Goal: Task Accomplishment & Management: Manage account settings

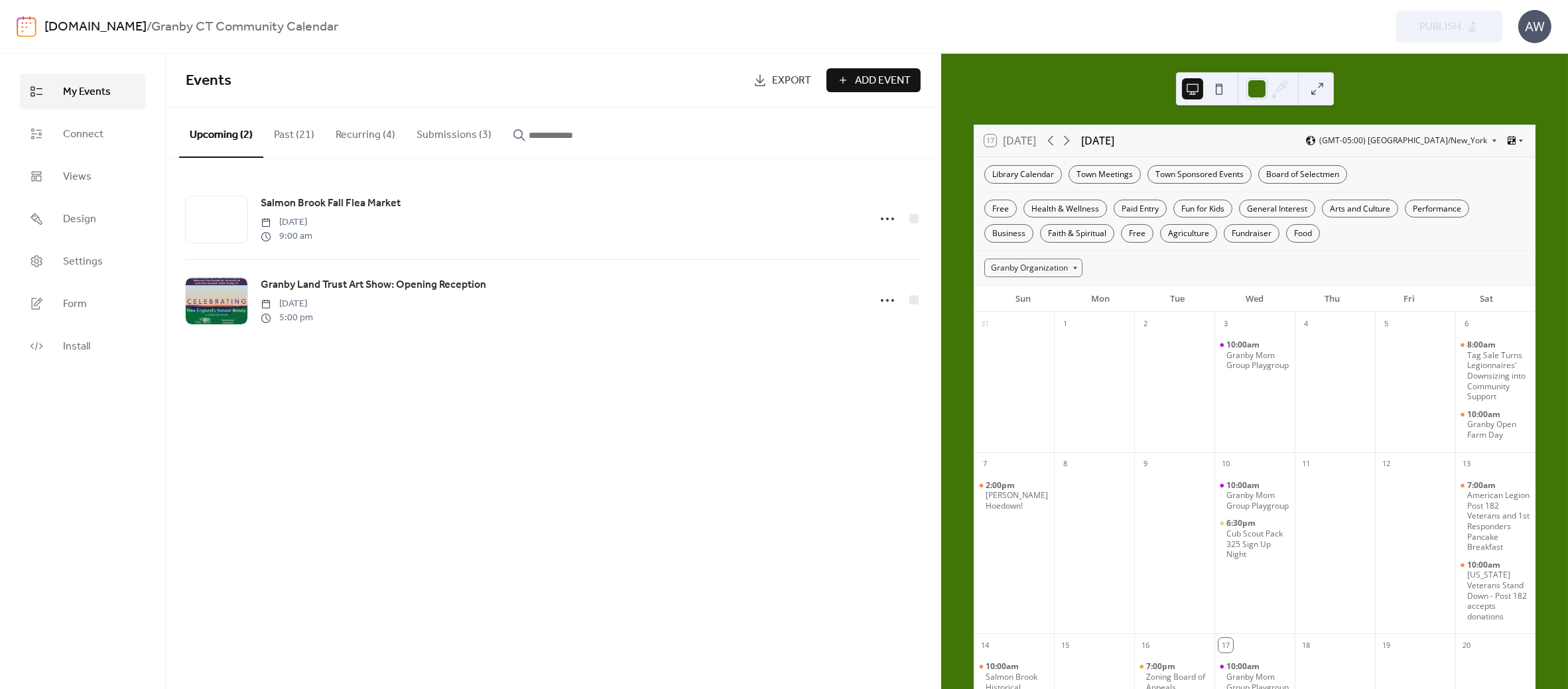
click at [437, 134] on button "Submissions (3)" at bounding box center [454, 131] width 97 height 49
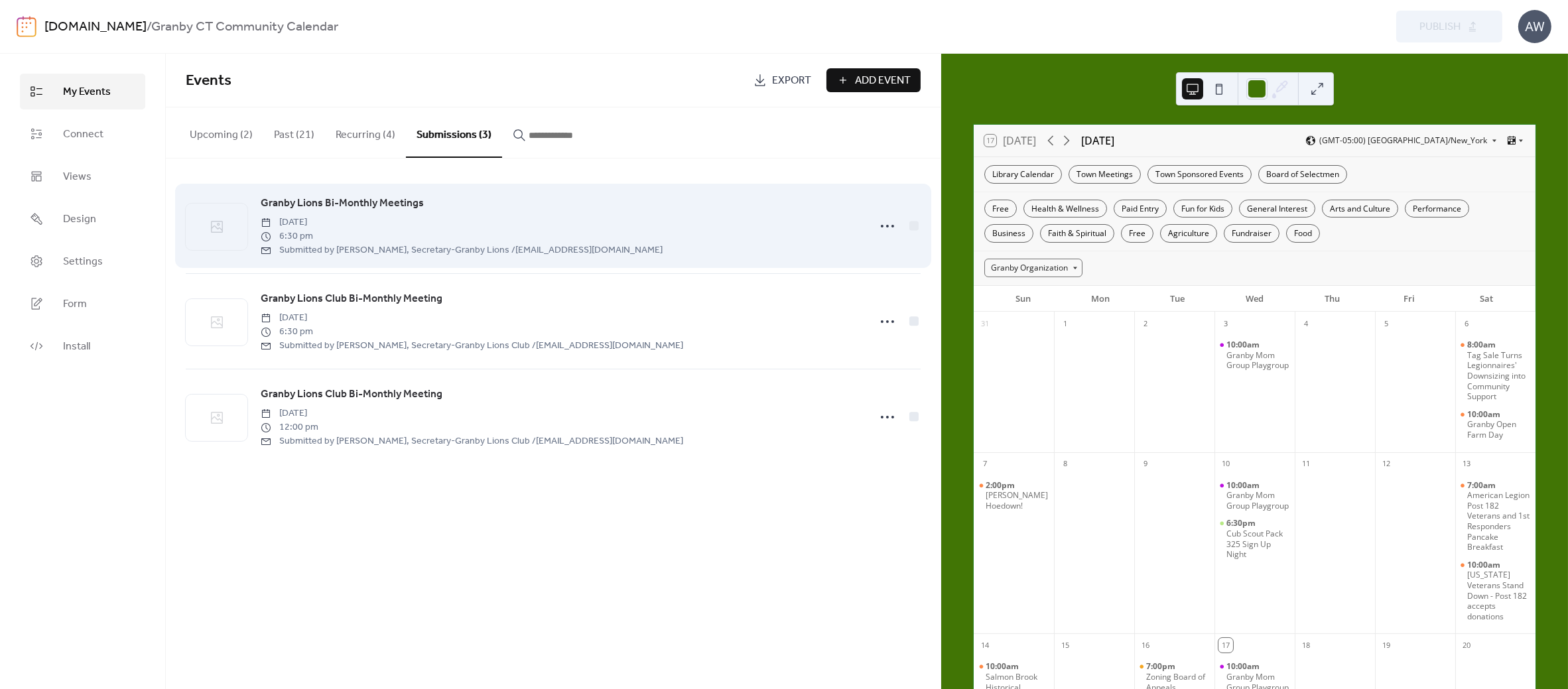
click at [355, 200] on span "Granby Lions Bi-Monthly Meetings" at bounding box center [342, 204] width 163 height 16
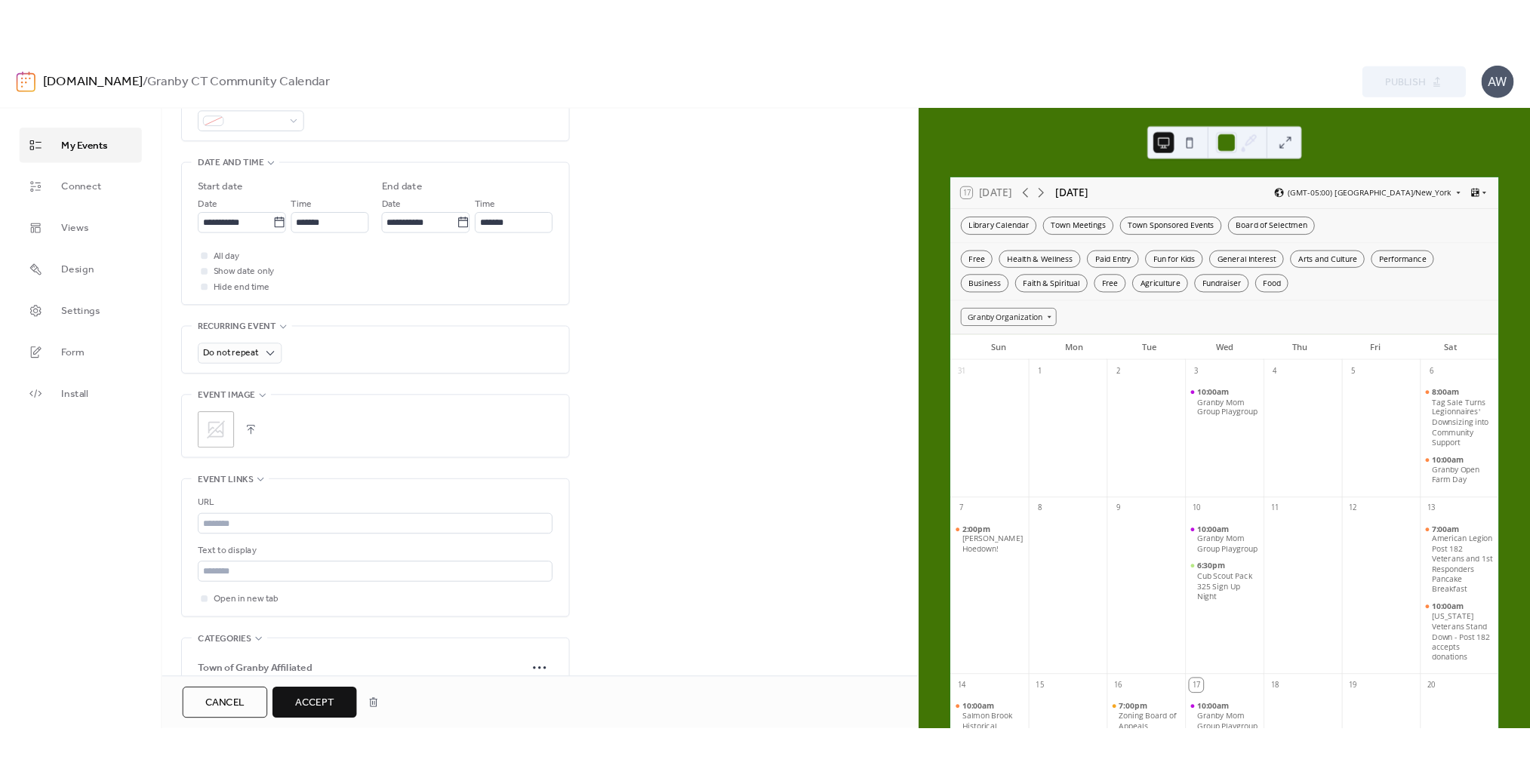
scroll to position [678, 0]
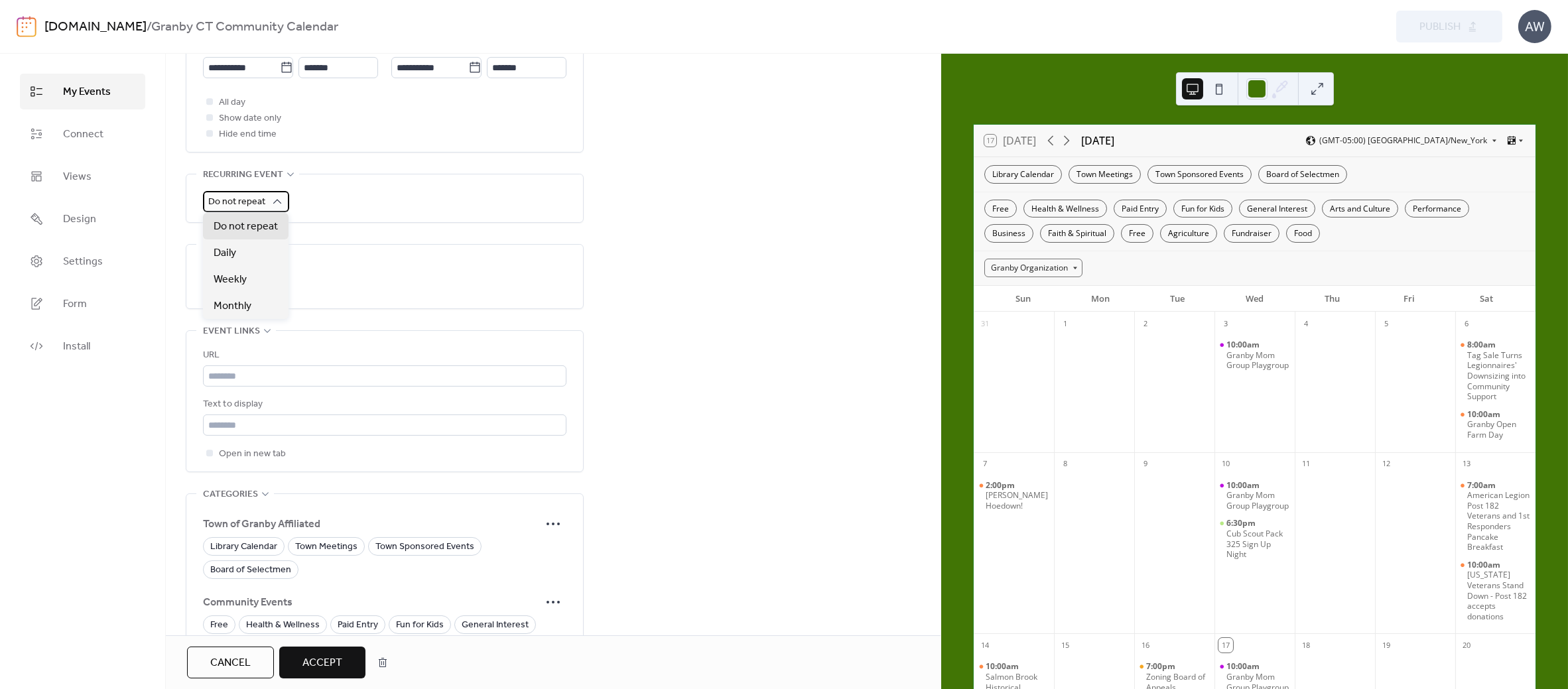
click at [255, 198] on span "Do not repeat" at bounding box center [236, 202] width 57 height 18
click at [241, 278] on span "Weekly" at bounding box center [230, 280] width 33 height 16
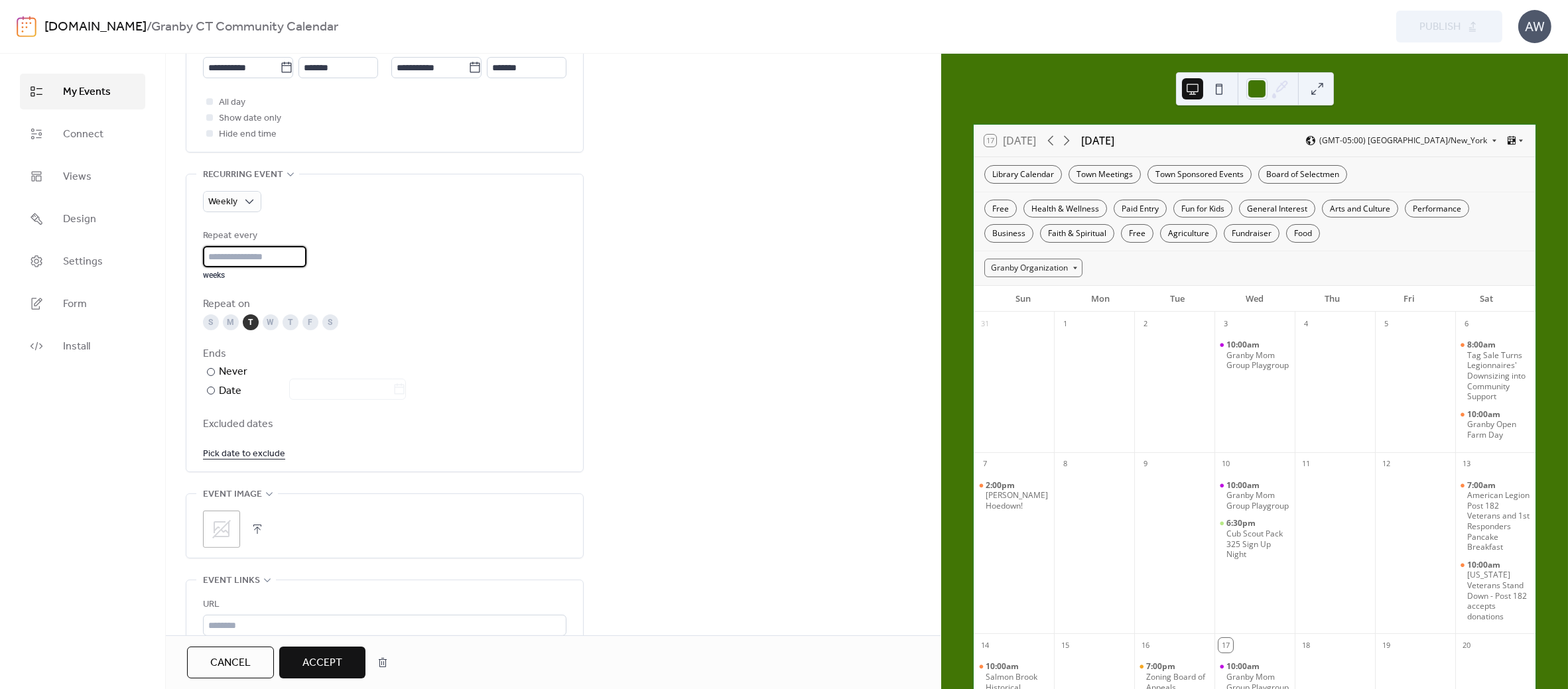
type input "*"
click at [302, 251] on input "*" at bounding box center [255, 257] width 104 height 21
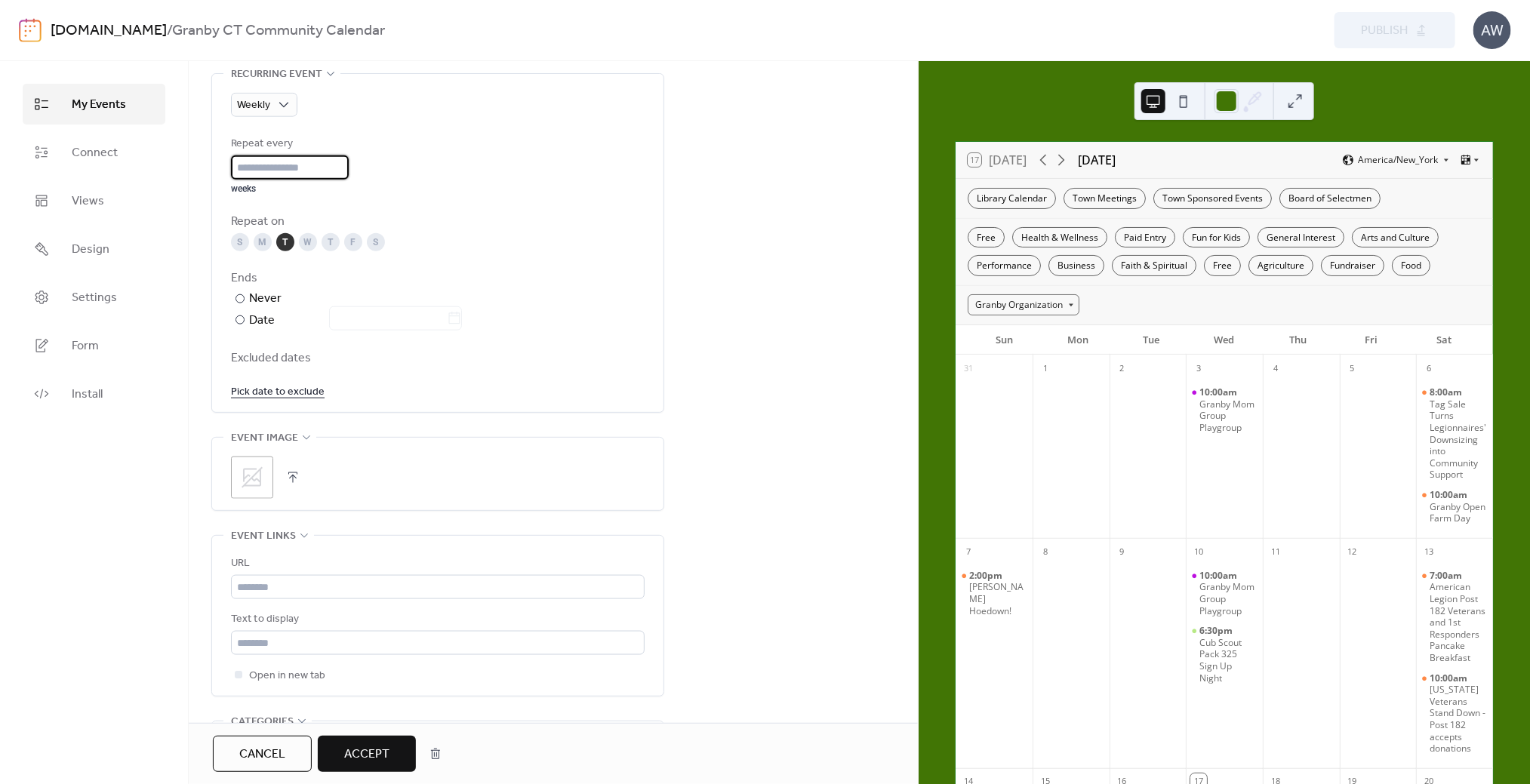
scroll to position [830, 0]
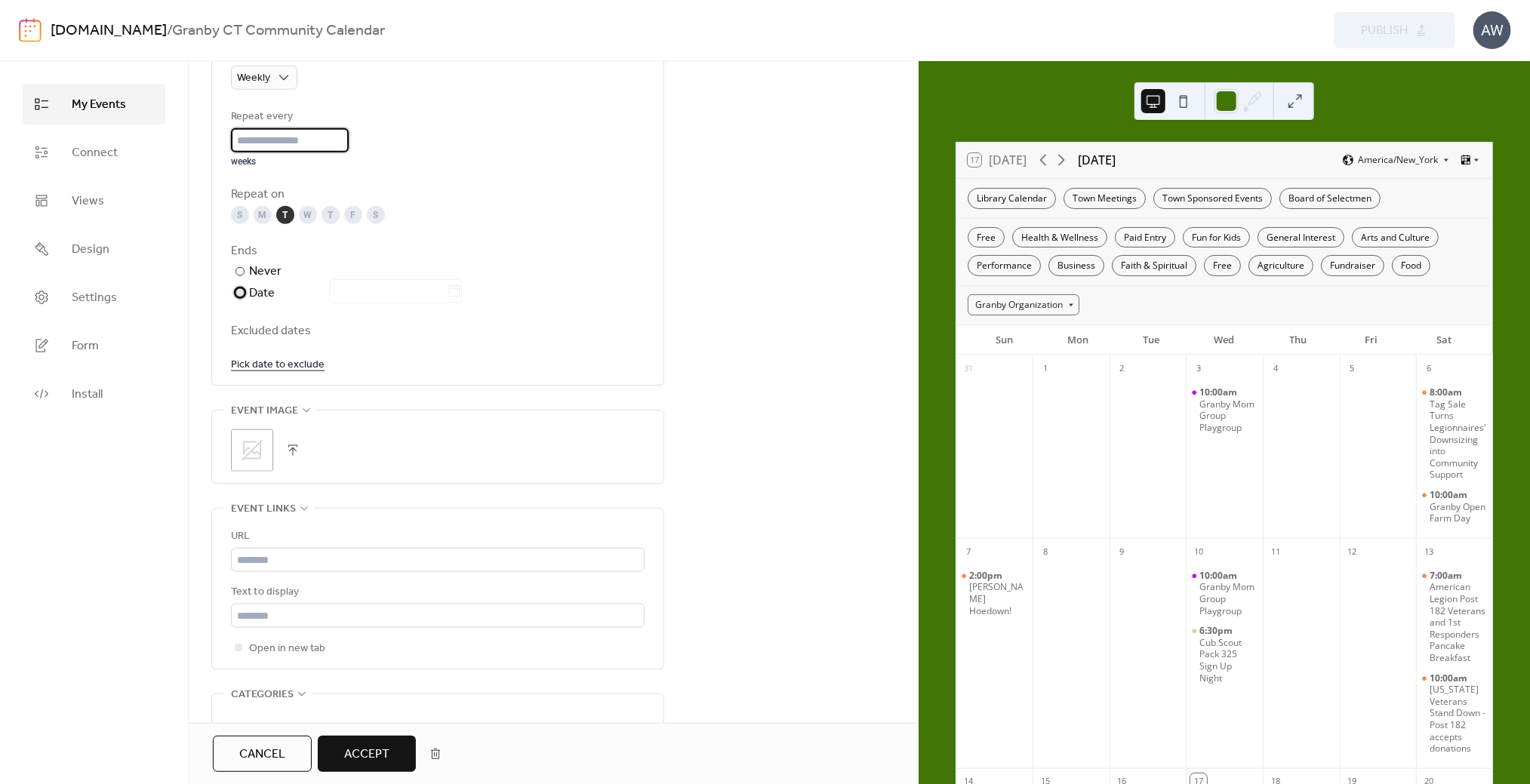
click at [237, 290] on div at bounding box center [240, 292] width 9 height 9
click at [459, 290] on icon at bounding box center [454, 291] width 15 height 15
click at [447, 290] on input "text" at bounding box center [388, 291] width 118 height 24
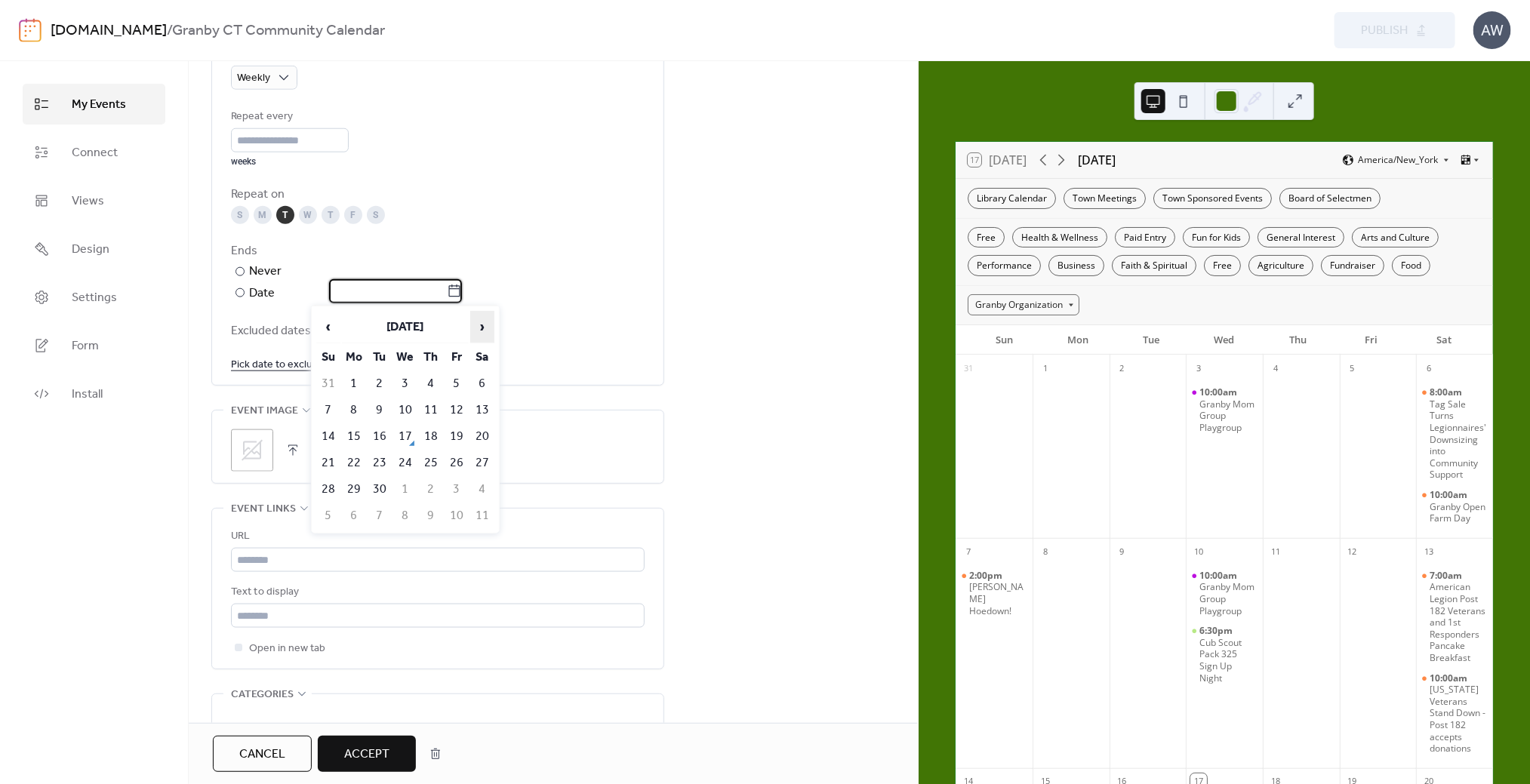
click at [482, 321] on span "›" at bounding box center [482, 326] width 23 height 30
click at [479, 320] on span "›" at bounding box center [482, 326] width 23 height 30
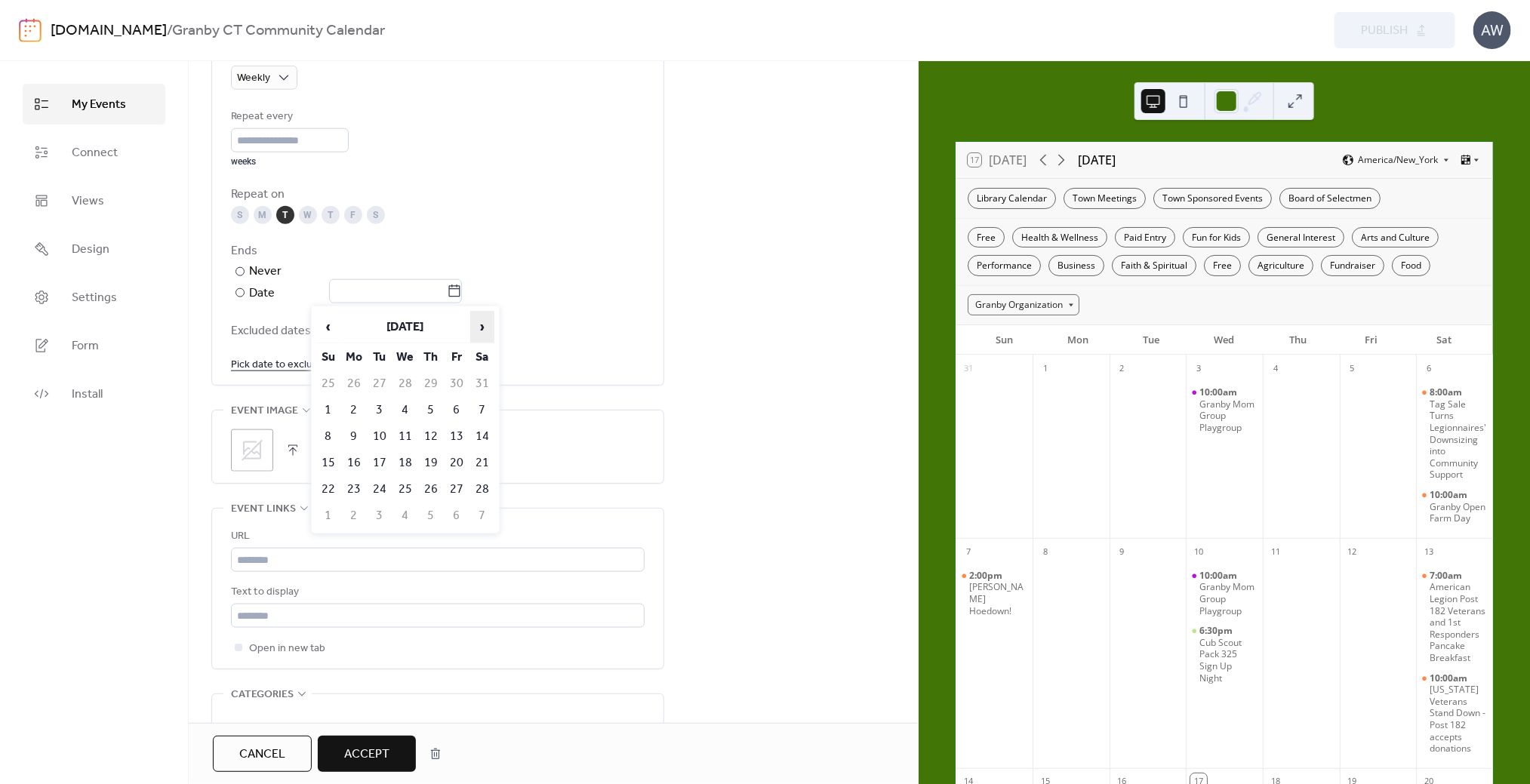
click at [479, 320] on span "›" at bounding box center [482, 326] width 23 height 30
click at [385, 431] on td "16" at bounding box center [380, 436] width 24 height 25
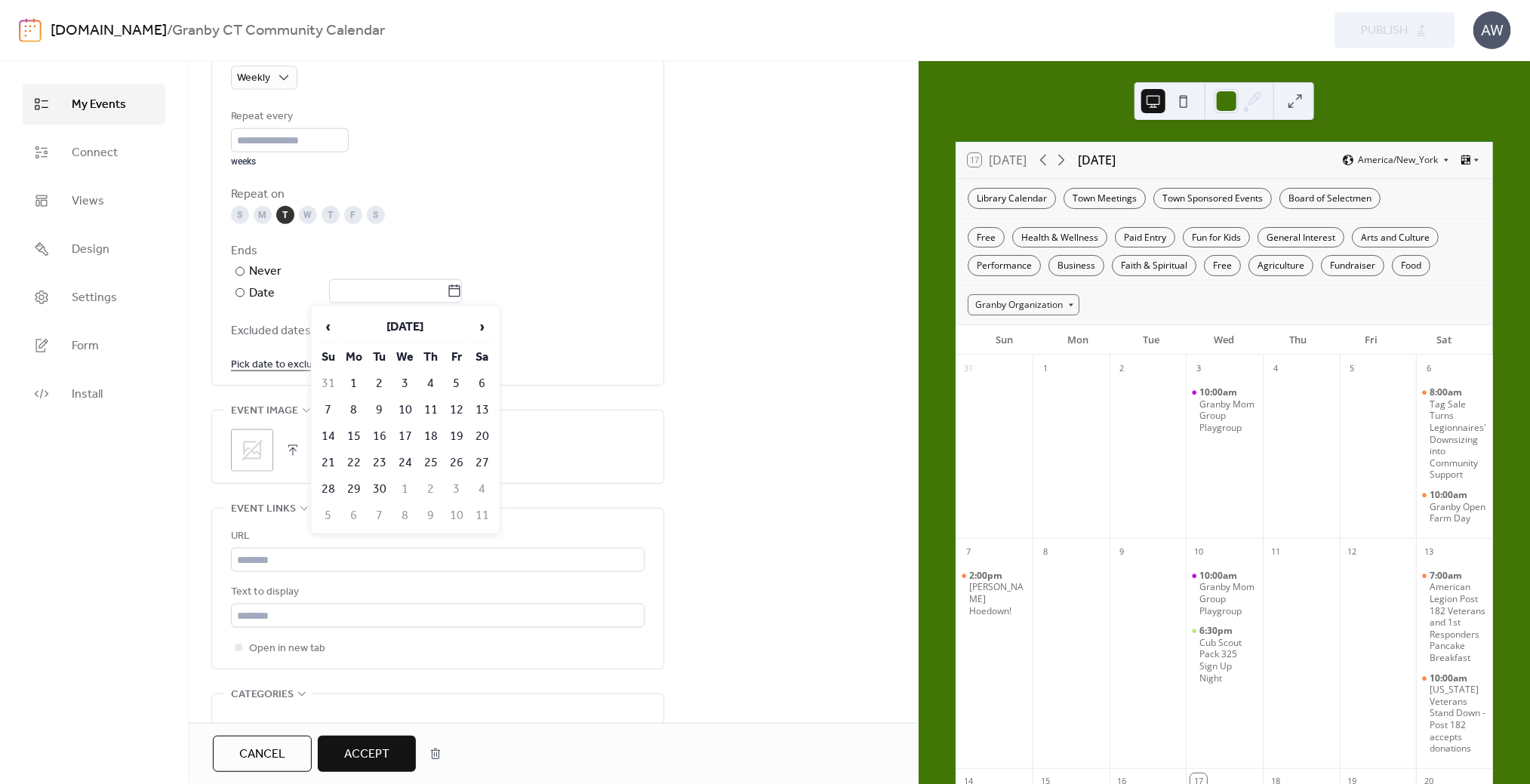
type input "**********"
click at [716, 367] on div "**********" at bounding box center [553, 262] width 729 height 1896
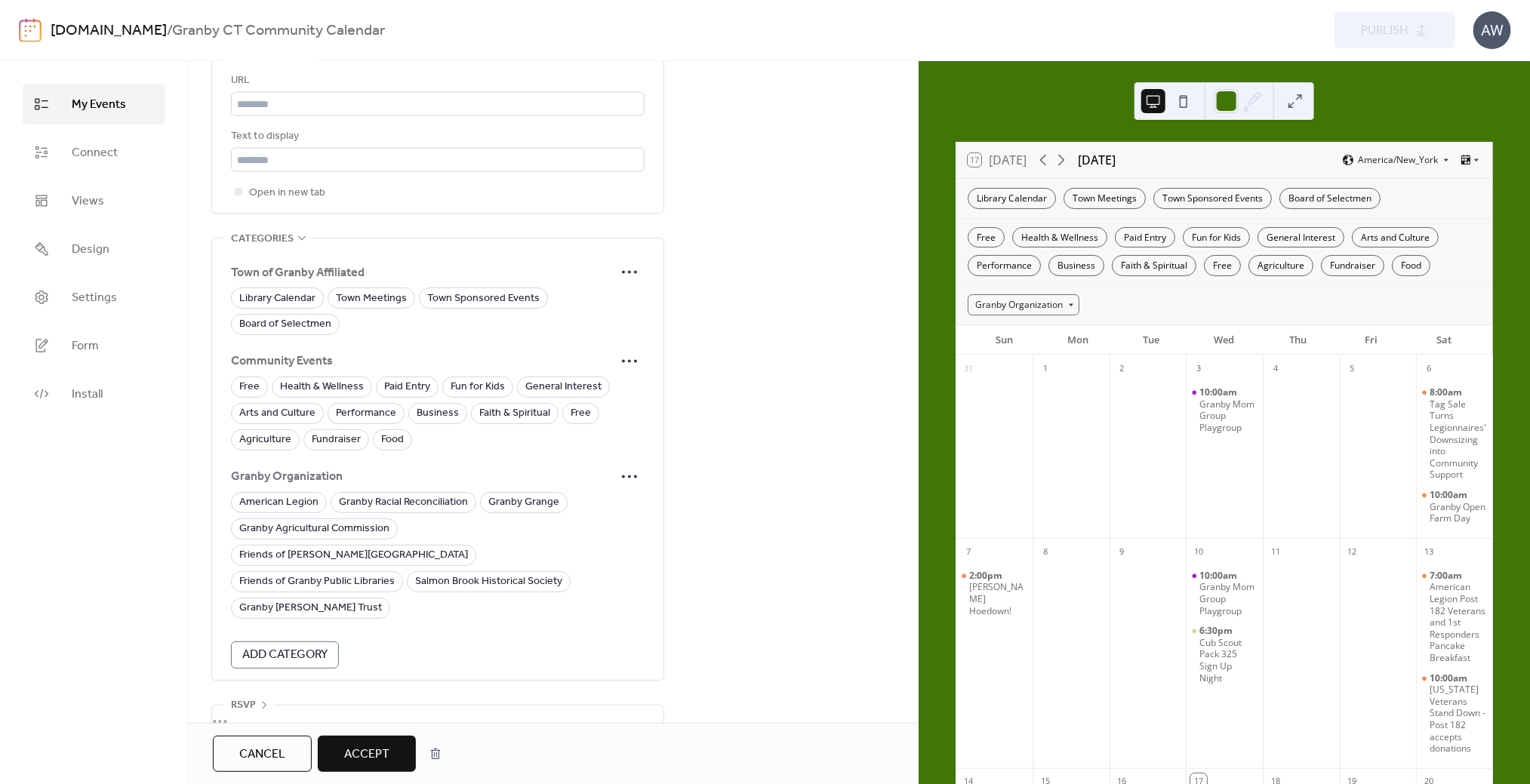
scroll to position [1287, 0]
click at [247, 384] on span "Free" at bounding box center [249, 387] width 20 height 18
click at [640, 467] on icon at bounding box center [630, 476] width 24 height 24
click at [612, 497] on span "Edit" at bounding box center [612, 502] width 18 height 18
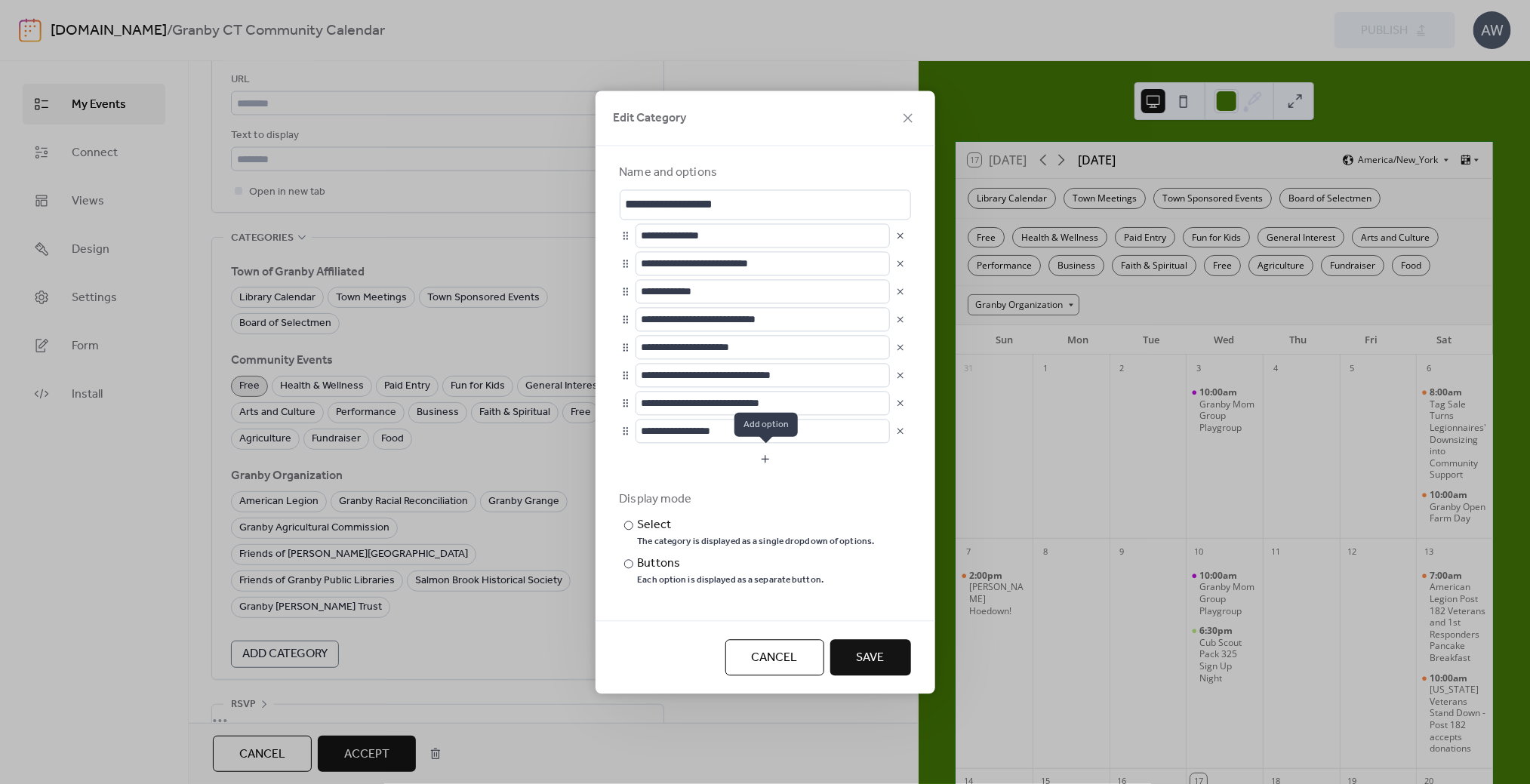
click at [765, 464] on button "button" at bounding box center [765, 459] width 292 height 24
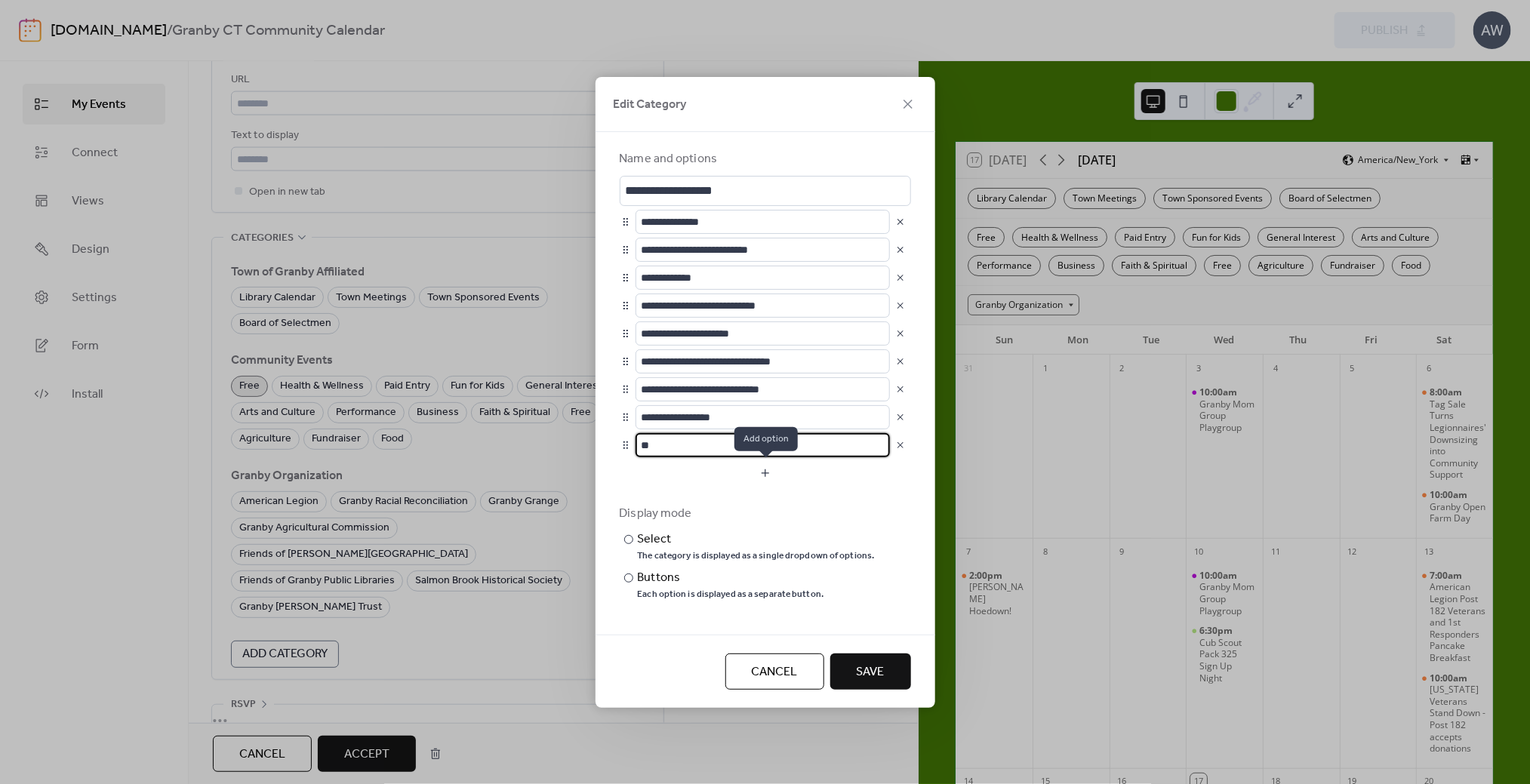
type input "*"
type input "**********"
click at [881, 684] on button "Save" at bounding box center [871, 671] width 81 height 36
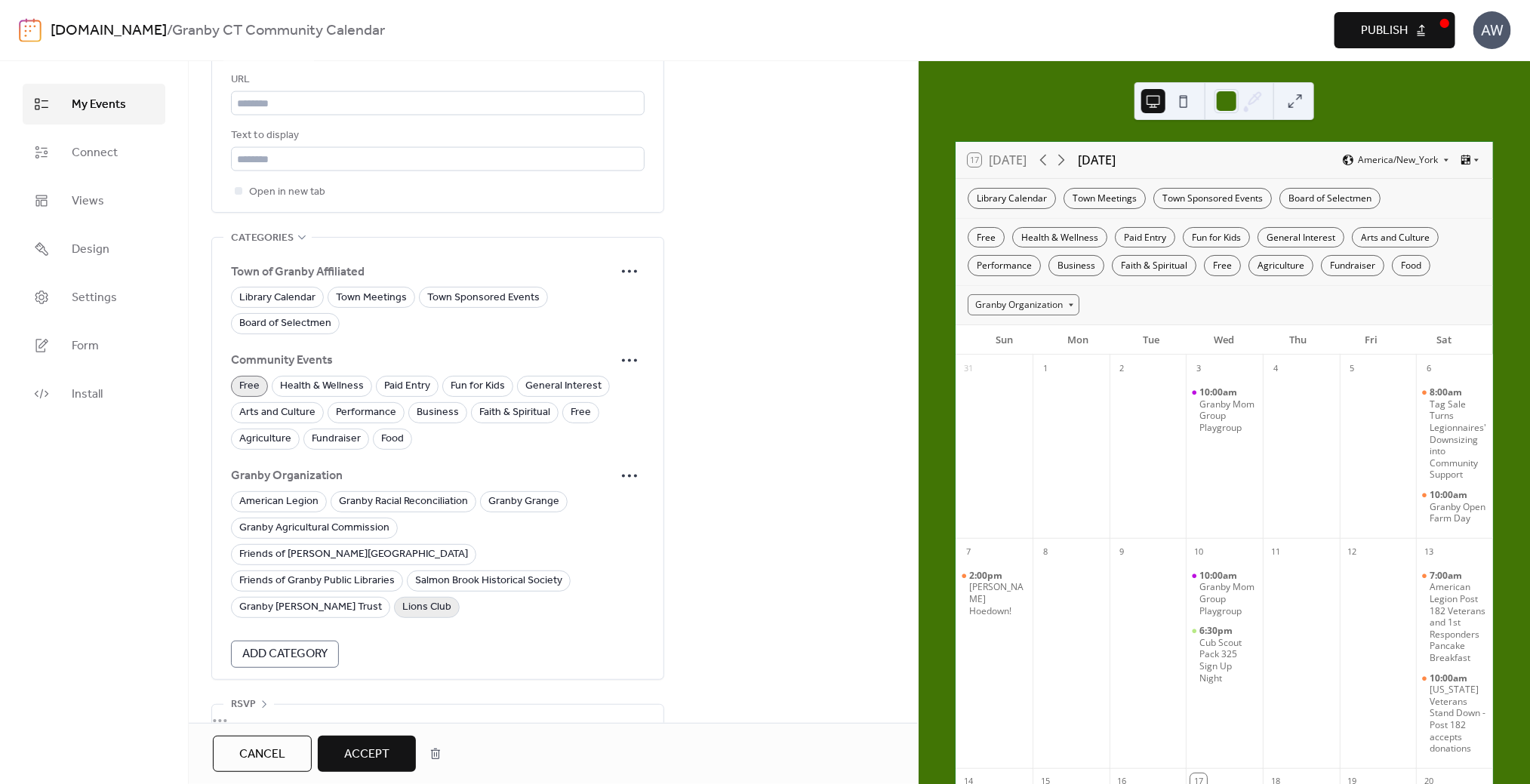
click at [402, 599] on span "Lions Club" at bounding box center [427, 608] width 49 height 18
click at [257, 381] on span "Free" at bounding box center [249, 387] width 20 height 18
click at [634, 354] on icon at bounding box center [630, 361] width 24 height 24
click at [620, 386] on div "Edit" at bounding box center [609, 388] width 74 height 24
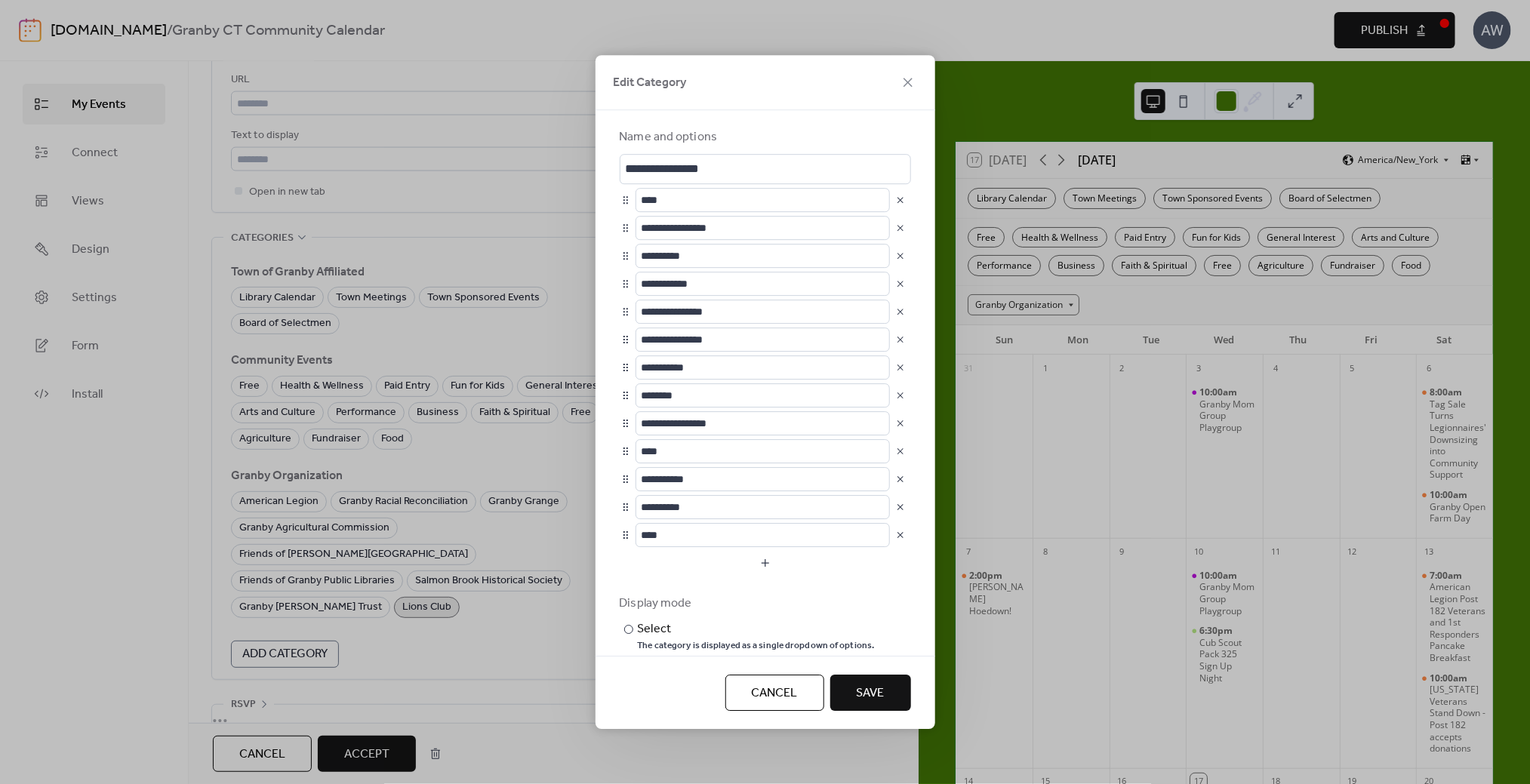
click at [756, 685] on span "Cancel" at bounding box center [775, 694] width 46 height 18
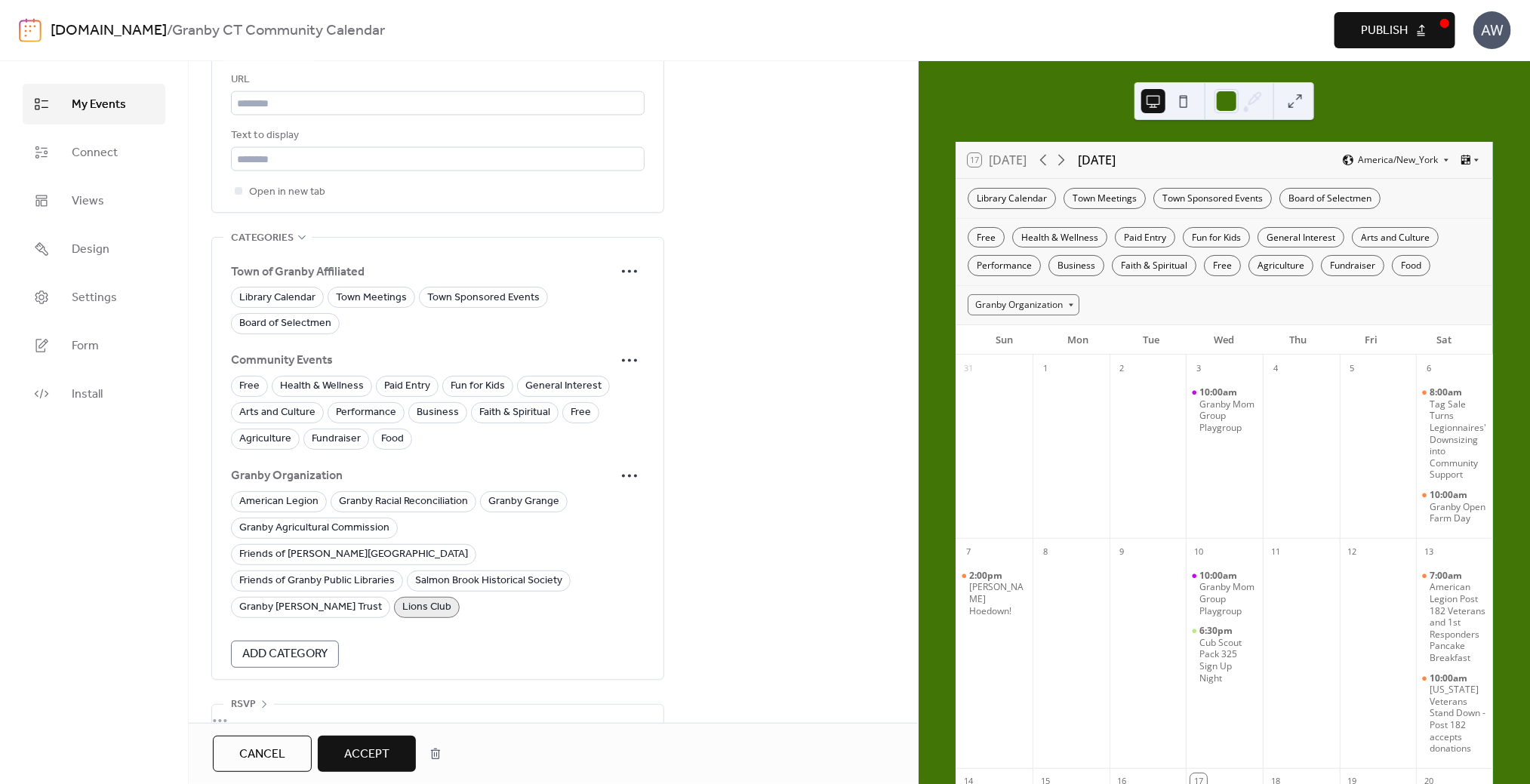
click at [309, 646] on span "Add Category" at bounding box center [285, 655] width 86 height 18
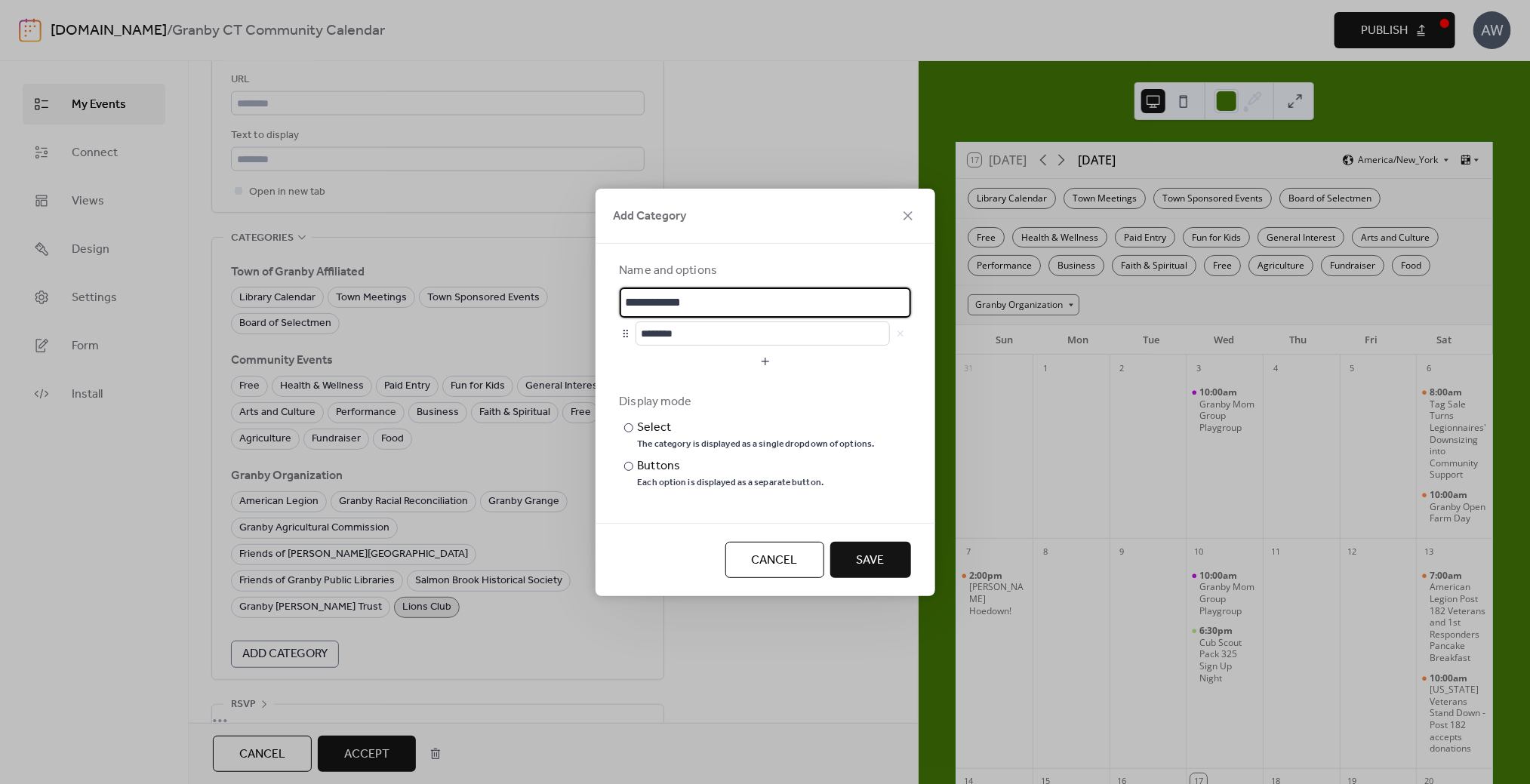
scroll to position [0, 0]
drag, startPoint x: 738, startPoint y: 307, endPoint x: 505, endPoint y: 294, distance: 233.4
click at [505, 294] on div "**********" at bounding box center [765, 392] width 1530 height 784
type input "*"
drag, startPoint x: 738, startPoint y: 299, endPoint x: 534, endPoint y: 296, distance: 204.0
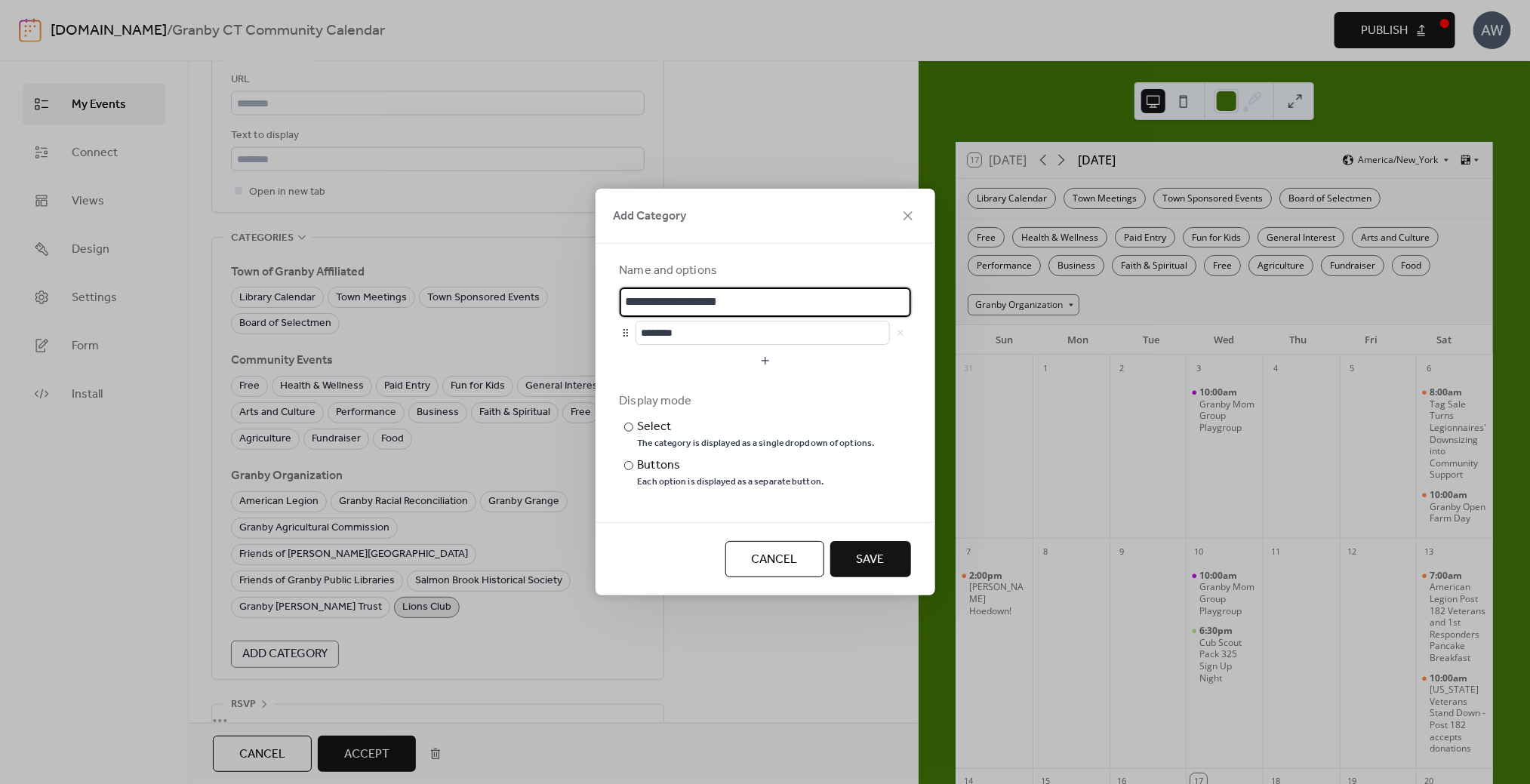
click at [535, 296] on div "**********" at bounding box center [765, 392] width 1530 height 784
type input "**********"
click at [699, 338] on input "********" at bounding box center [763, 333] width 254 height 24
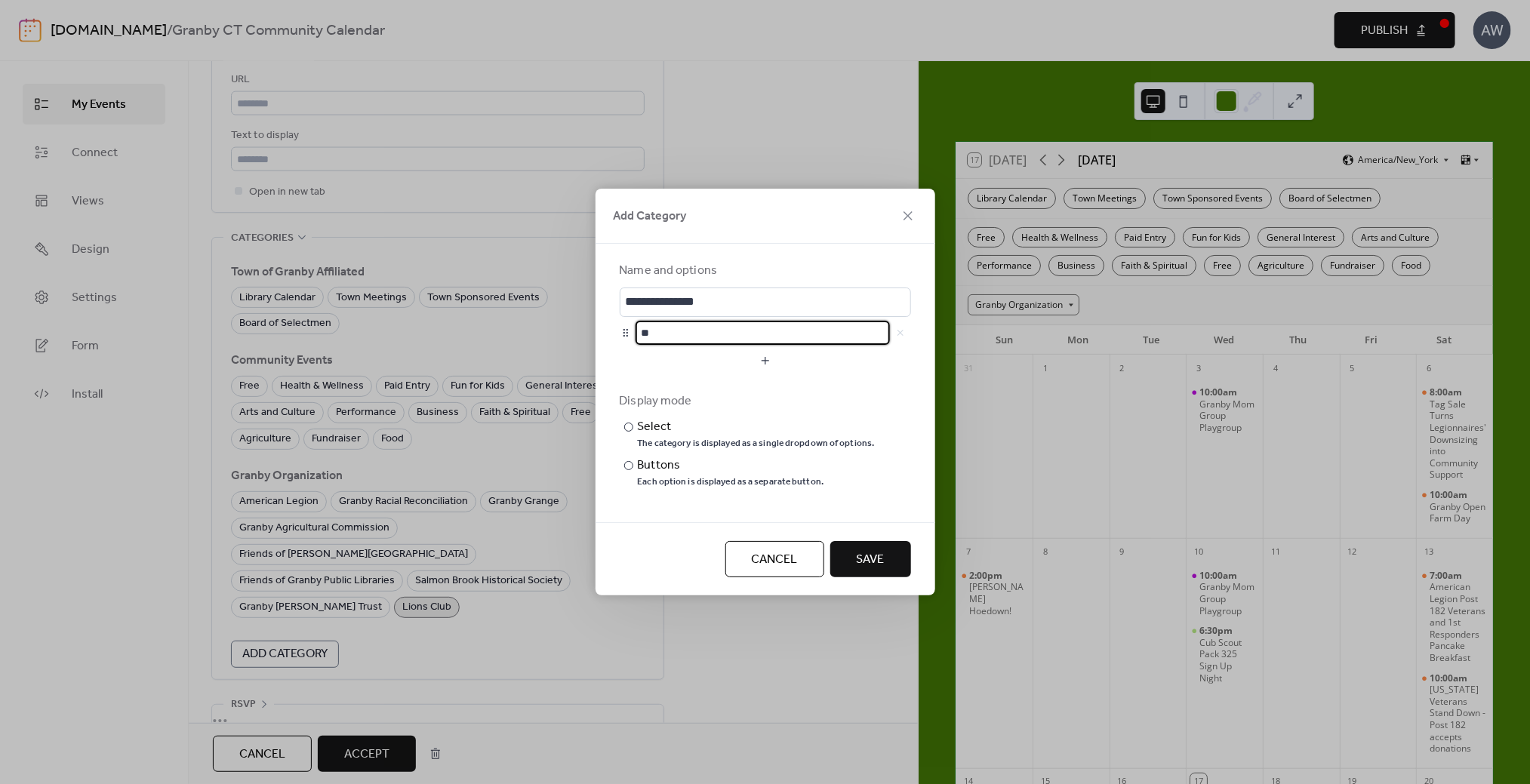
type input "*"
type input "**********"
click at [895, 556] on button "Save" at bounding box center [871, 559] width 81 height 36
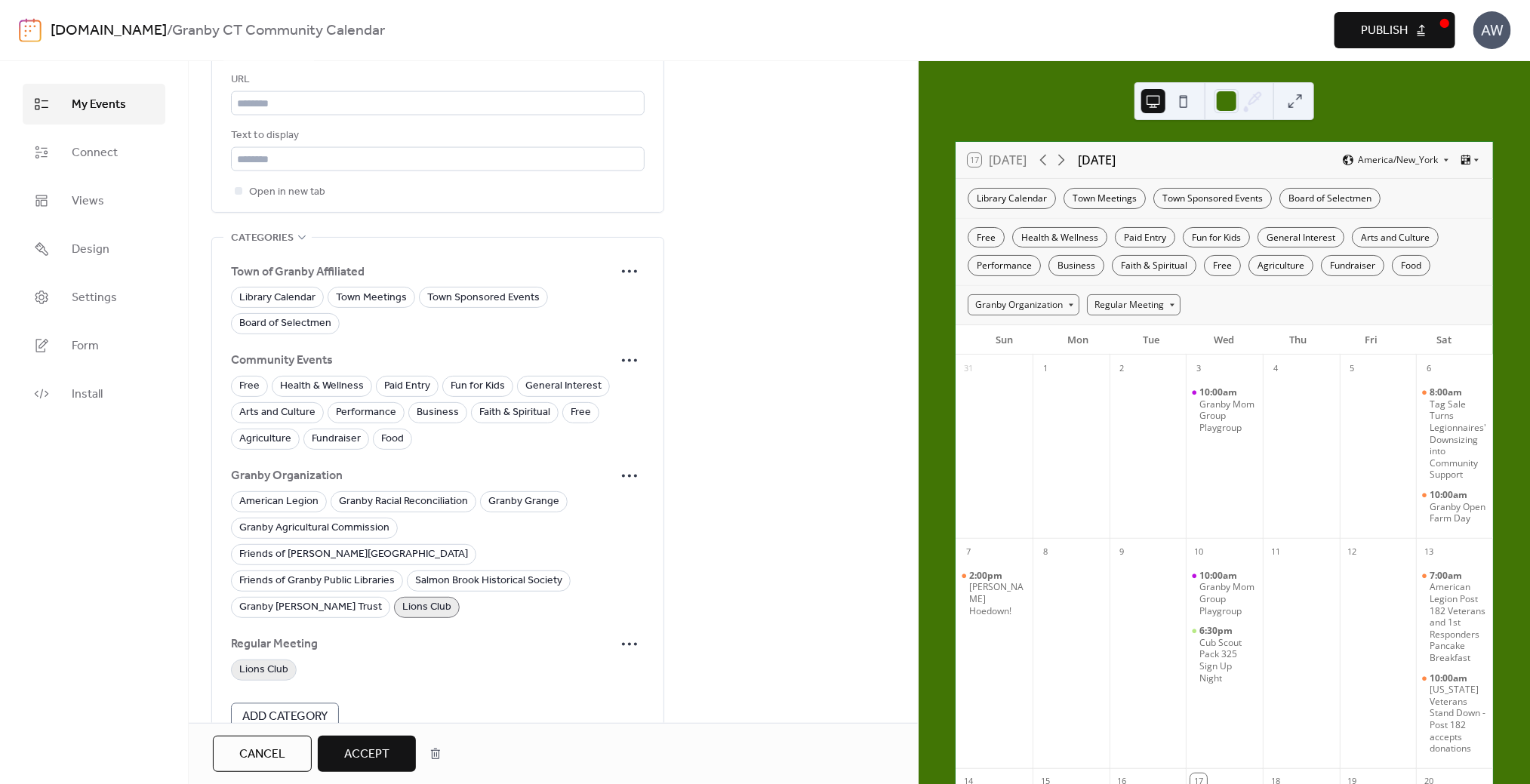
click at [249, 662] on span "Lions Club" at bounding box center [263, 671] width 49 height 18
click at [366, 758] on span "Accept" at bounding box center [367, 754] width 45 height 18
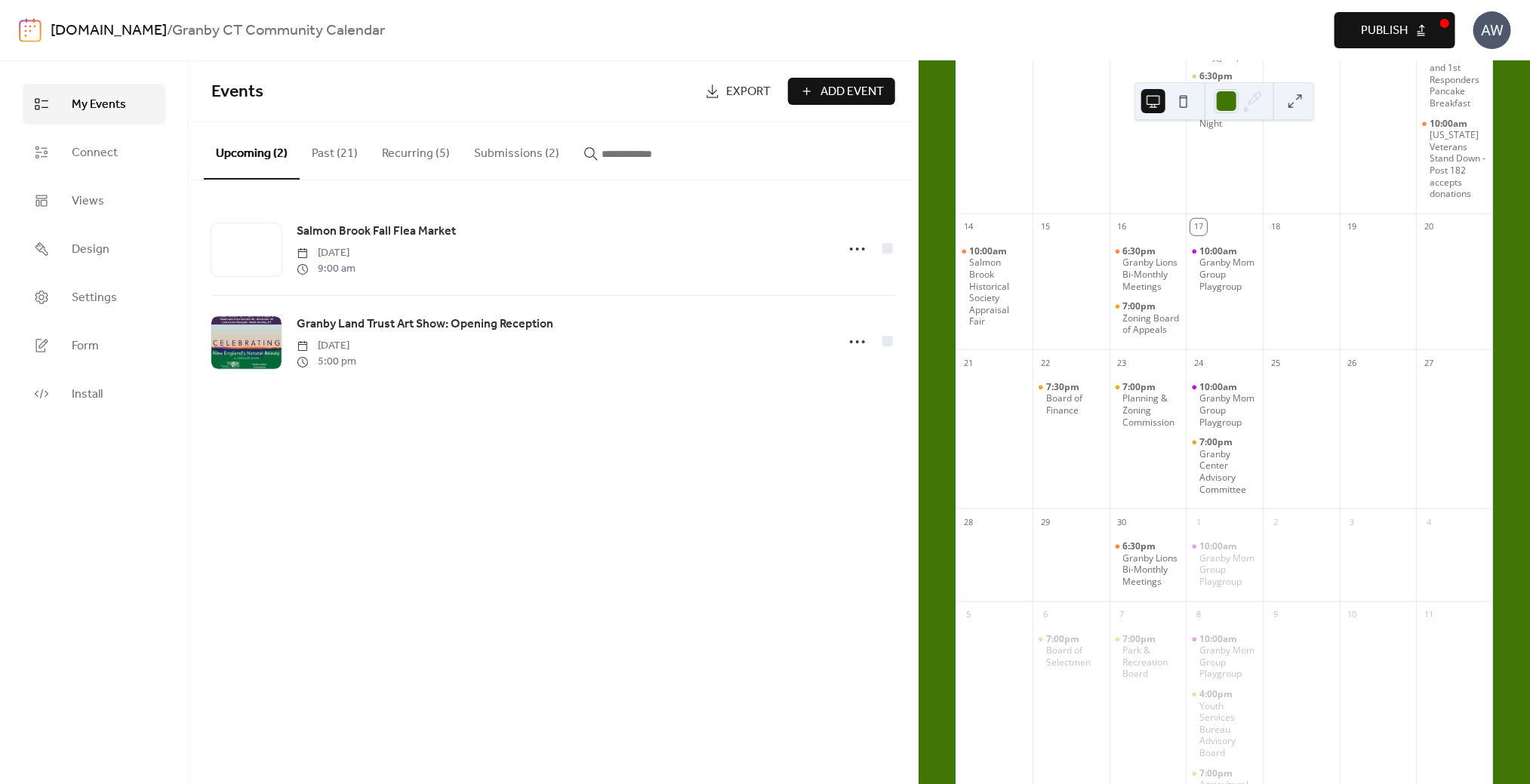
scroll to position [603, 0]
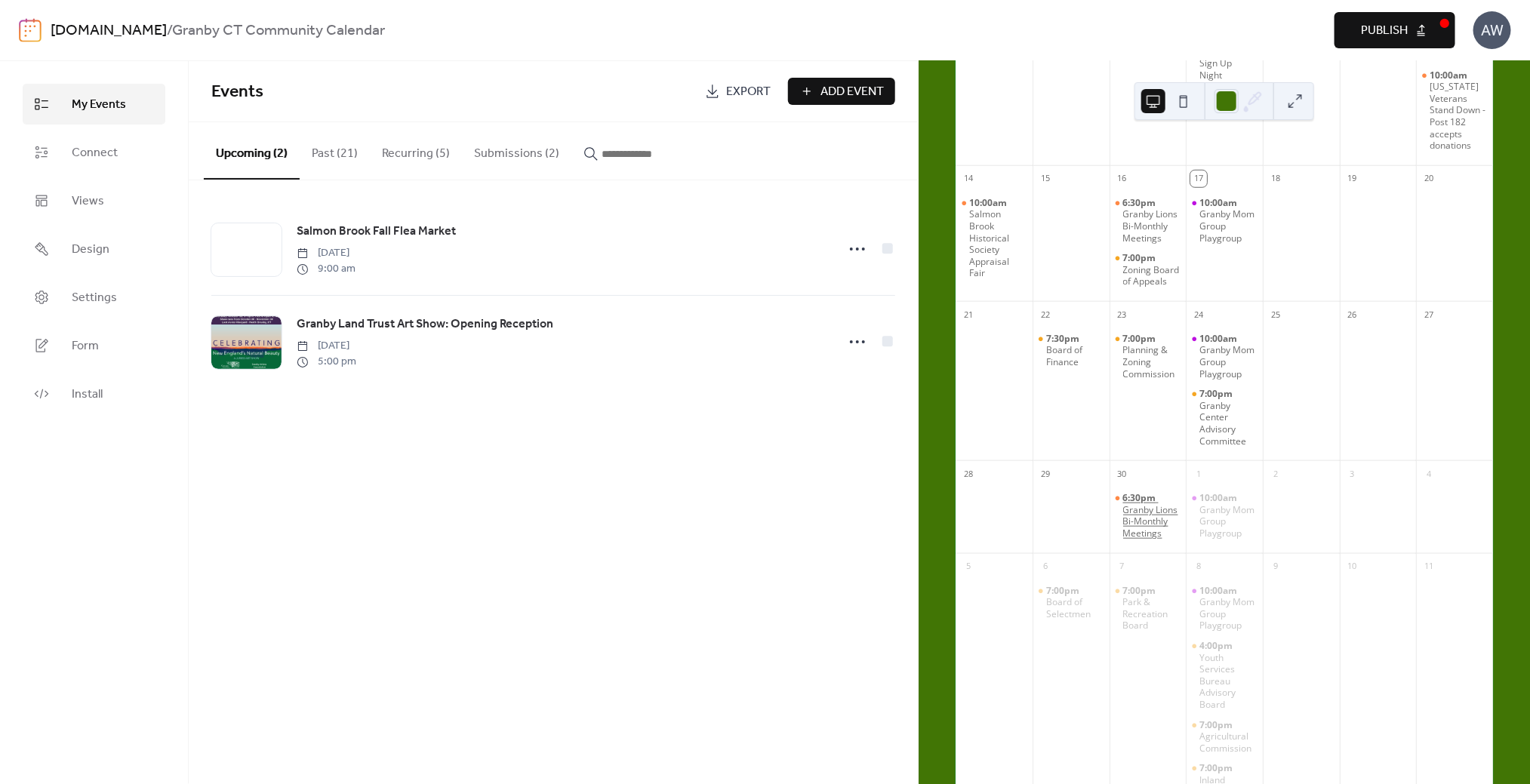
click at [1137, 539] on div "Granby Lions Bi-Monthly Meetings" at bounding box center [1152, 522] width 57 height 36
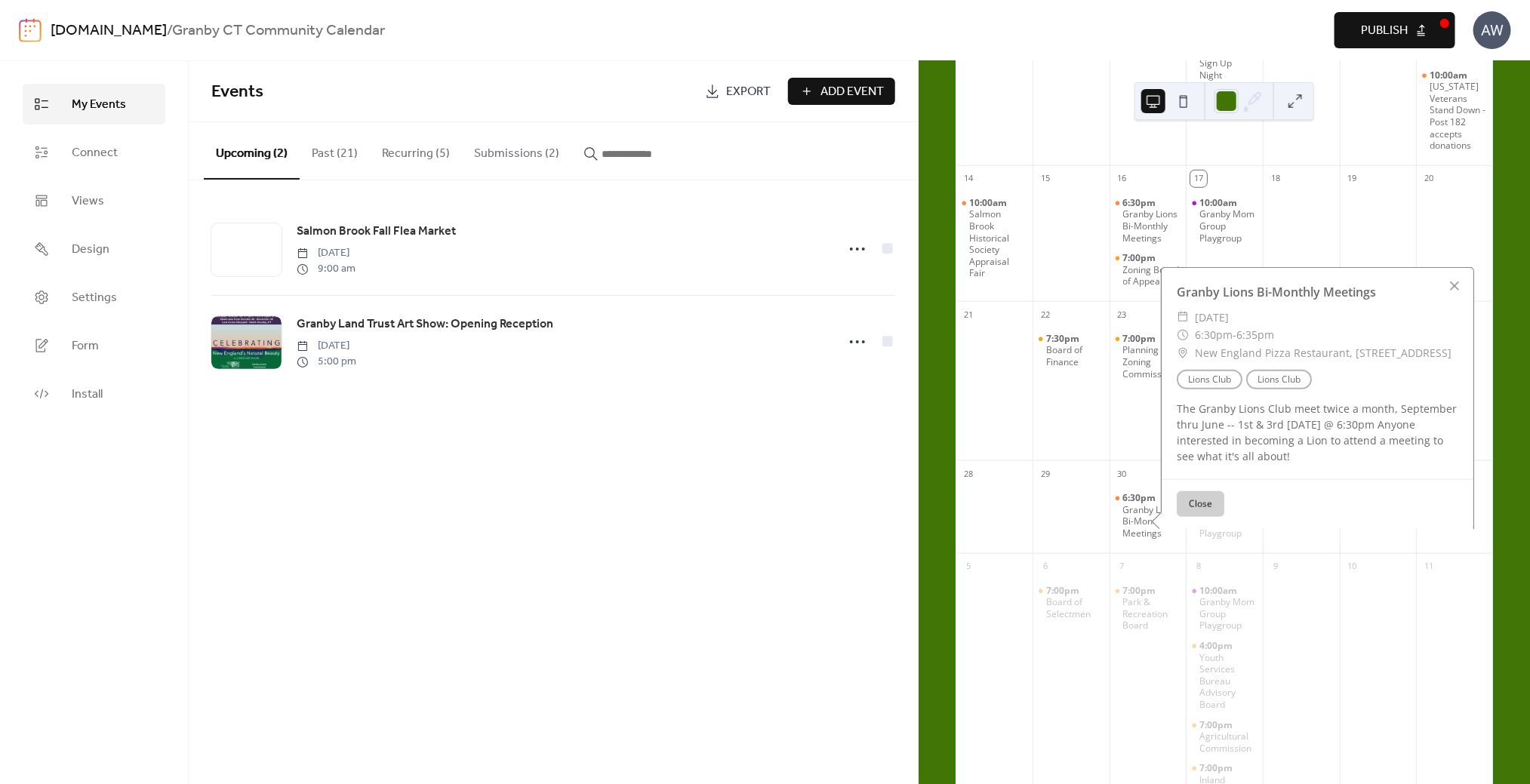
click at [1218, 517] on button "Close" at bounding box center [1200, 504] width 48 height 26
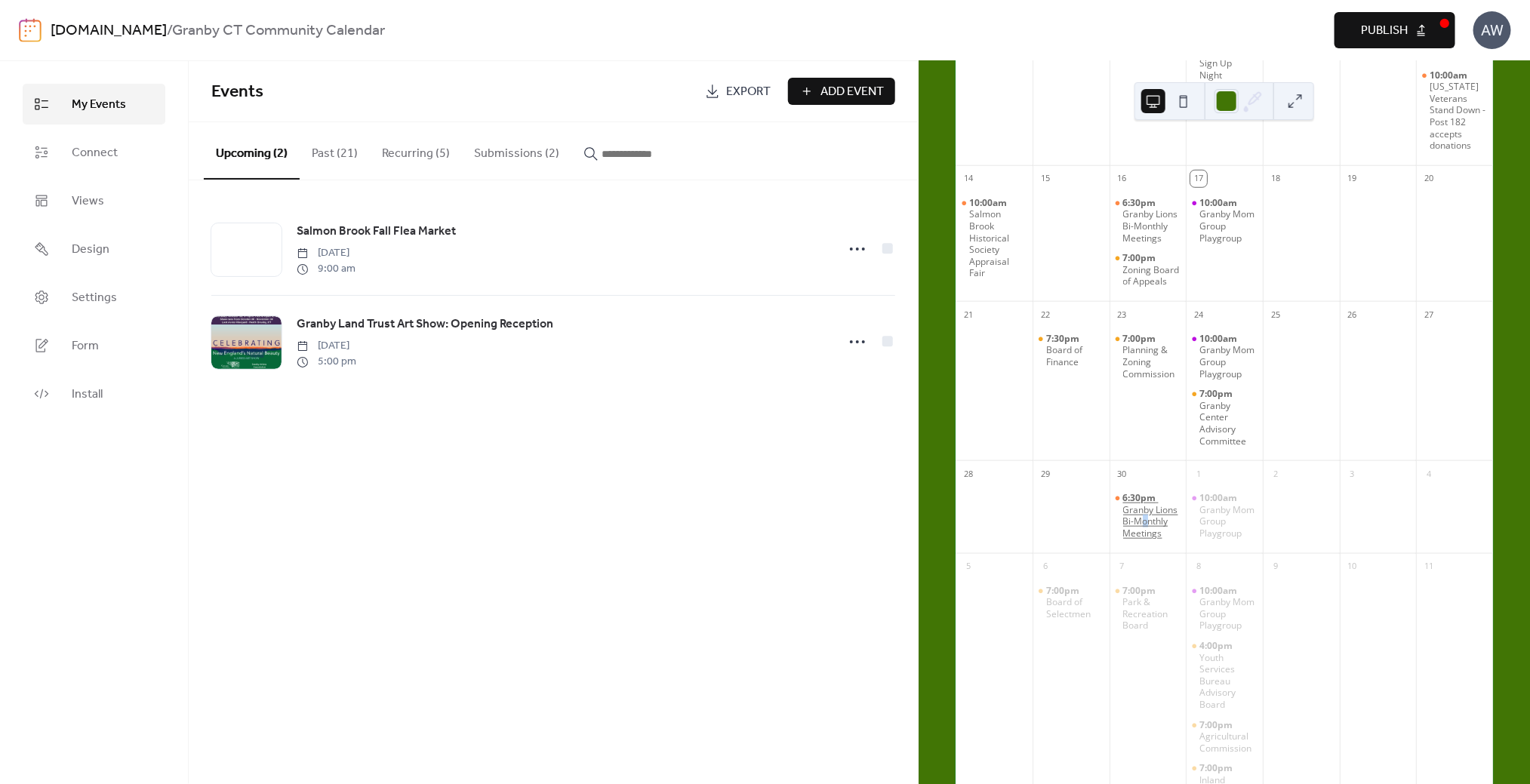
click at [1137, 539] on div "Granby Lions Bi-Monthly Meetings" at bounding box center [1152, 522] width 57 height 36
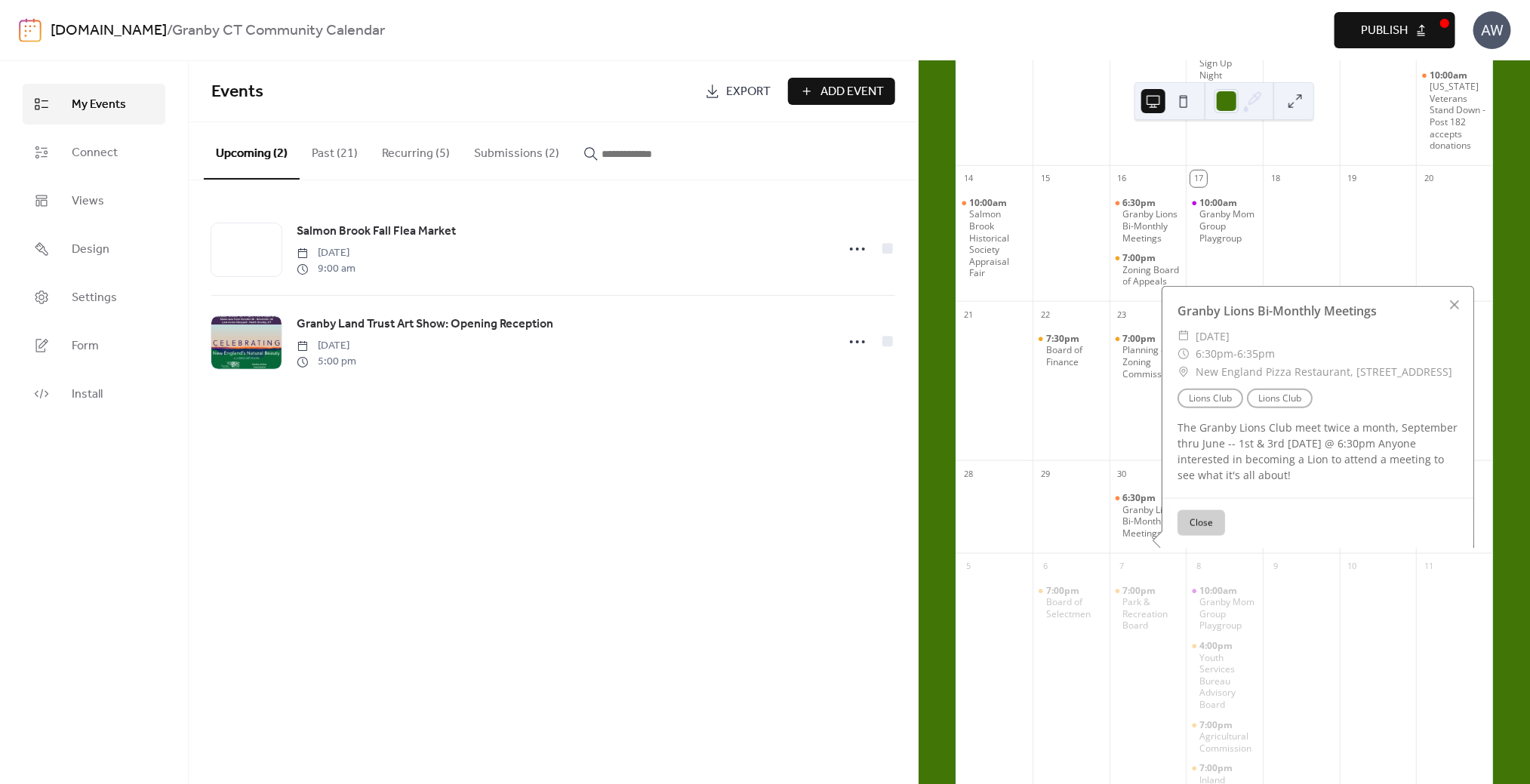
click at [702, 450] on div "Events Export Add Event Upcoming (2) Past (21) Recurring (5) Submissions (2) [G…" at bounding box center [553, 422] width 729 height 723
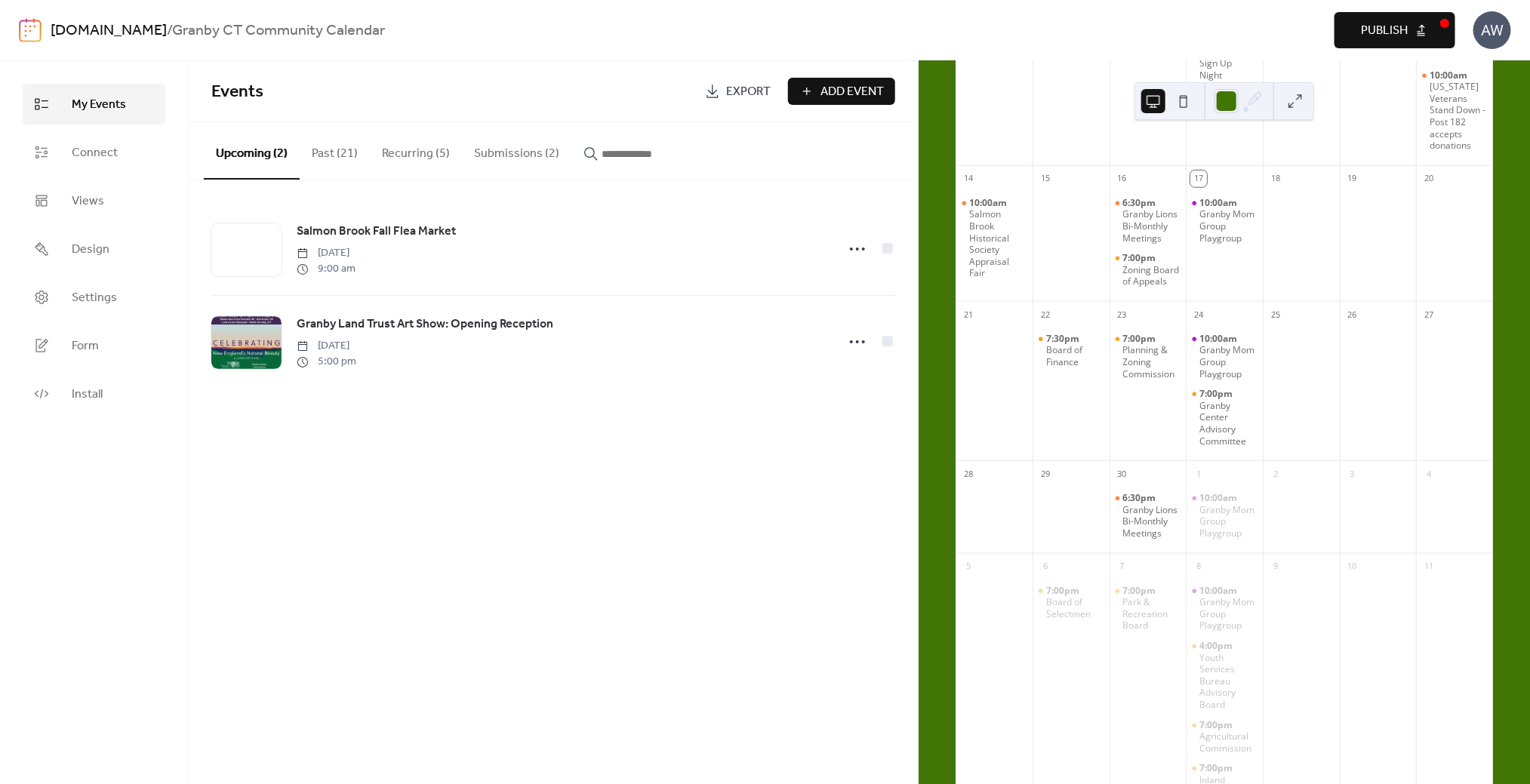
click at [226, 161] on button "Upcoming (2)" at bounding box center [251, 150] width 96 height 57
click at [225, 154] on button "Upcoming (2)" at bounding box center [251, 150] width 96 height 57
click at [335, 152] on button "Past (21)" at bounding box center [334, 149] width 70 height 56
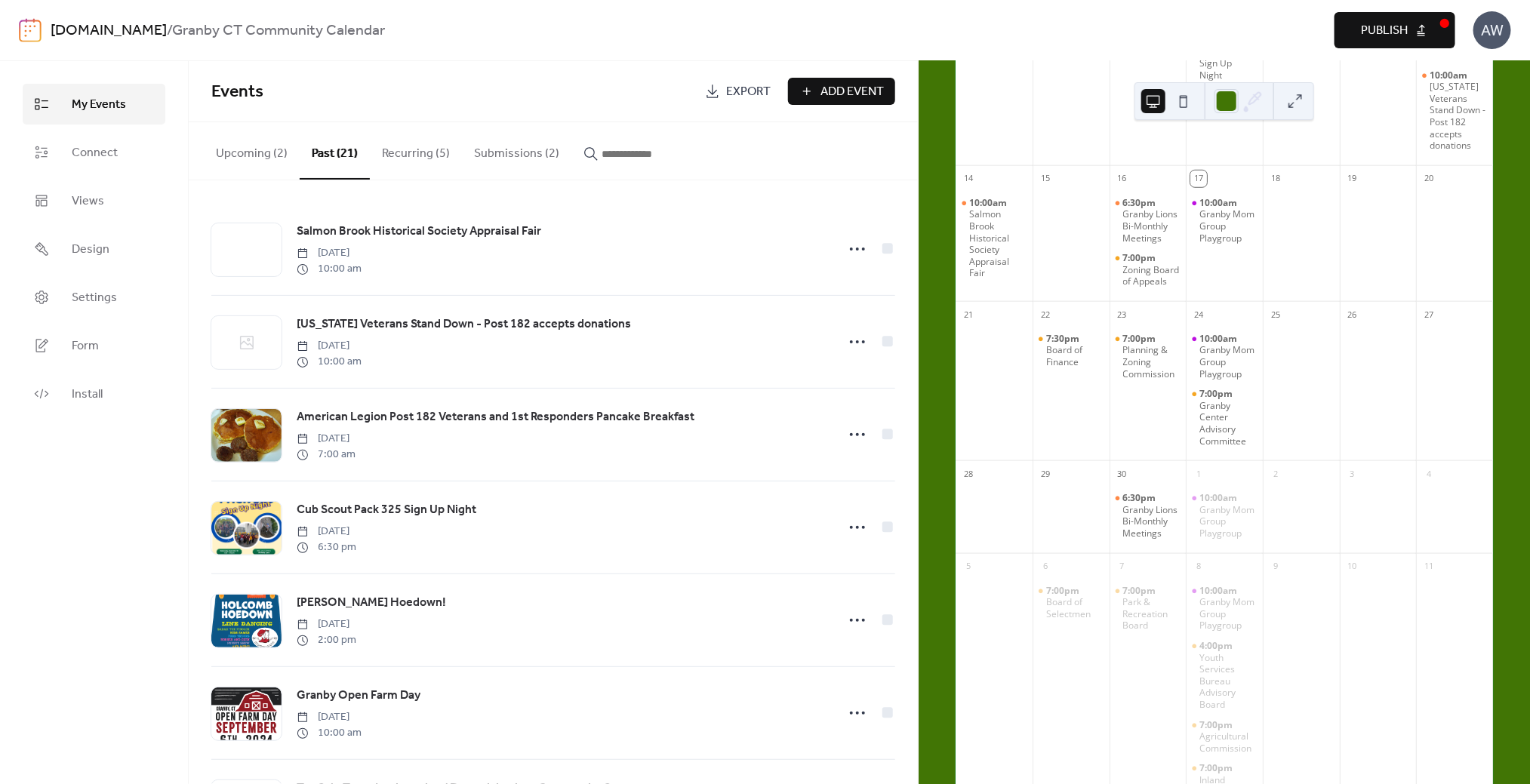
click at [411, 148] on button "Recurring (5)" at bounding box center [416, 149] width 92 height 56
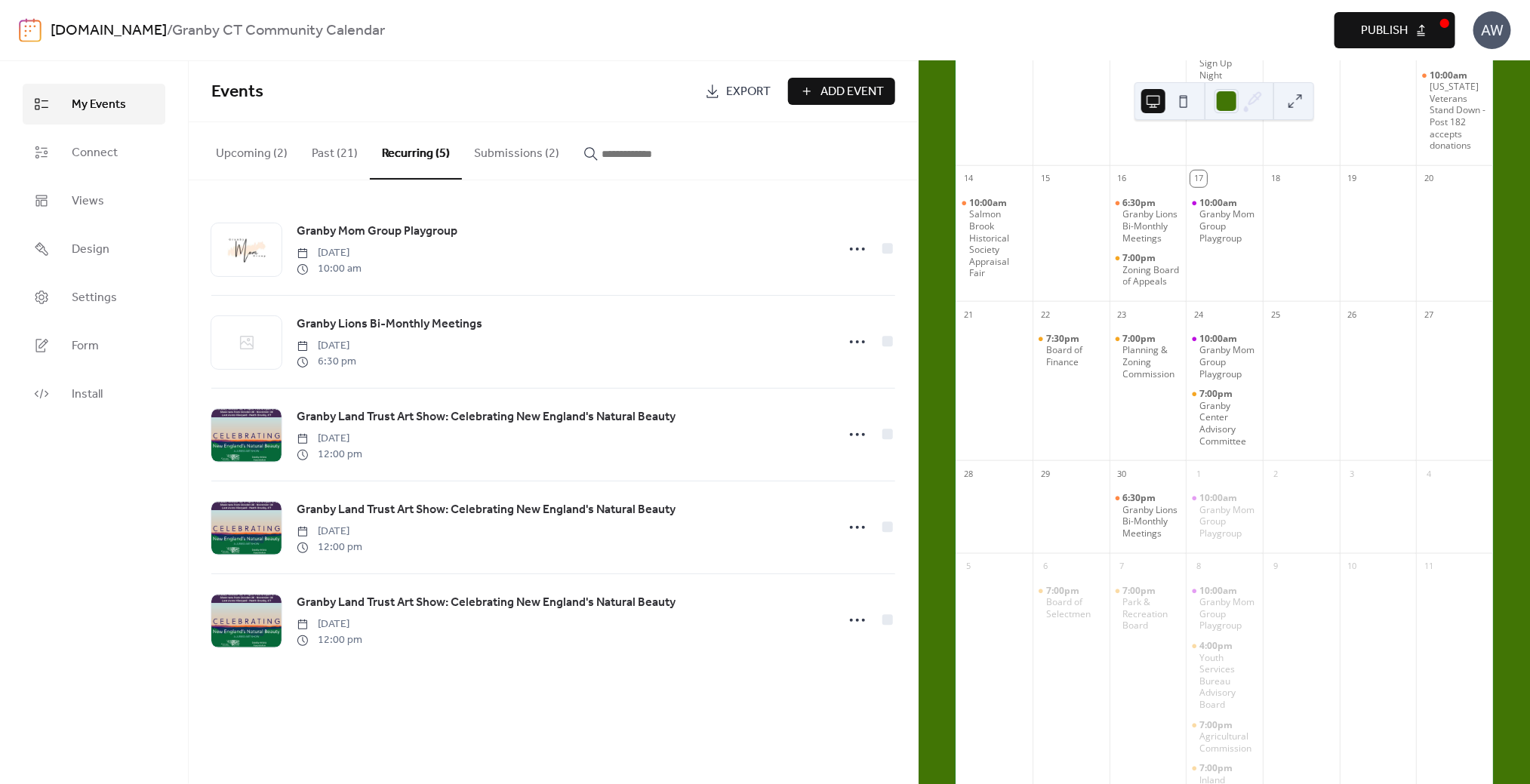
click at [494, 149] on button "Submissions (2)" at bounding box center [517, 149] width 110 height 56
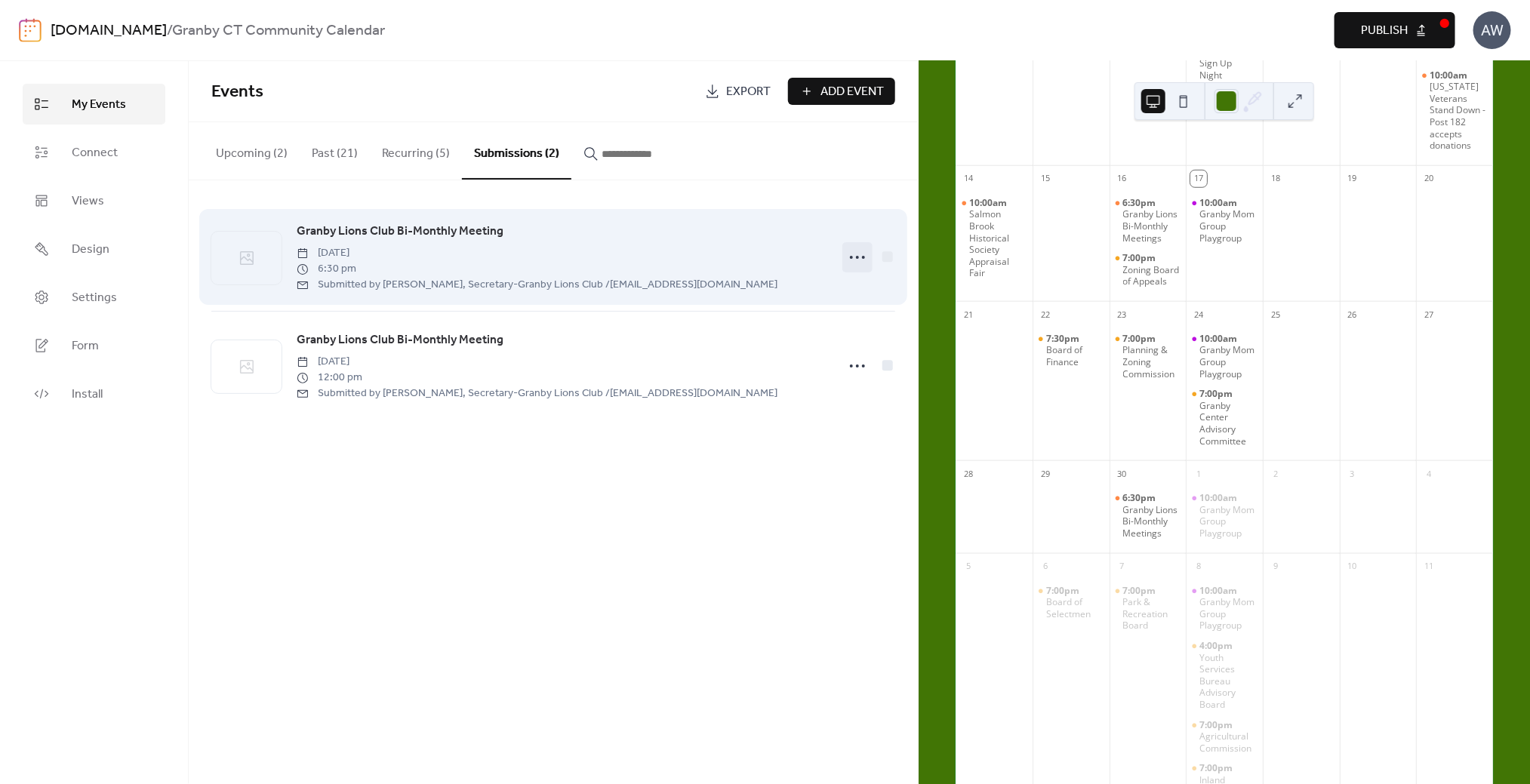
click at [853, 257] on icon at bounding box center [858, 258] width 24 height 24
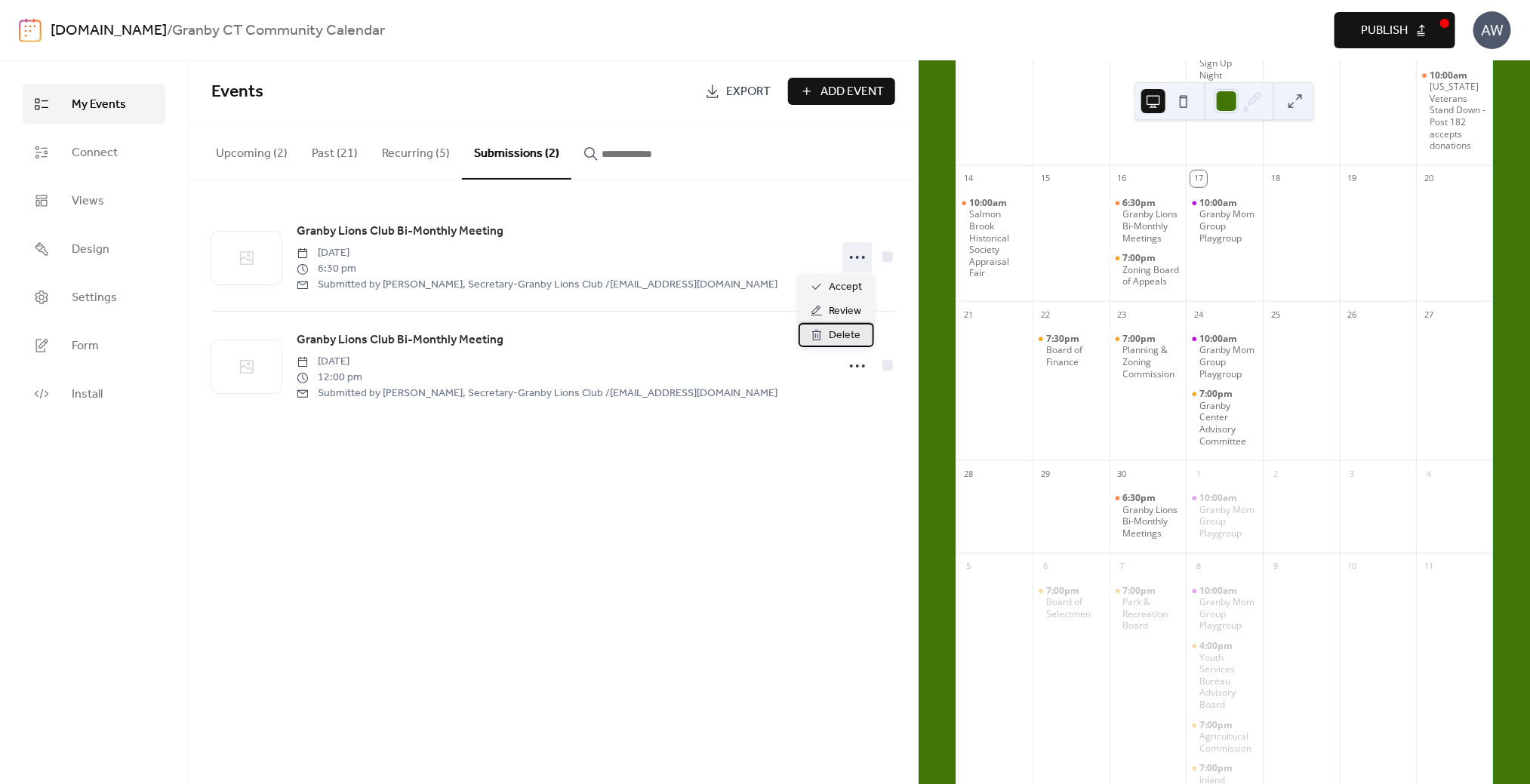
click at [853, 336] on span "Delete" at bounding box center [844, 336] width 32 height 18
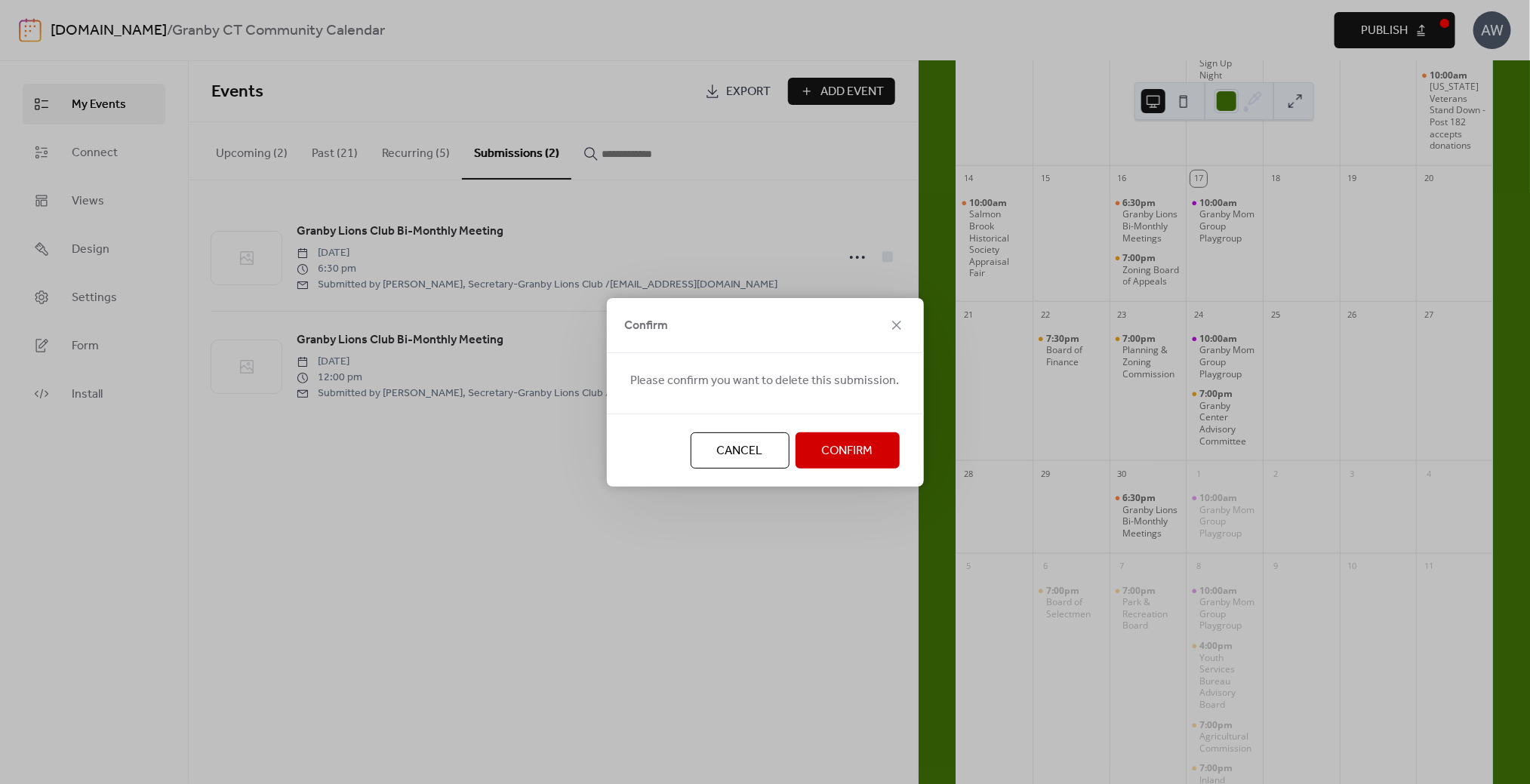
click at [866, 449] on span "Confirm" at bounding box center [848, 451] width 52 height 18
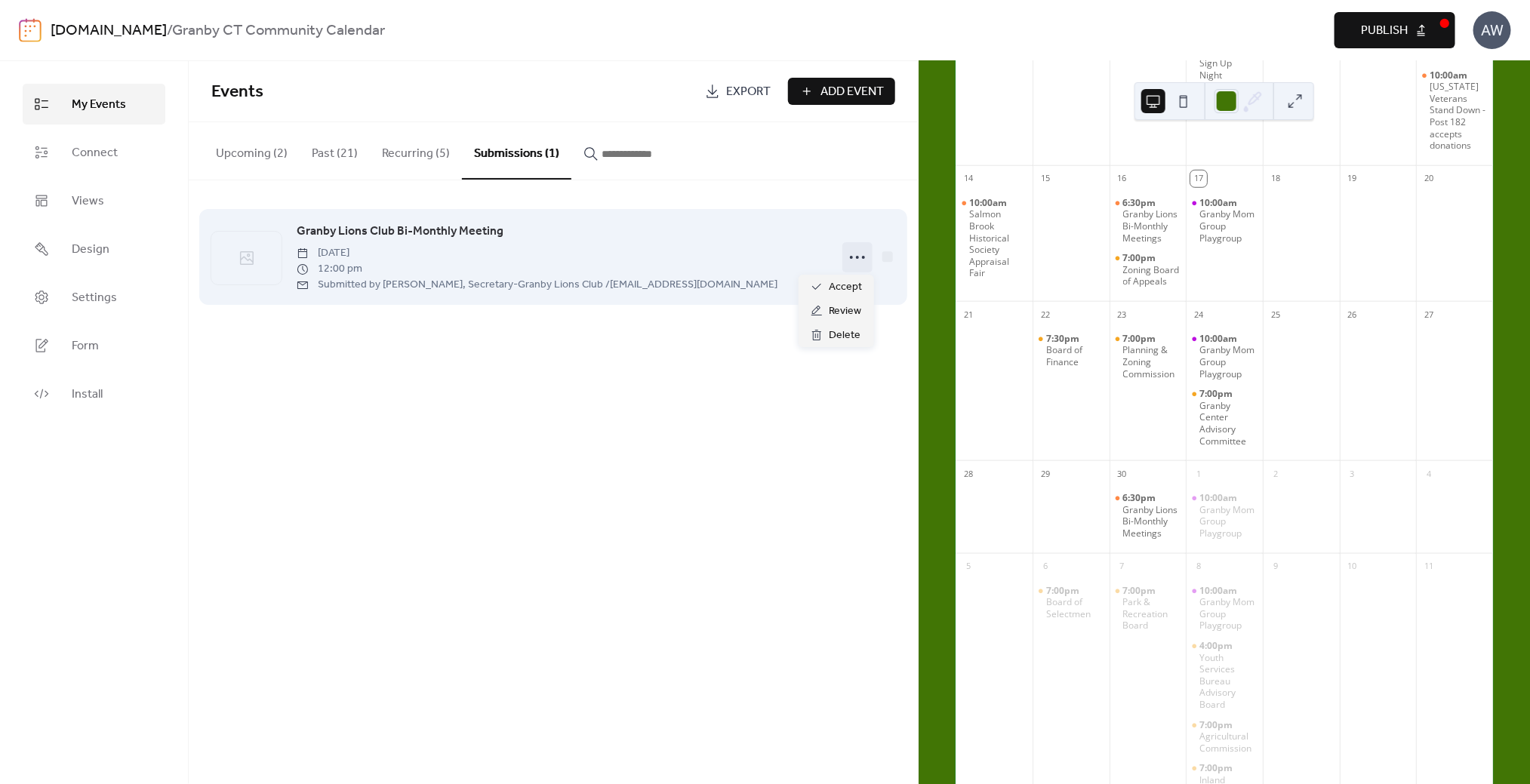
click at [851, 256] on circle at bounding box center [851, 258] width 3 height 3
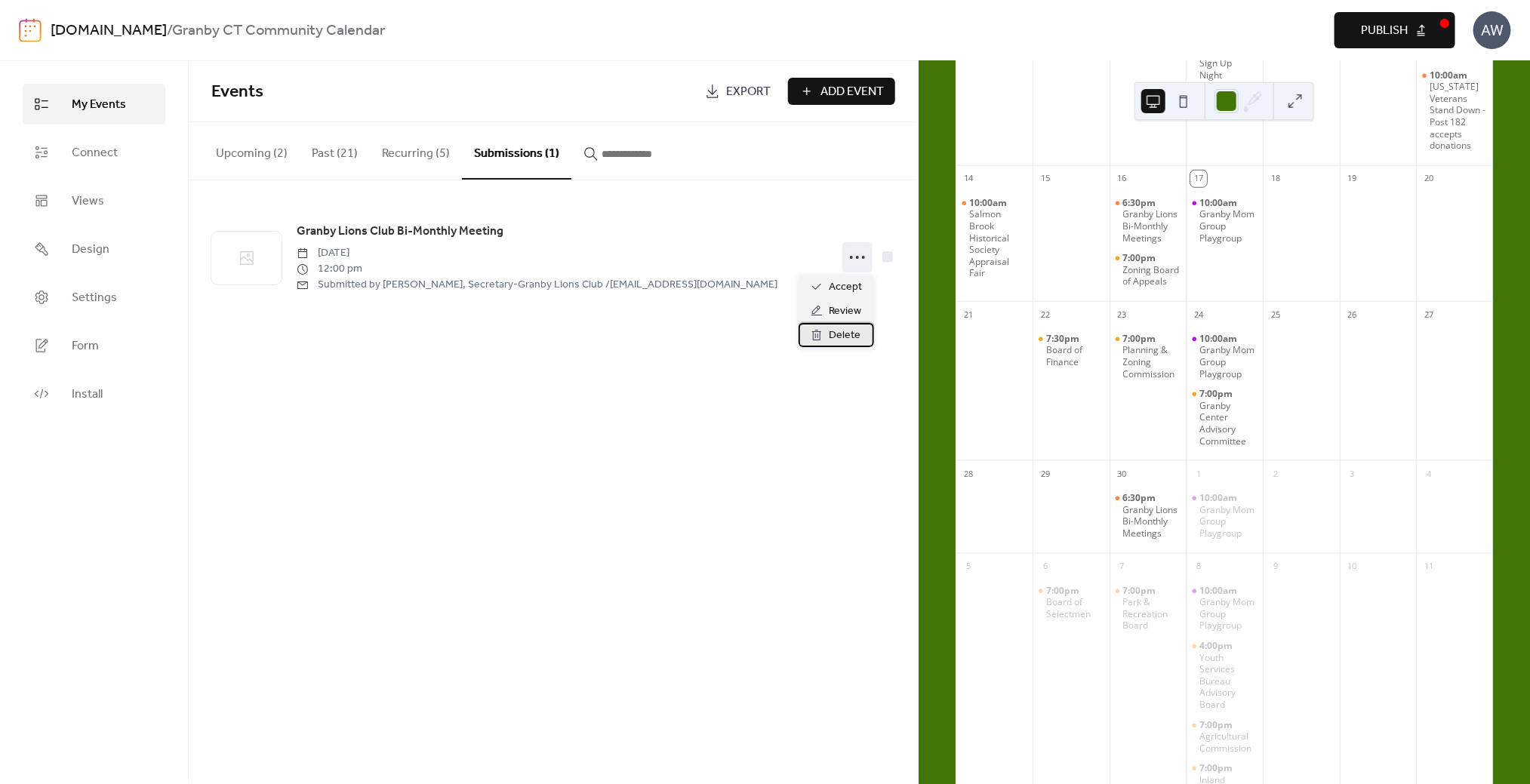
click at [848, 334] on span "Delete" at bounding box center [844, 336] width 32 height 18
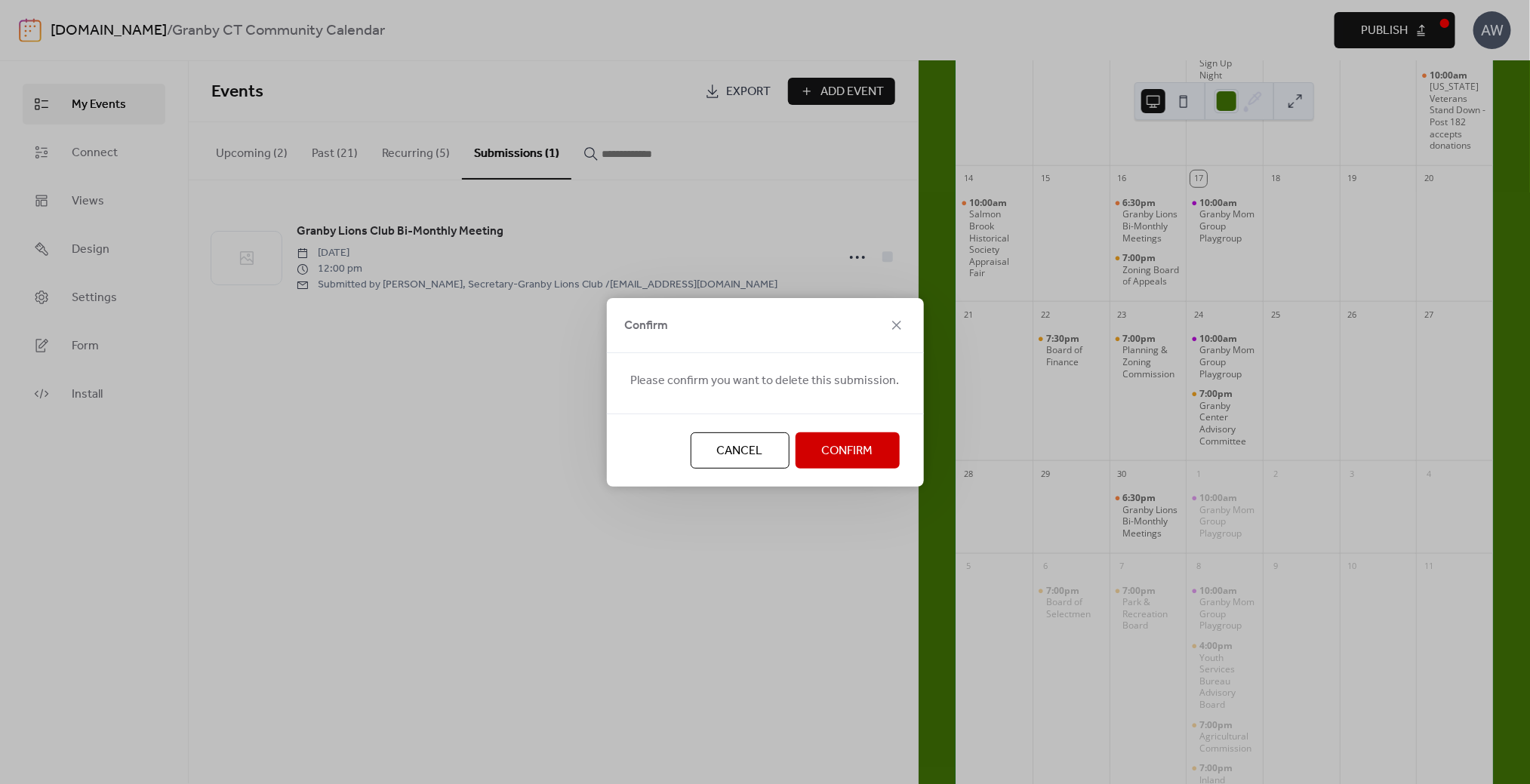
click at [849, 447] on span "Confirm" at bounding box center [848, 451] width 52 height 18
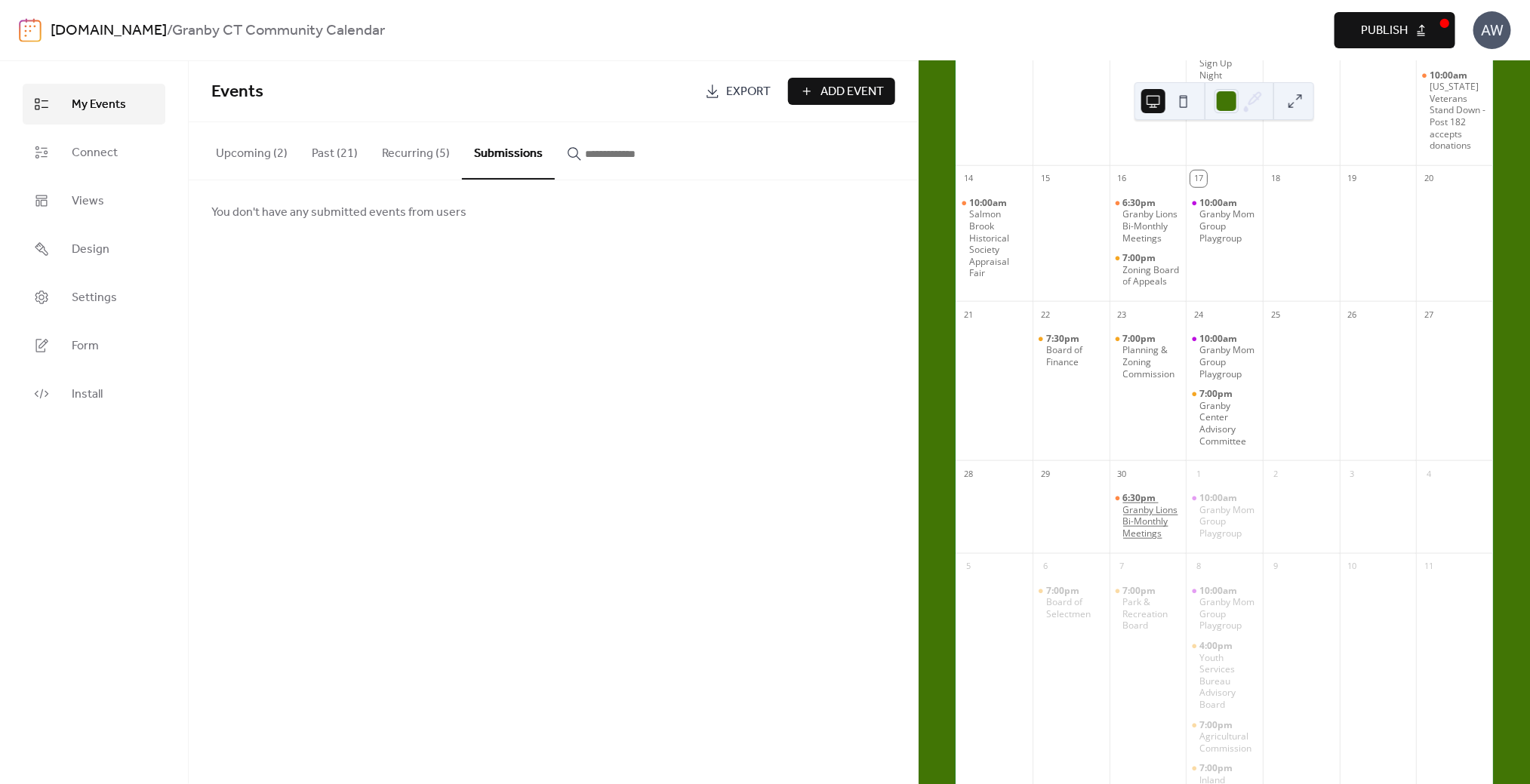
click at [1146, 539] on div "Granby Lions Bi-Monthly Meetings" at bounding box center [1152, 522] width 57 height 36
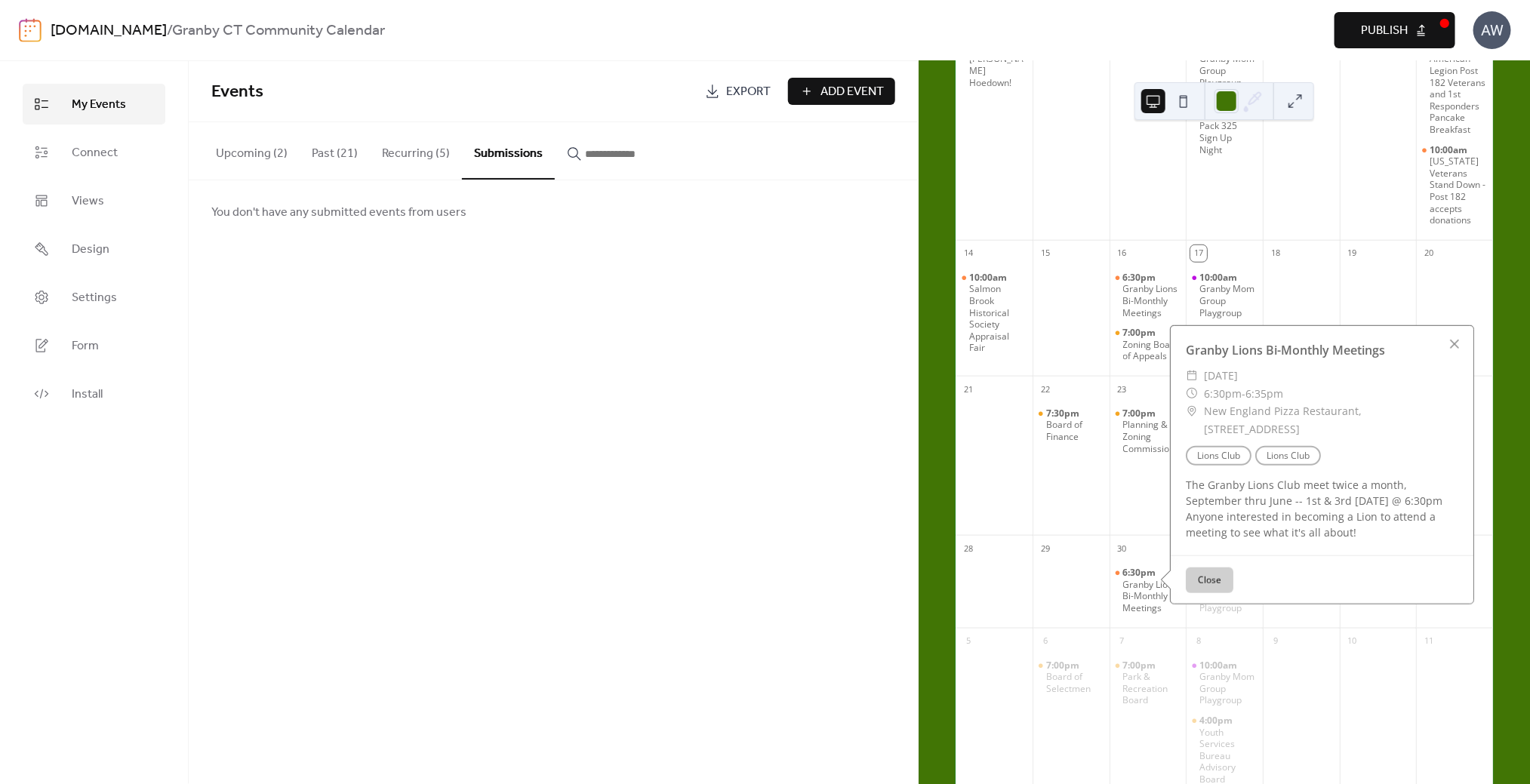
scroll to position [678, 0]
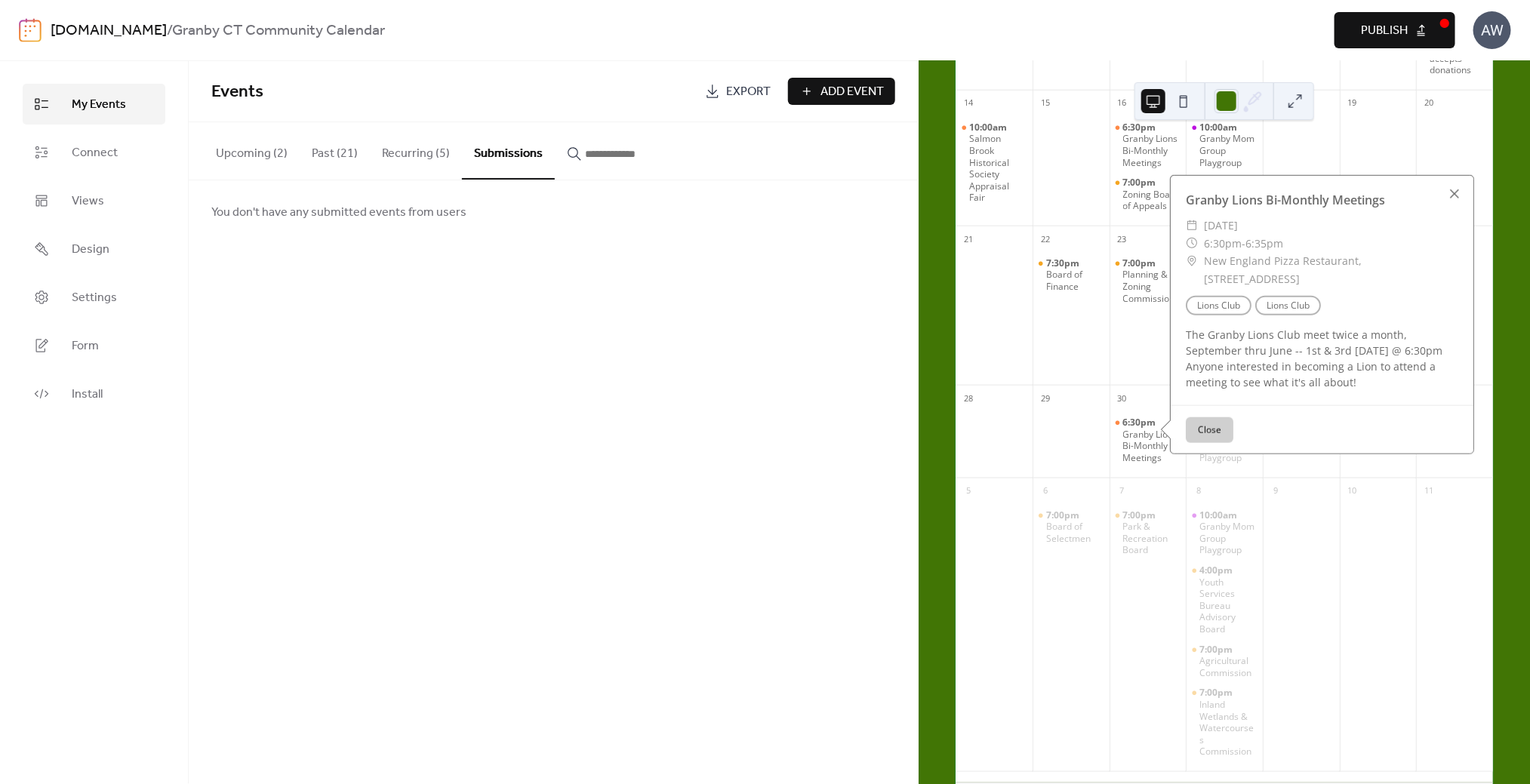
click at [1452, 204] on div at bounding box center [1455, 194] width 21 height 21
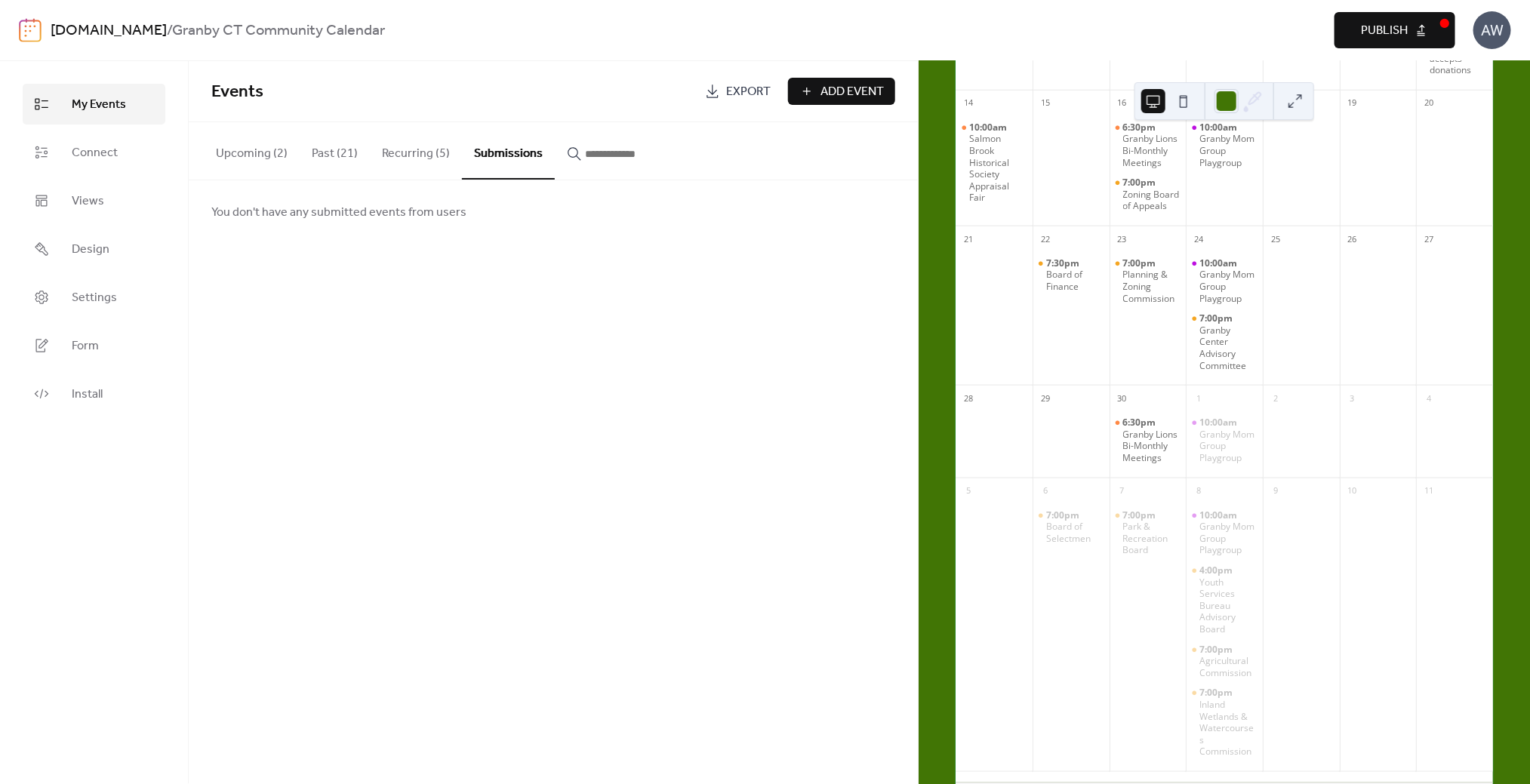
click at [249, 145] on button "Upcoming (2)" at bounding box center [251, 149] width 96 height 56
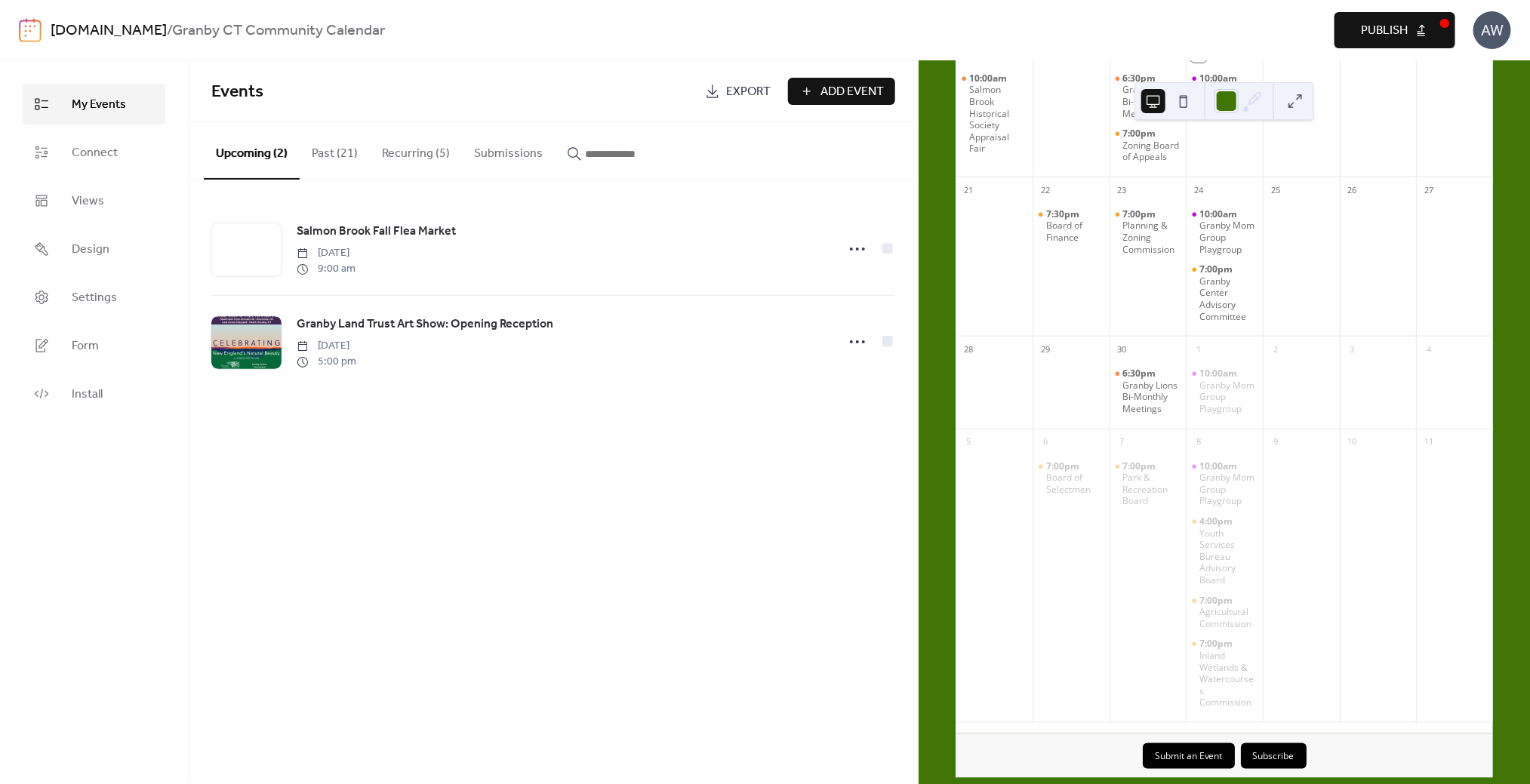
scroll to position [754, 0]
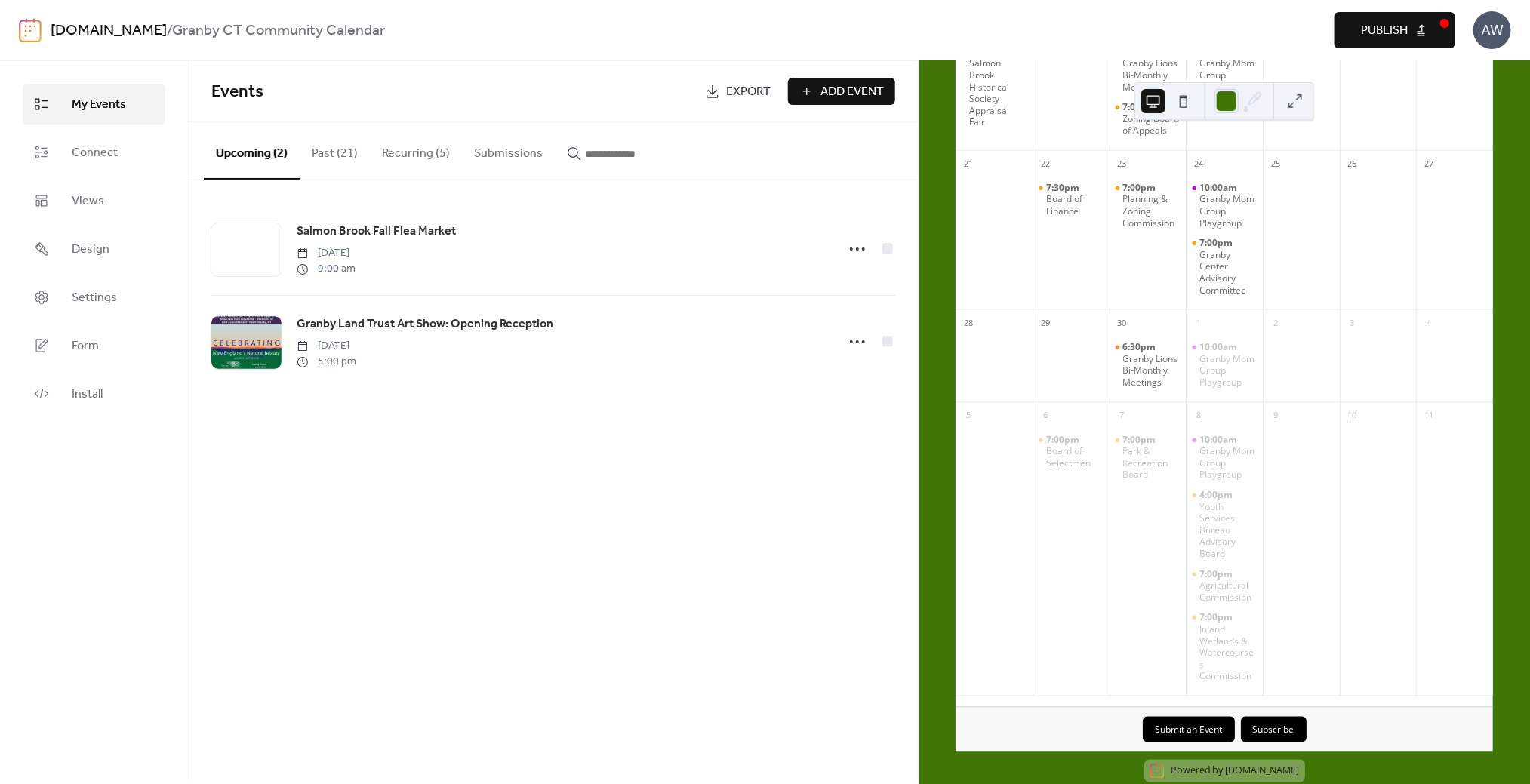
click at [408, 158] on button "Recurring (5)" at bounding box center [416, 149] width 92 height 56
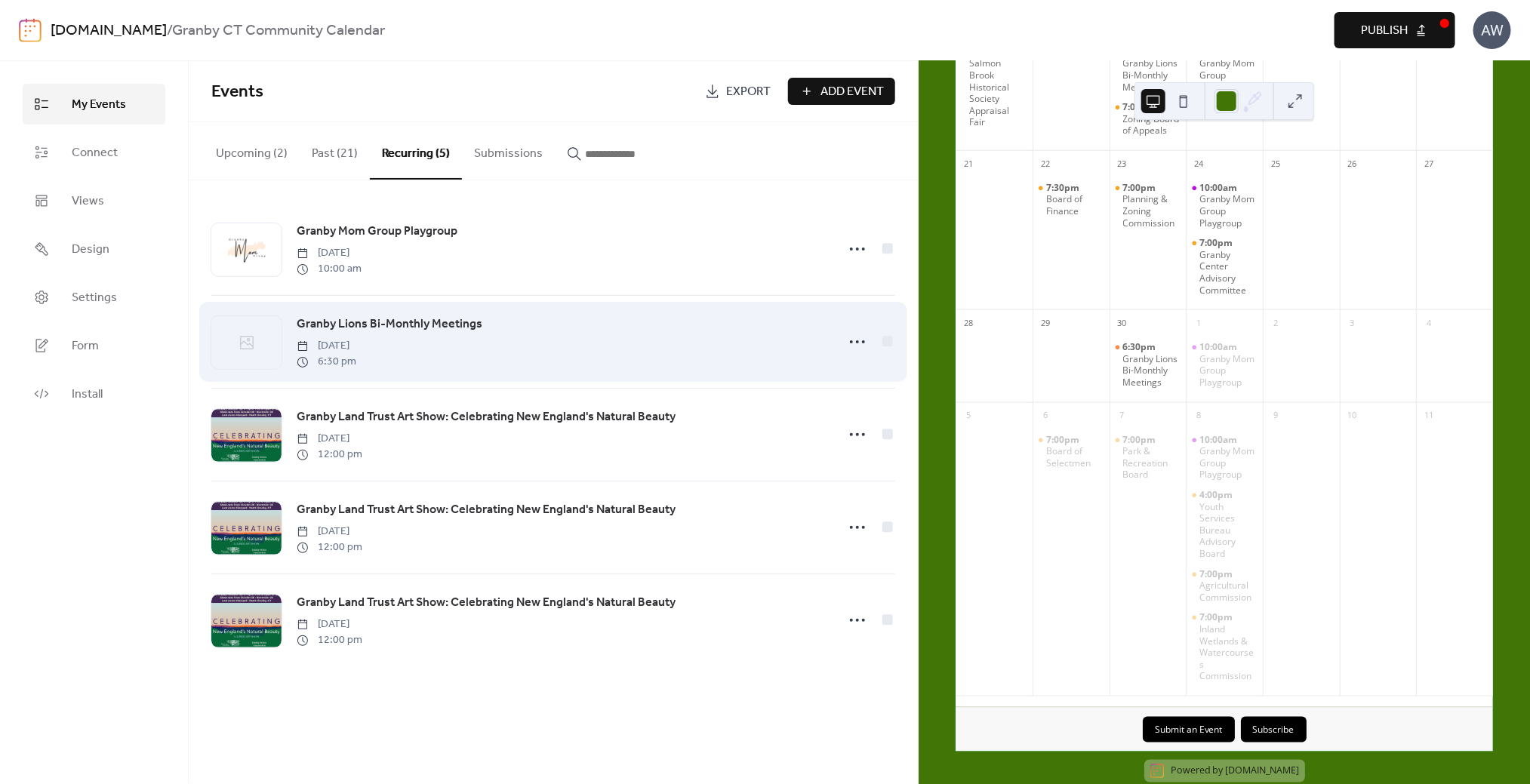
click at [370, 320] on span "Granby Lions Bi-Monthly Meetings" at bounding box center [389, 325] width 186 height 18
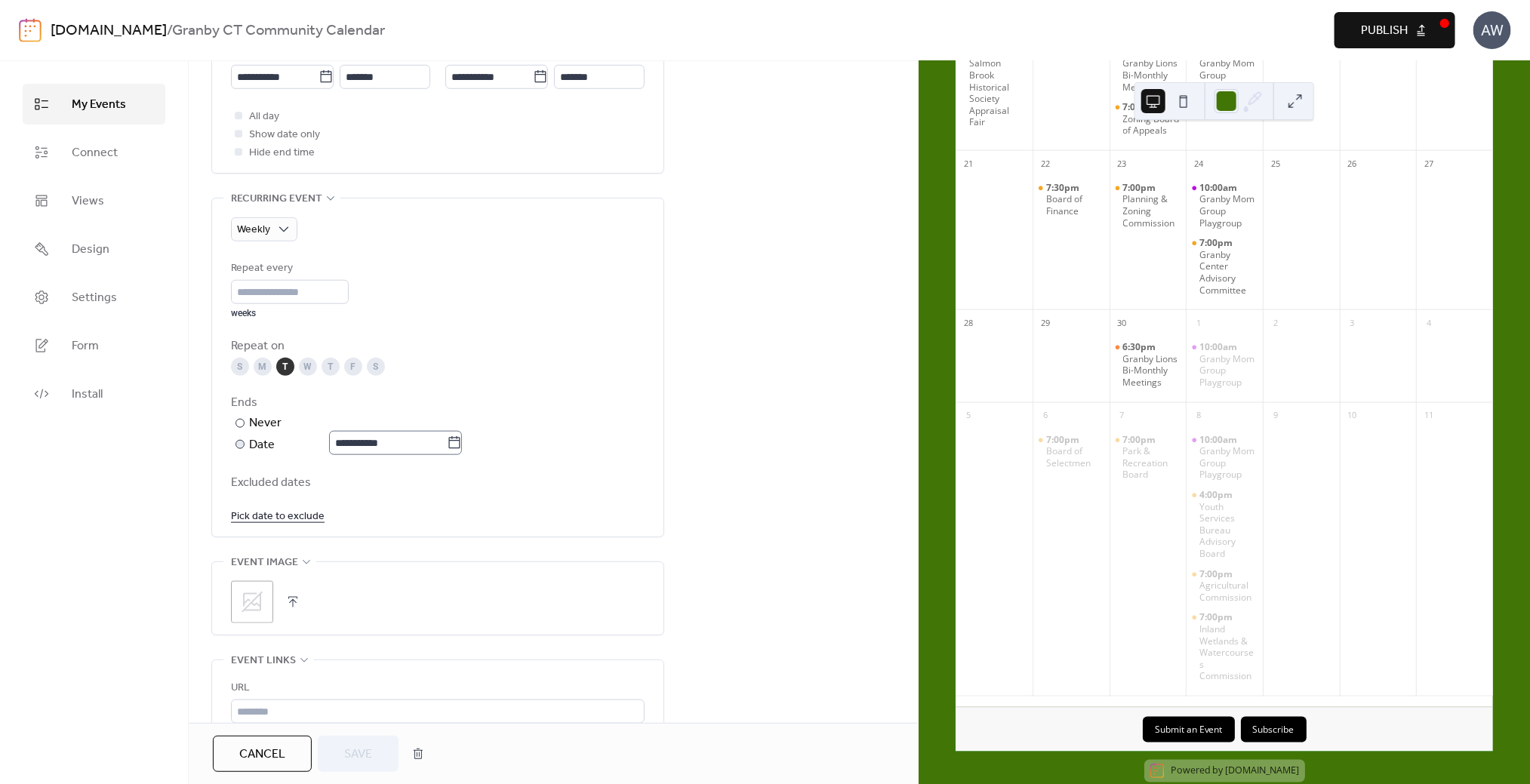
scroll to position [678, 0]
click at [272, 513] on link "Pick date to exclude" at bounding box center [278, 515] width 94 height 19
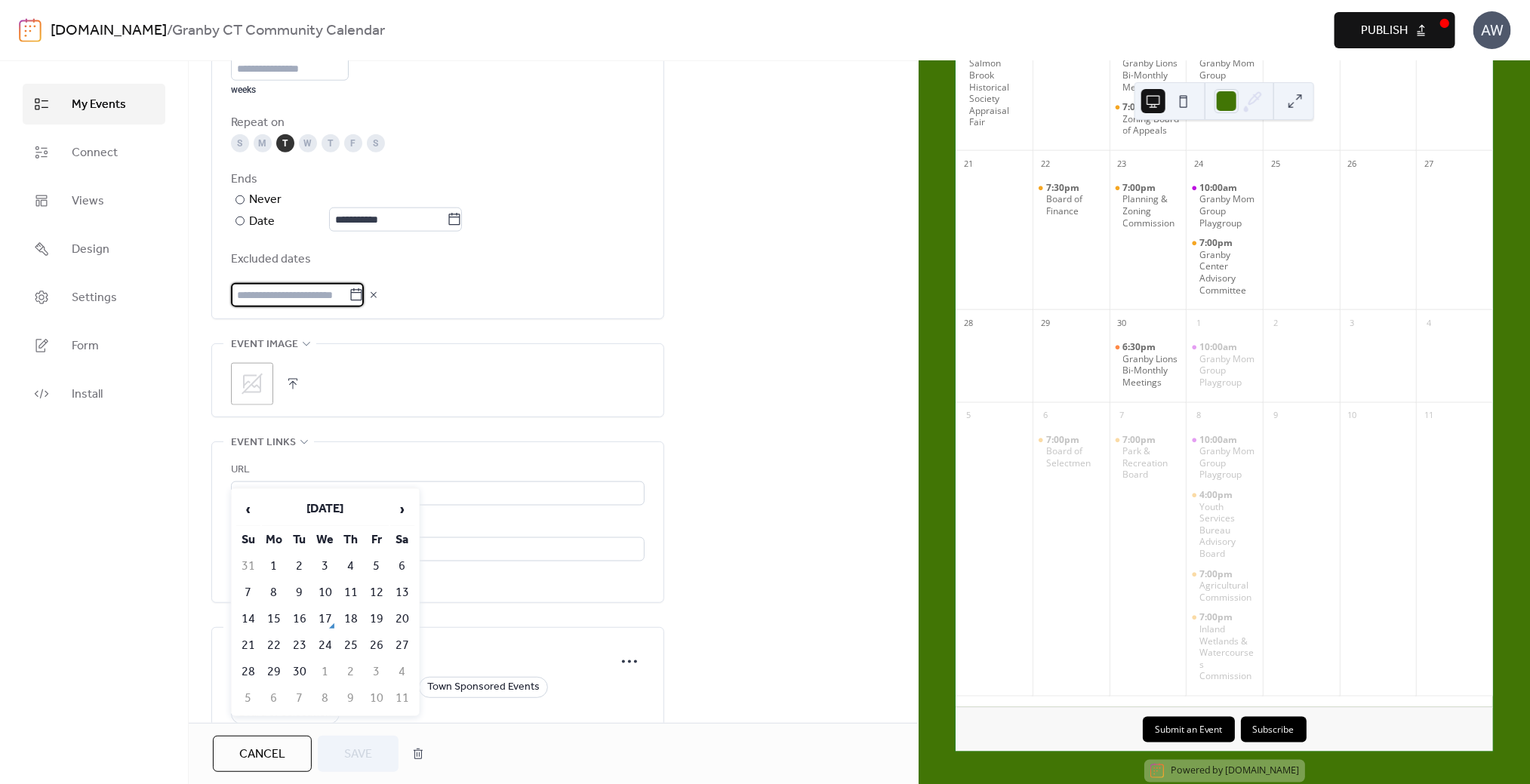
scroll to position [906, 0]
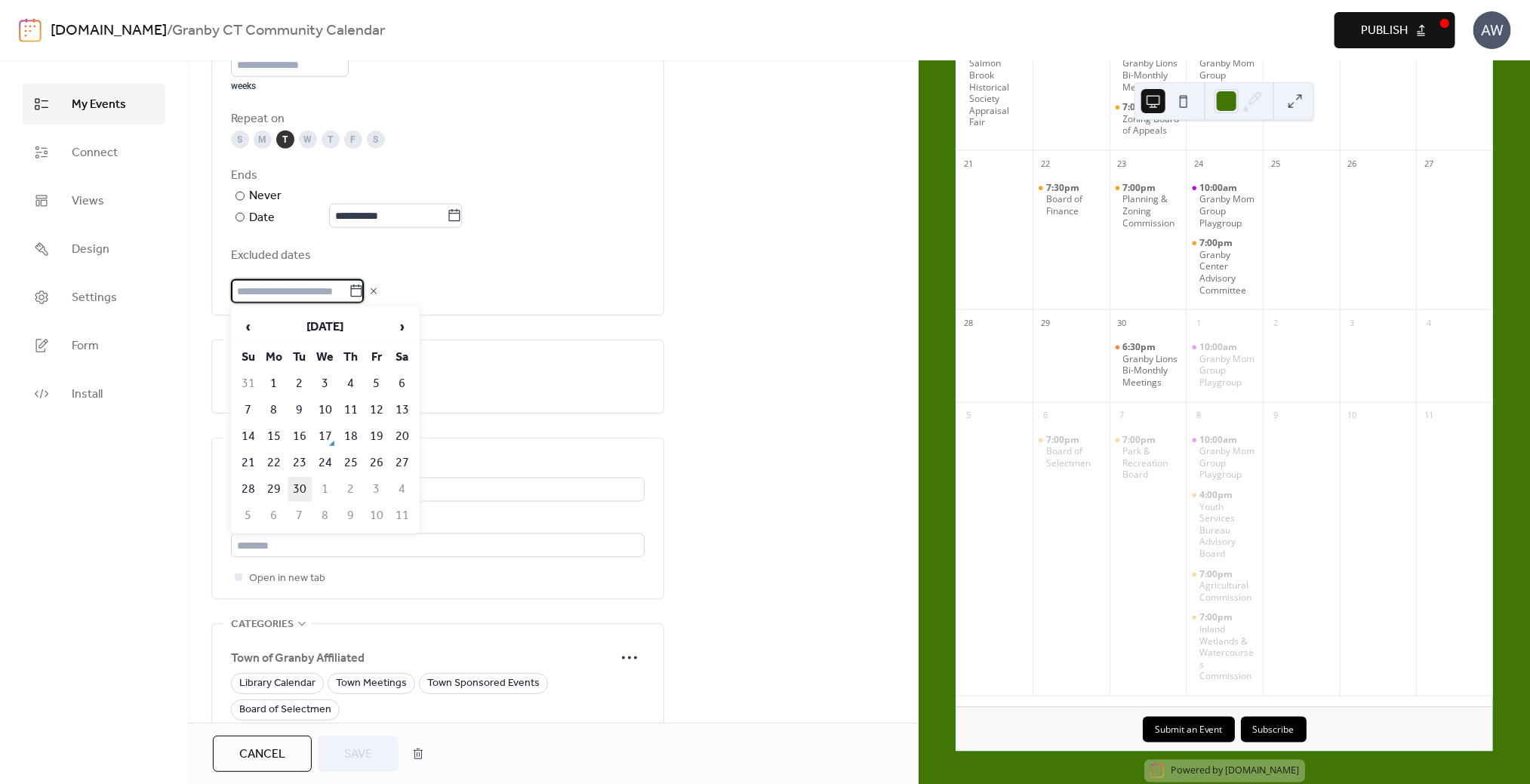
click at [301, 485] on td "30" at bounding box center [300, 489] width 24 height 25
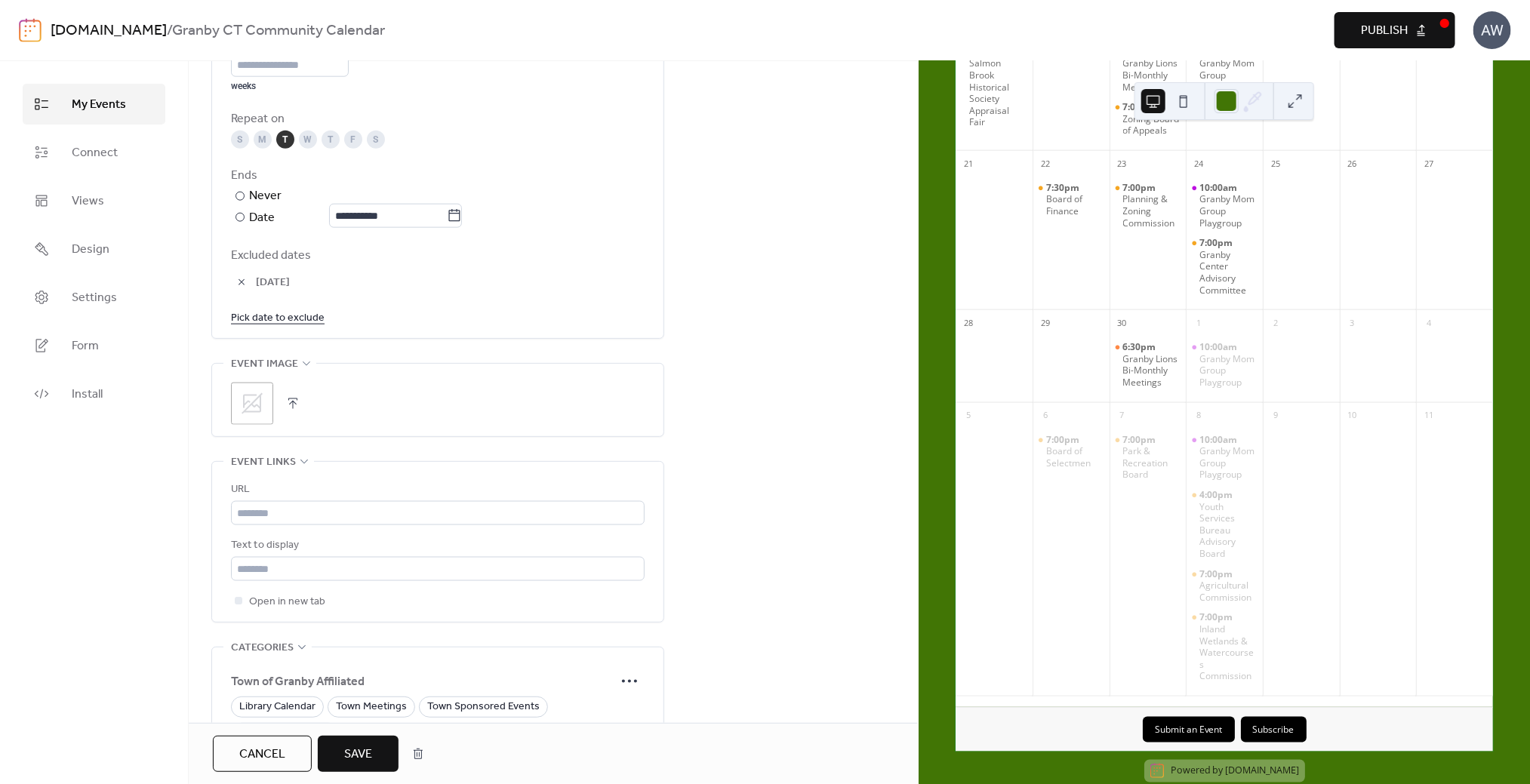
click at [296, 314] on link "Pick date to exclude" at bounding box center [278, 317] width 94 height 19
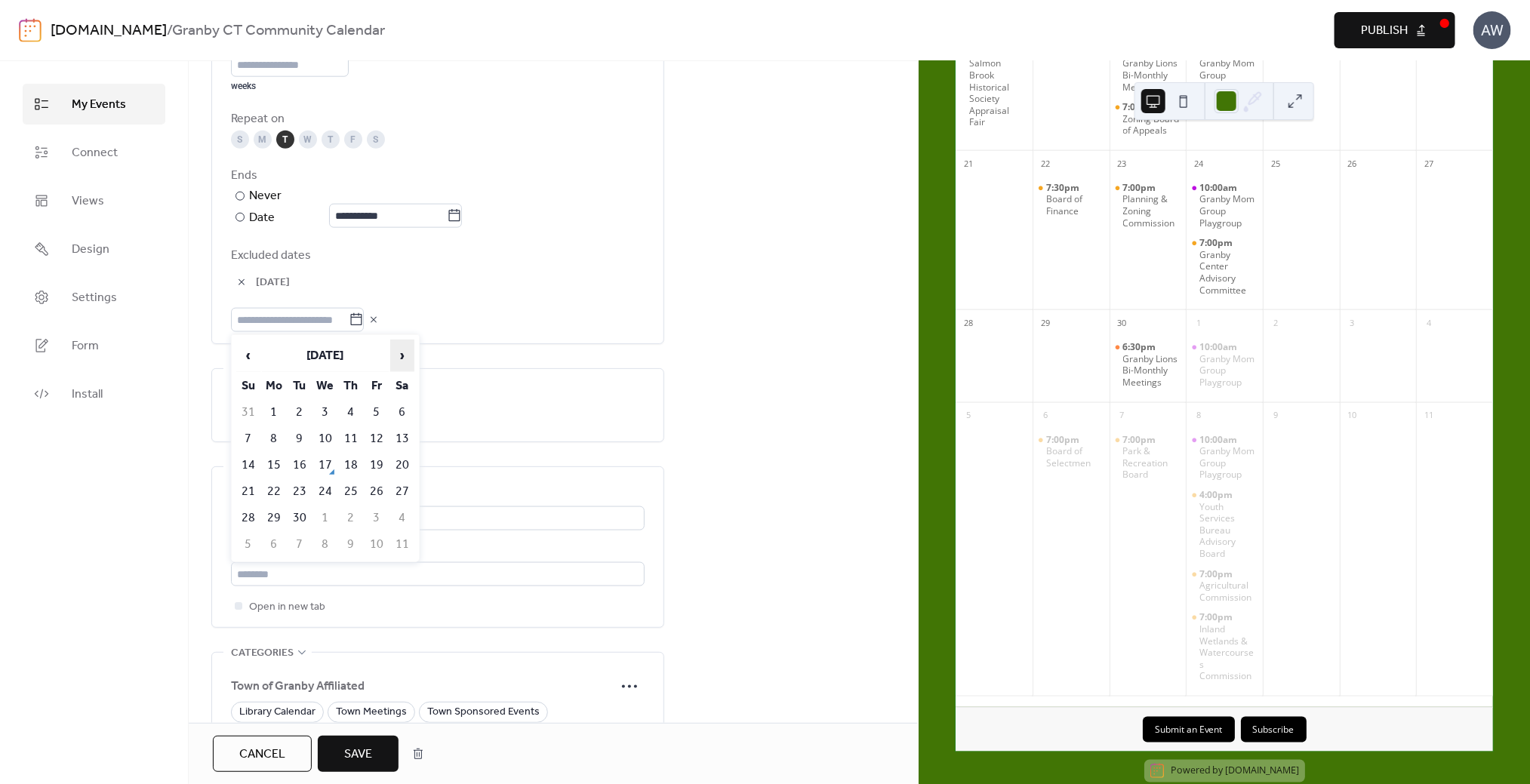
click at [401, 354] on span "›" at bounding box center [402, 355] width 23 height 30
click at [250, 354] on span "‹" at bounding box center [248, 355] width 23 height 30
click at [405, 355] on span "›" at bounding box center [402, 355] width 23 height 30
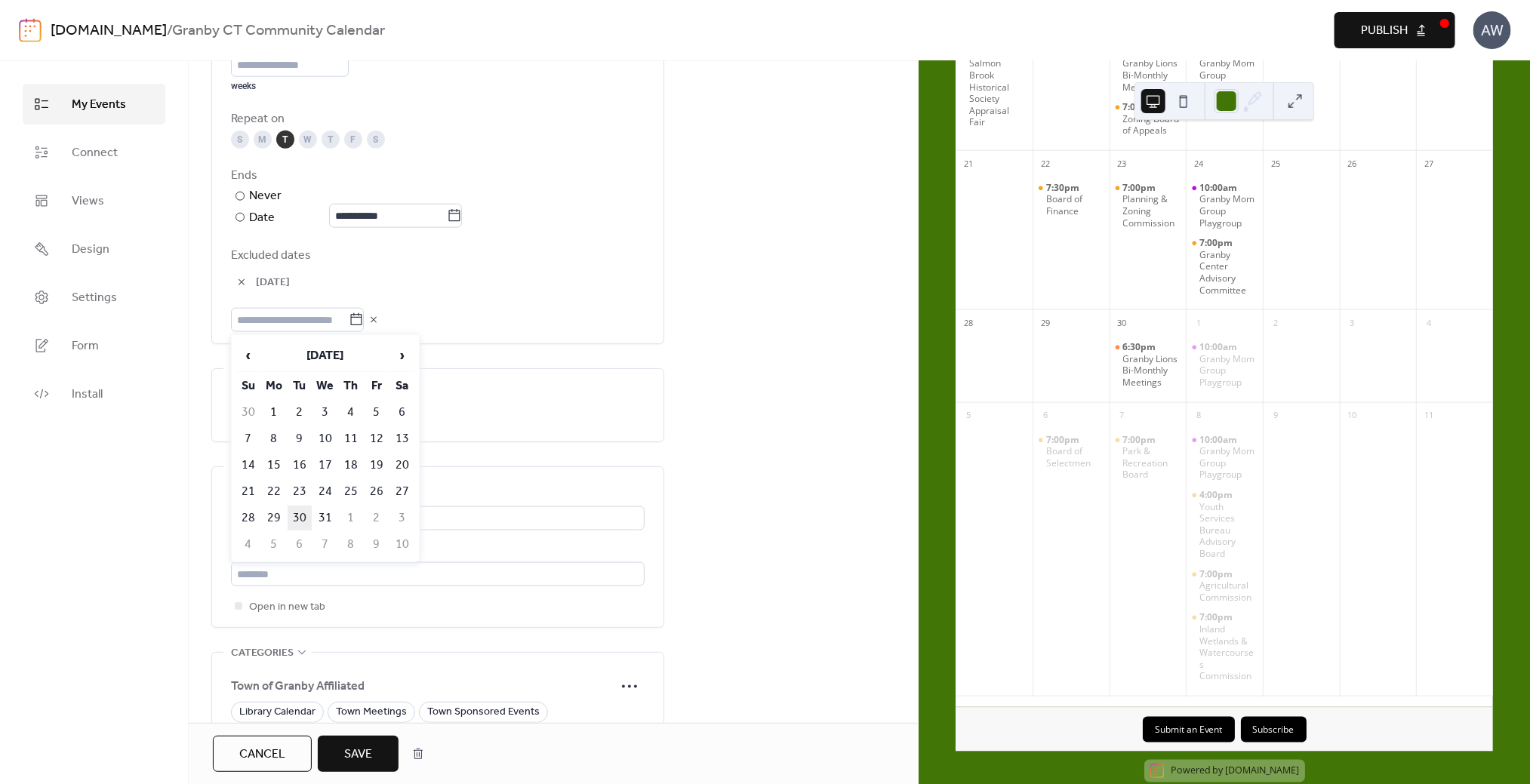
click at [298, 511] on td "30" at bounding box center [300, 518] width 24 height 25
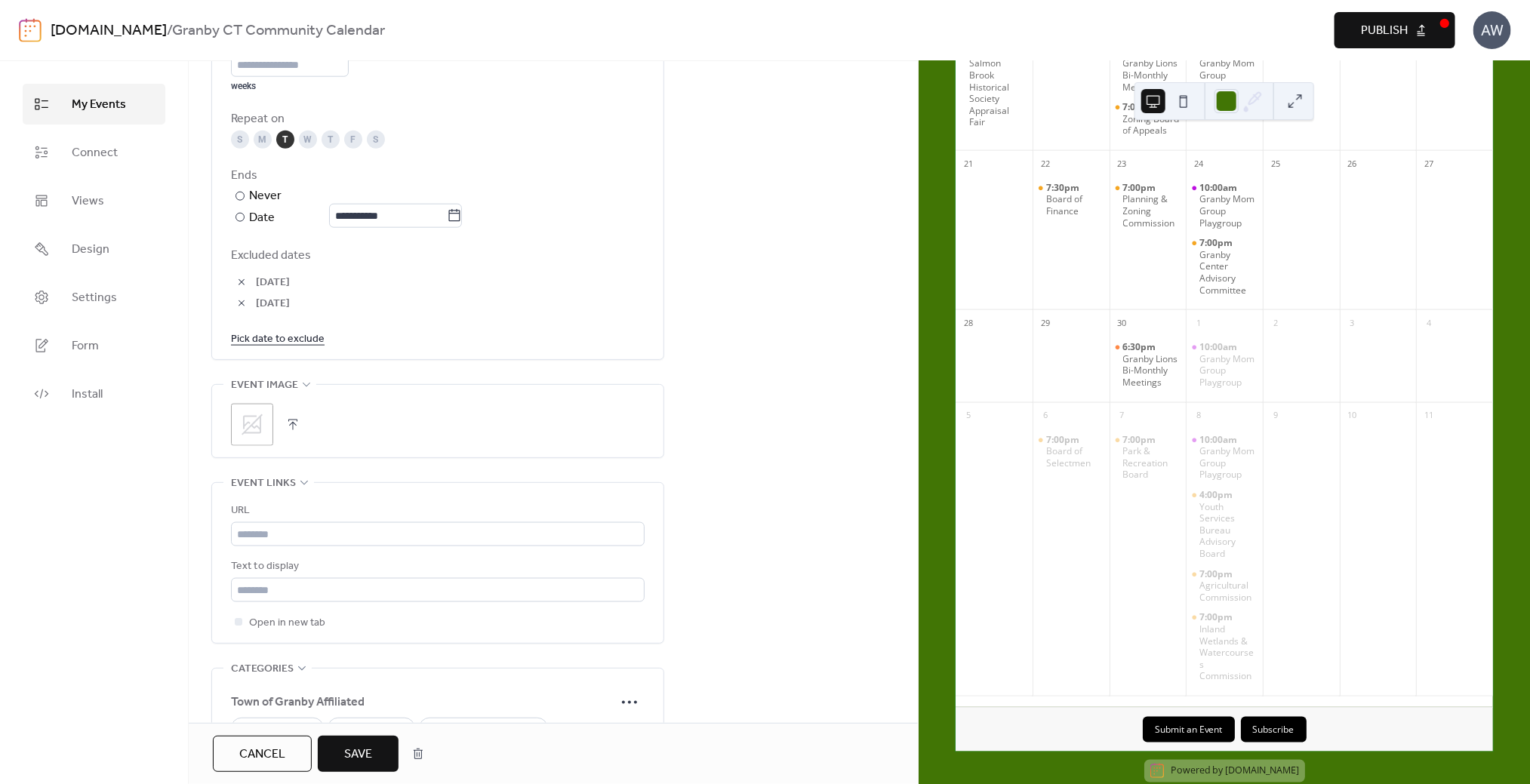
click at [300, 333] on link "Pick date to exclude" at bounding box center [278, 337] width 94 height 19
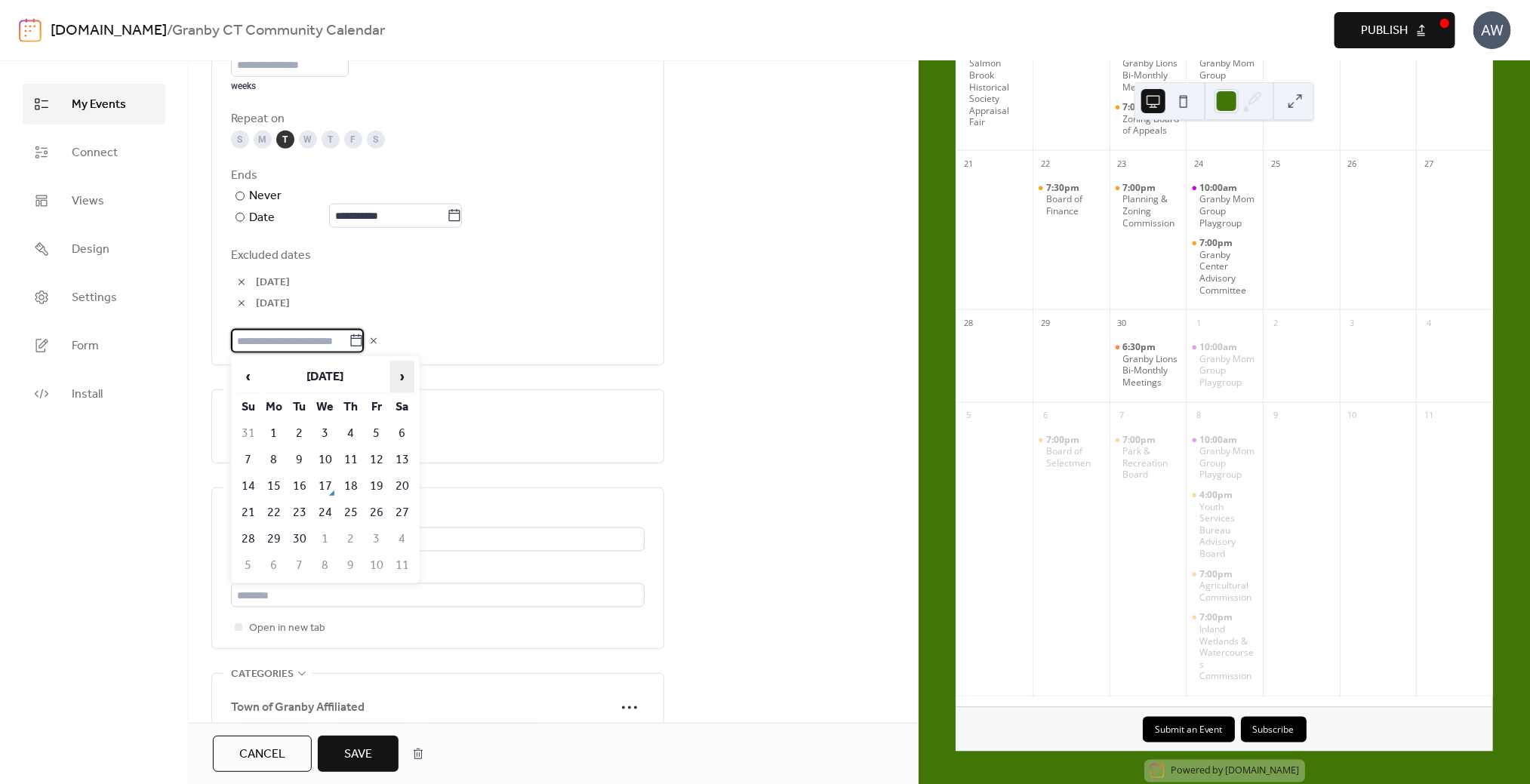
click at [402, 376] on span "›" at bounding box center [402, 376] width 23 height 30
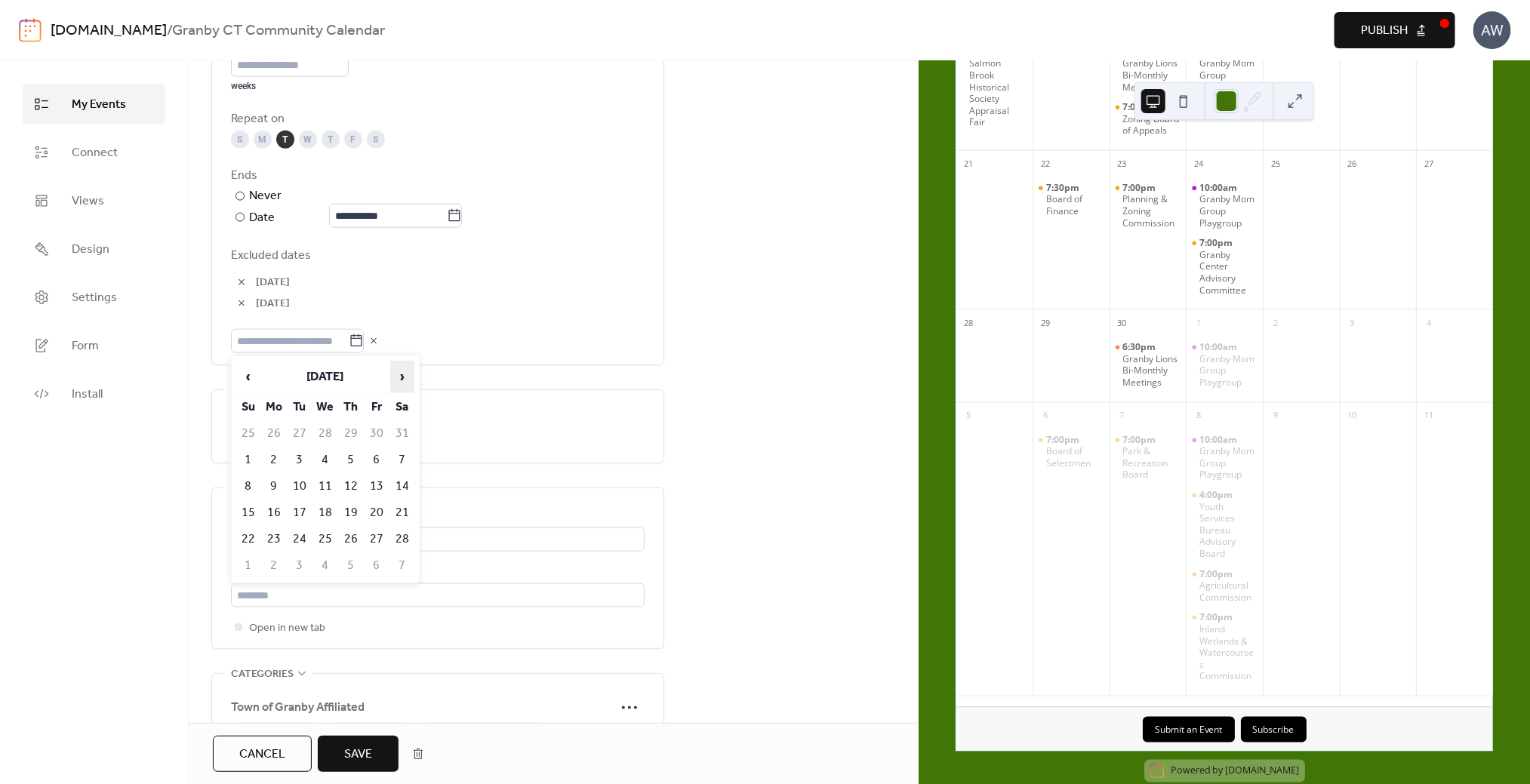
click at [402, 376] on span "›" at bounding box center [402, 376] width 23 height 30
click at [300, 566] on td "31" at bounding box center [300, 565] width 24 height 25
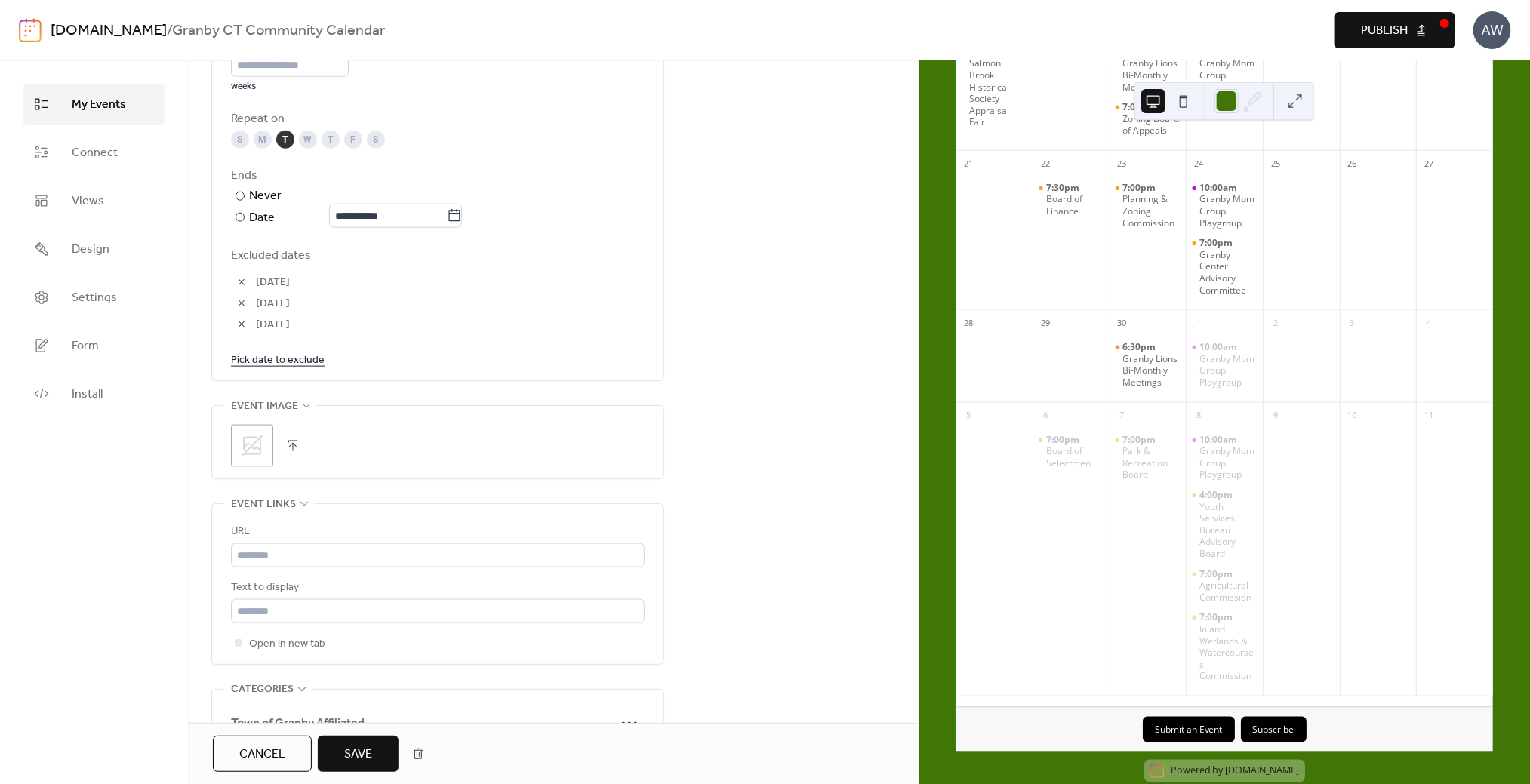
click at [294, 358] on link "Pick date to exclude" at bounding box center [278, 359] width 94 height 19
click at [398, 396] on span "›" at bounding box center [402, 397] width 23 height 30
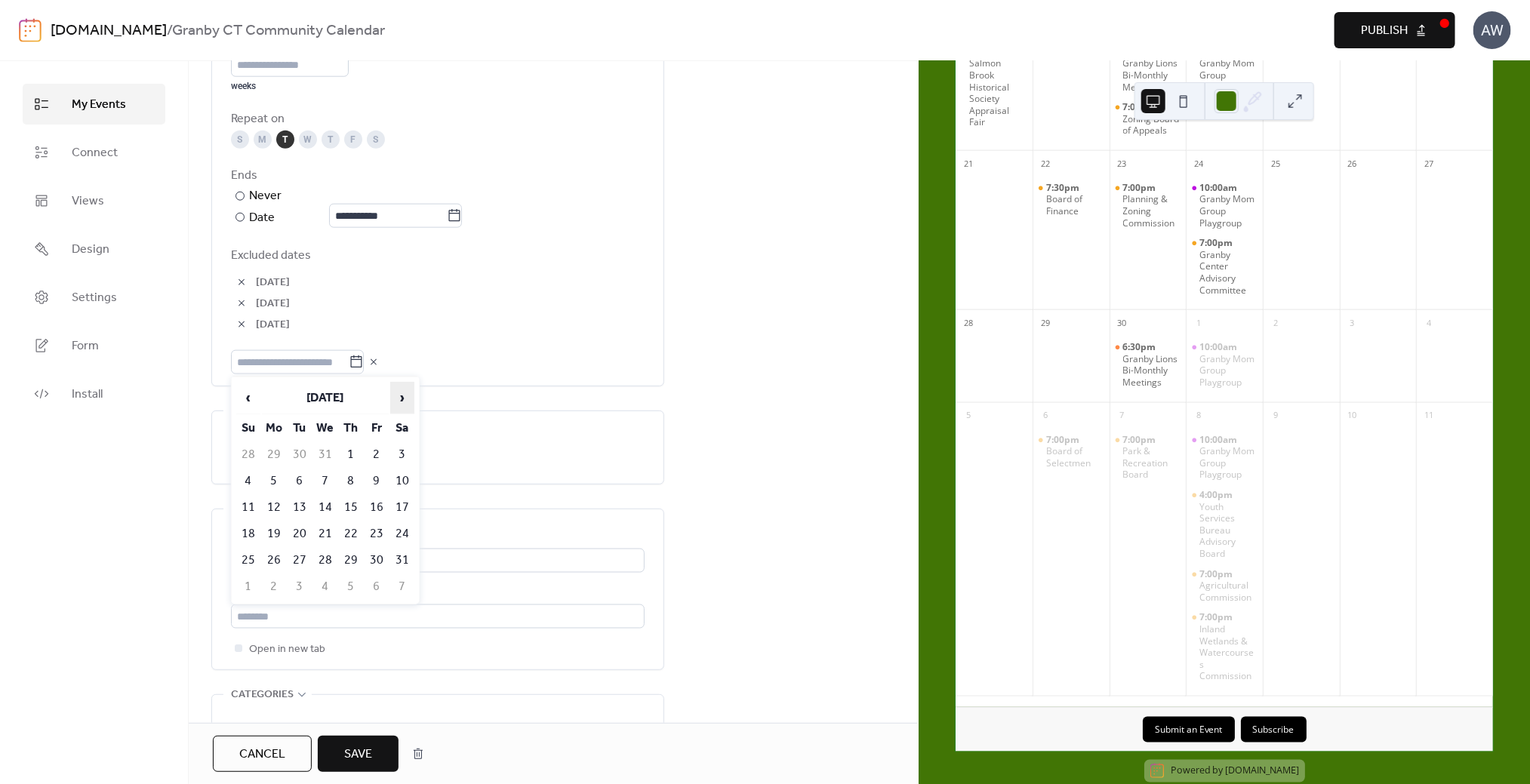
click at [398, 396] on span "›" at bounding box center [402, 397] width 23 height 30
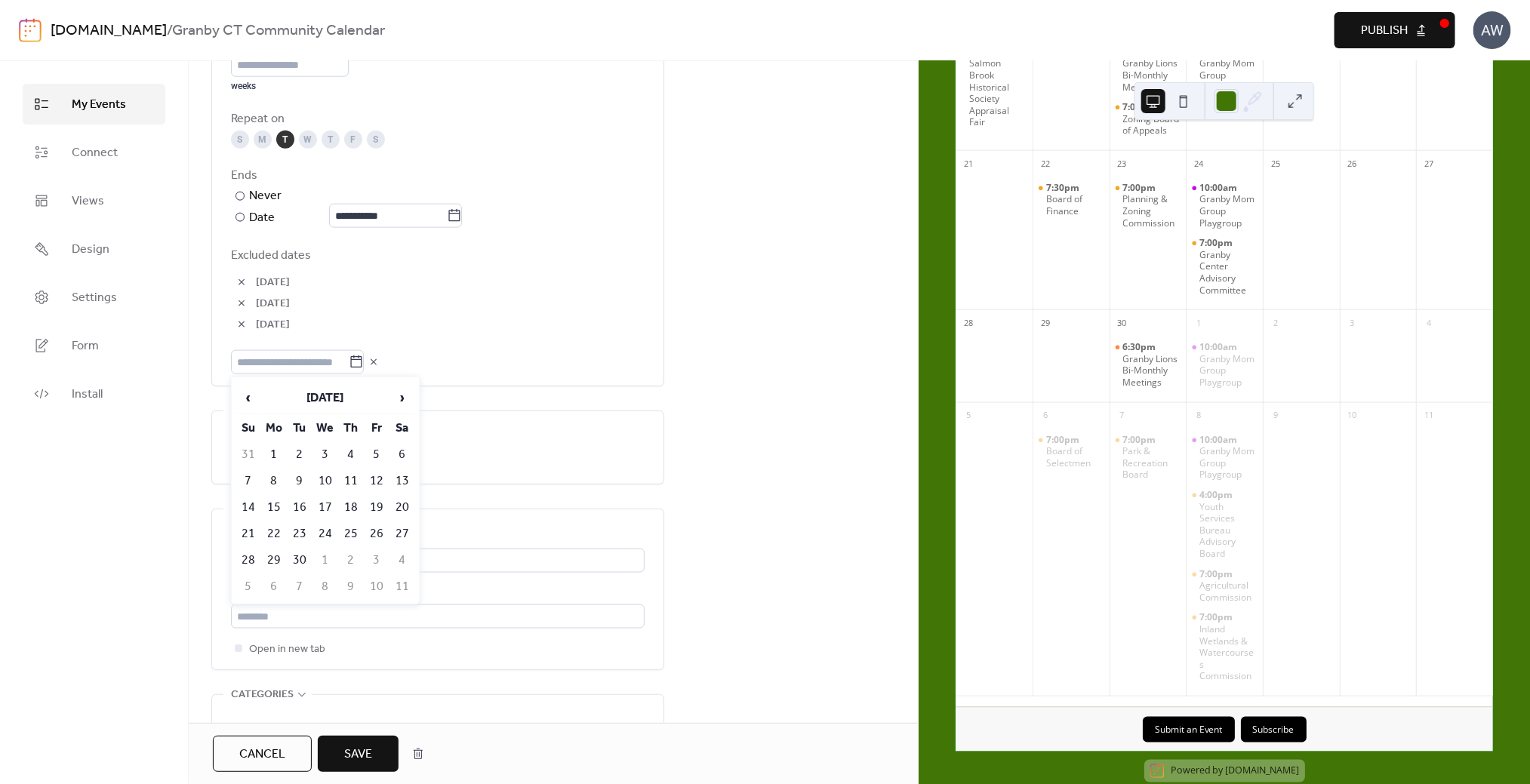
click at [695, 430] on div "**********" at bounding box center [553, 257] width 729 height 2035
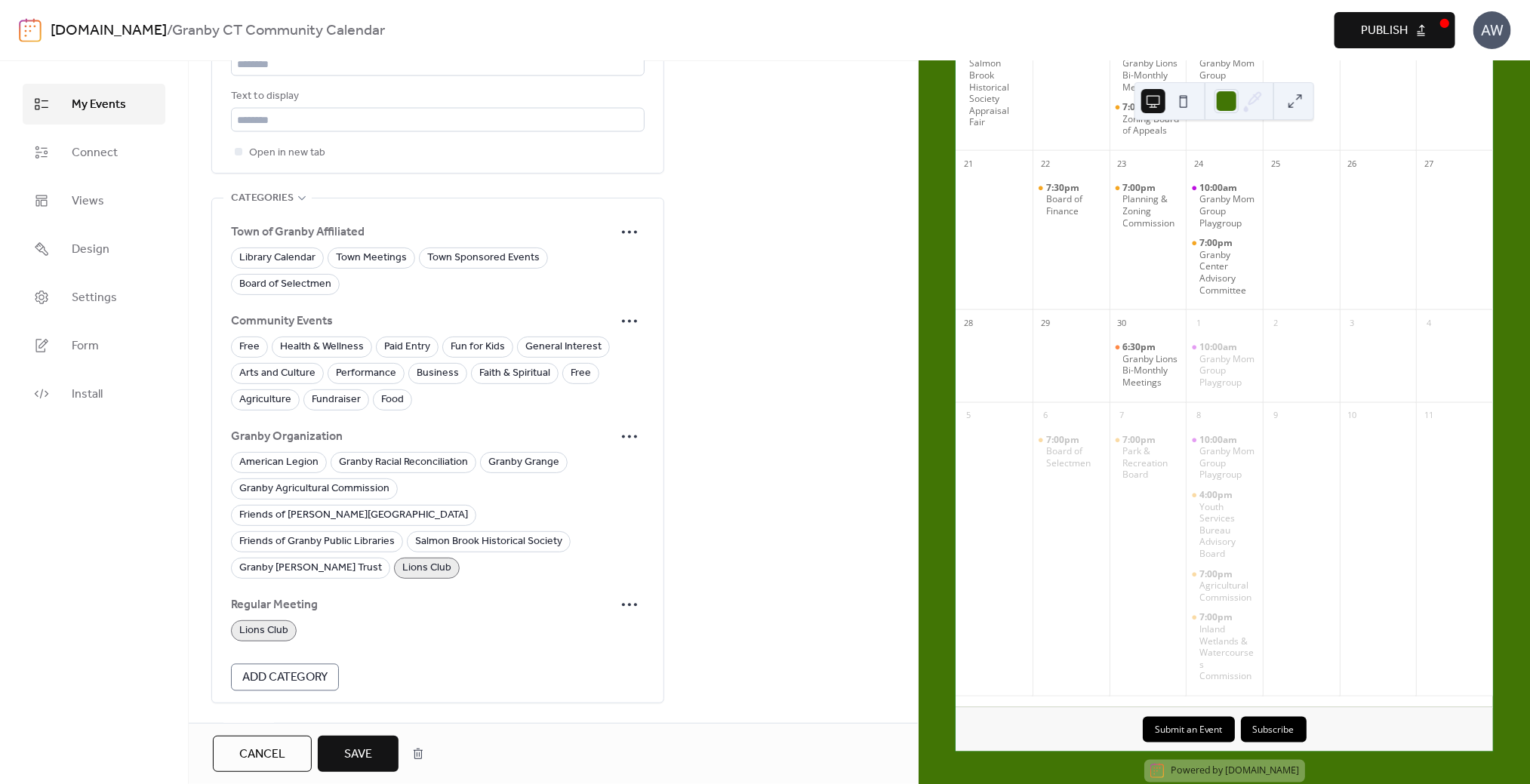
scroll to position [1426, 0]
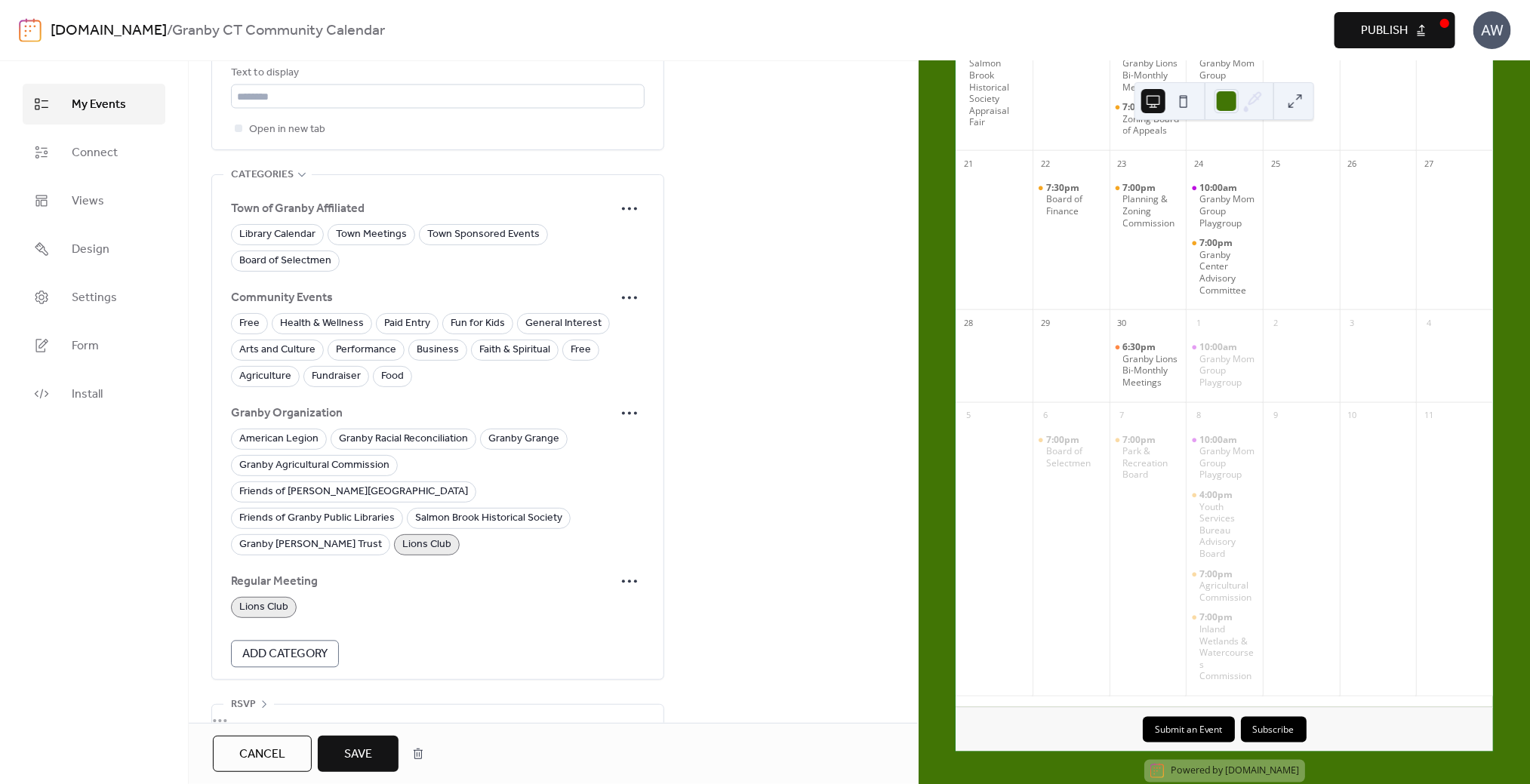
click at [363, 752] on span "Save" at bounding box center [358, 754] width 28 height 18
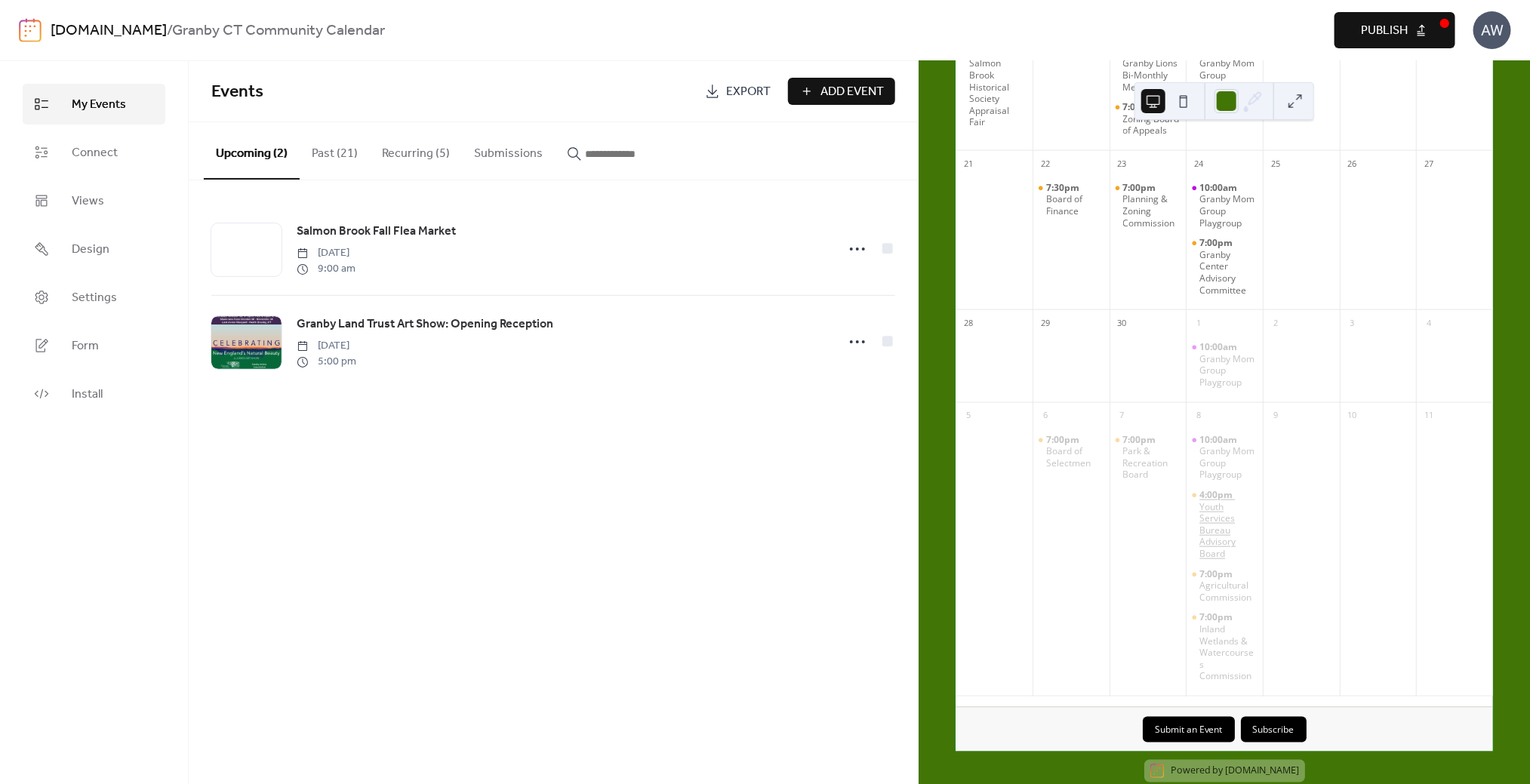
scroll to position [603, 0]
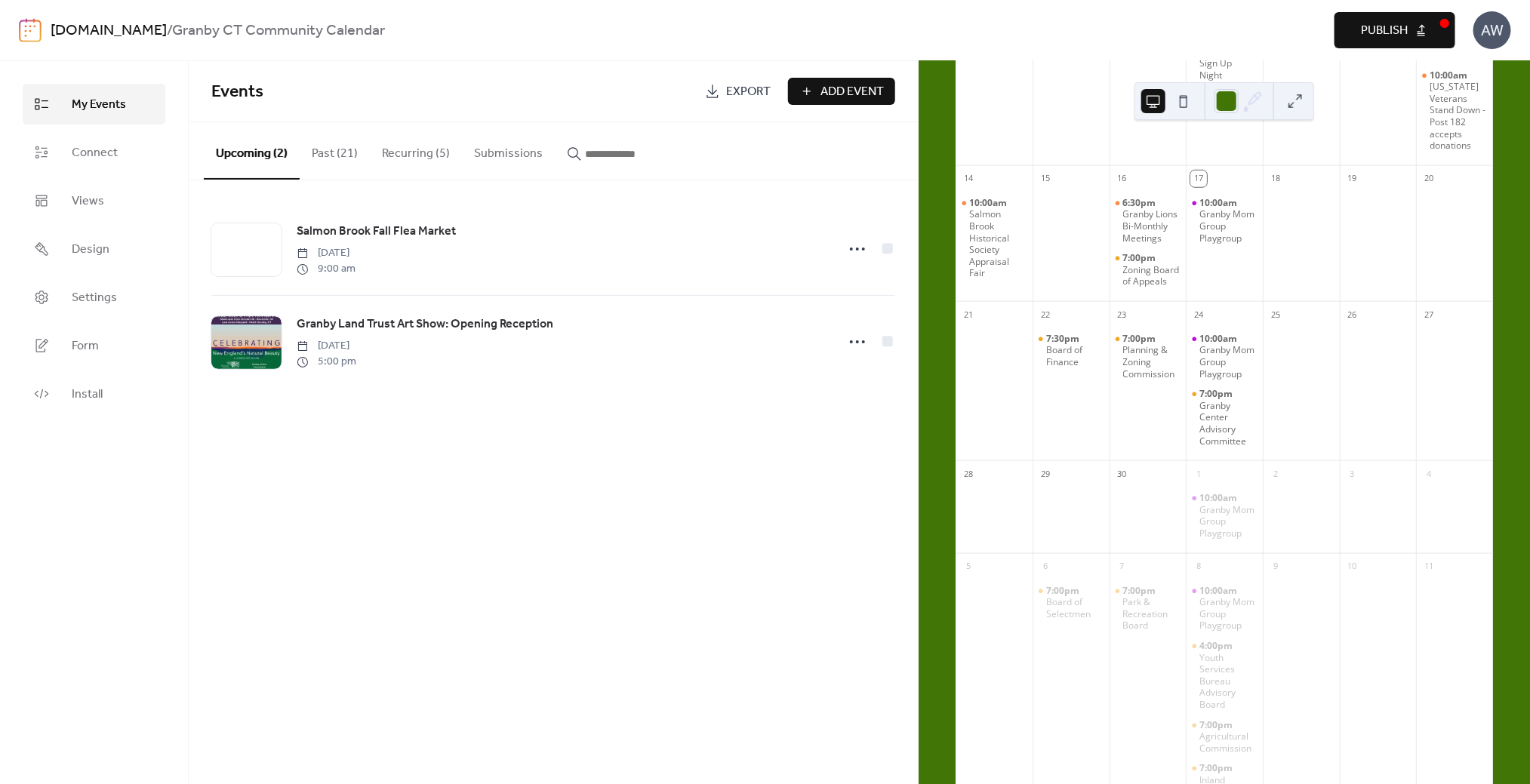
click at [415, 154] on button "Recurring (5)" at bounding box center [416, 149] width 92 height 56
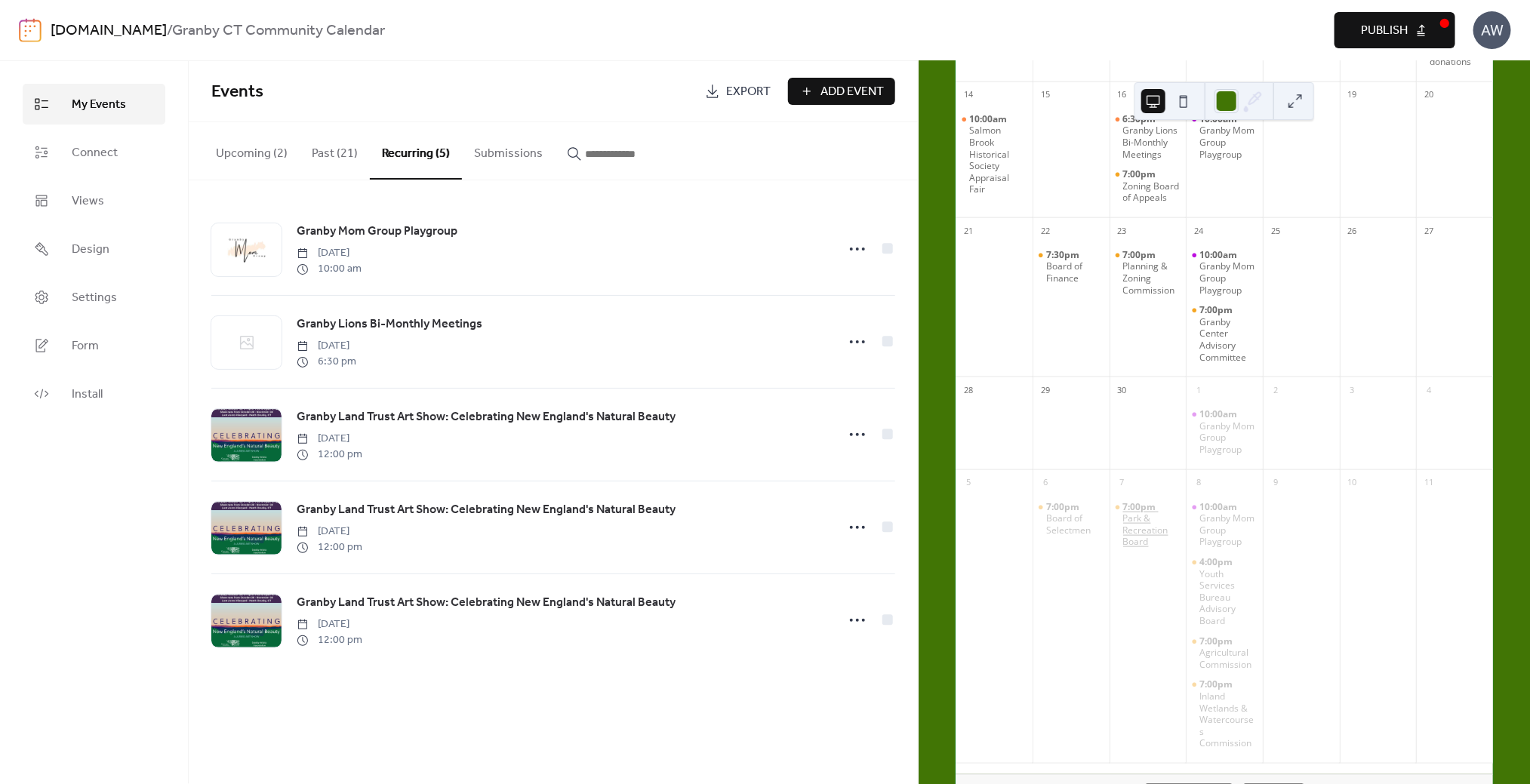
scroll to position [460, 0]
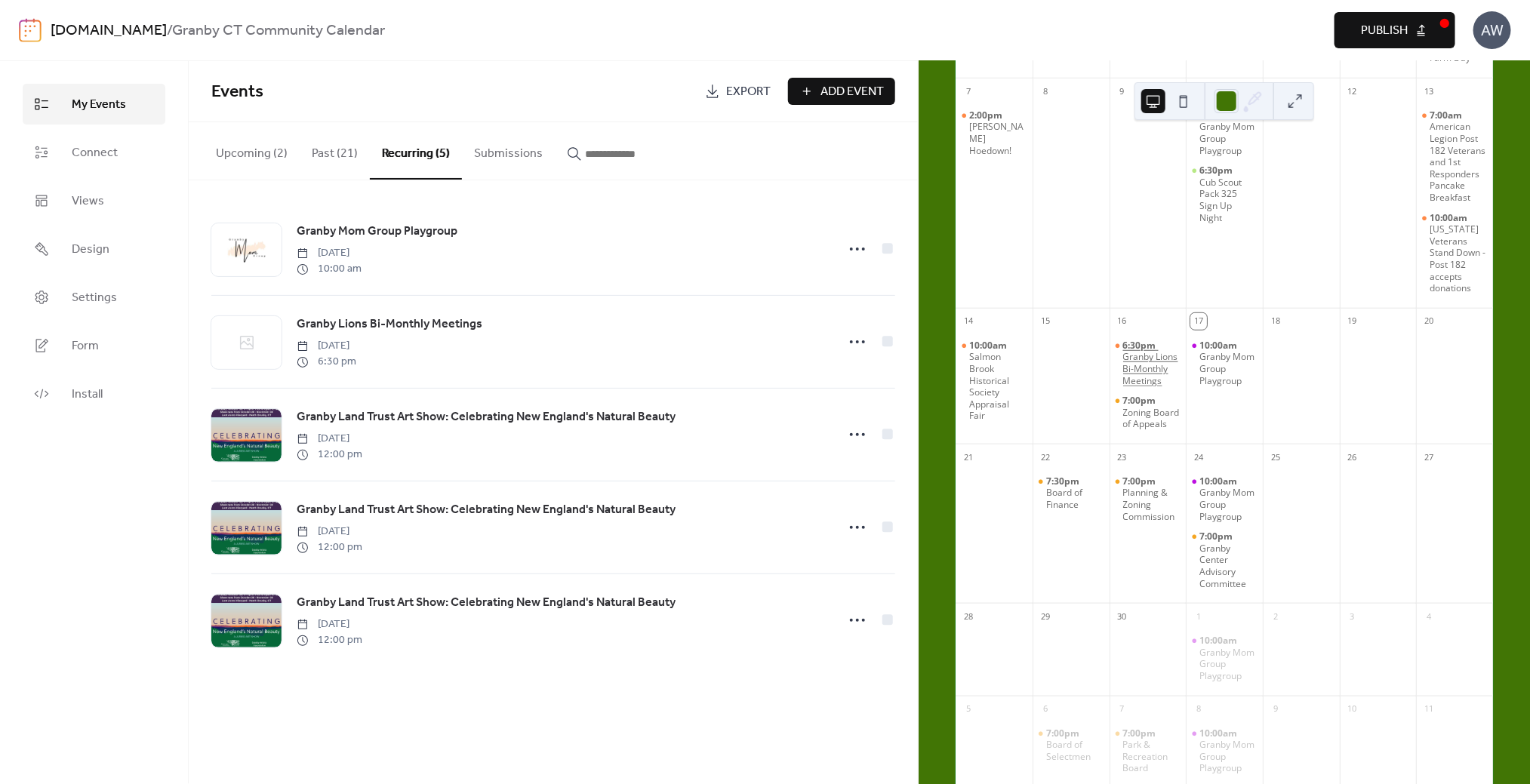
click at [1140, 387] on div "Granby Lions Bi-Monthly Meetings" at bounding box center [1152, 369] width 57 height 36
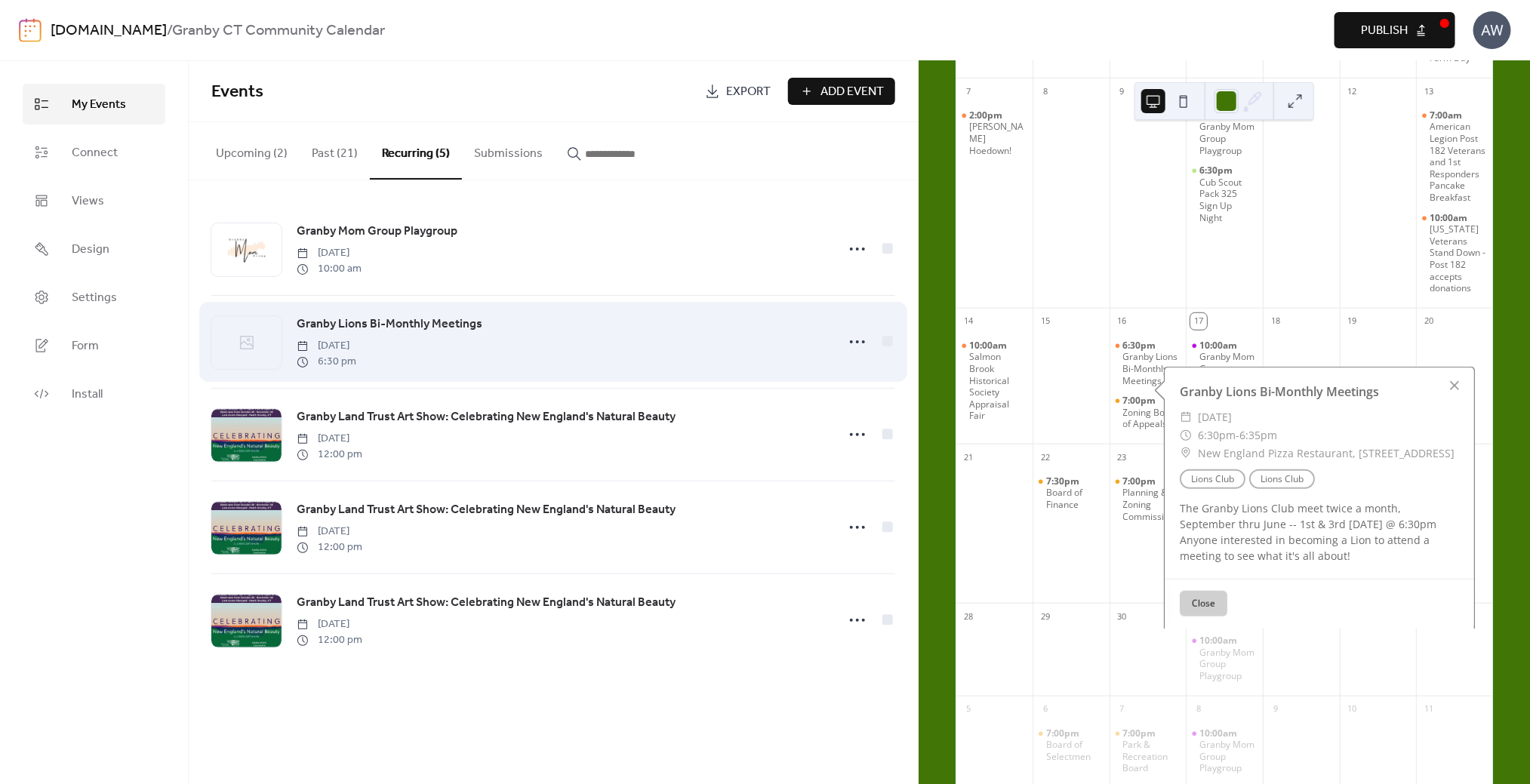
click at [365, 318] on span "Granby Lions Bi-Monthly Meetings" at bounding box center [389, 325] width 186 height 18
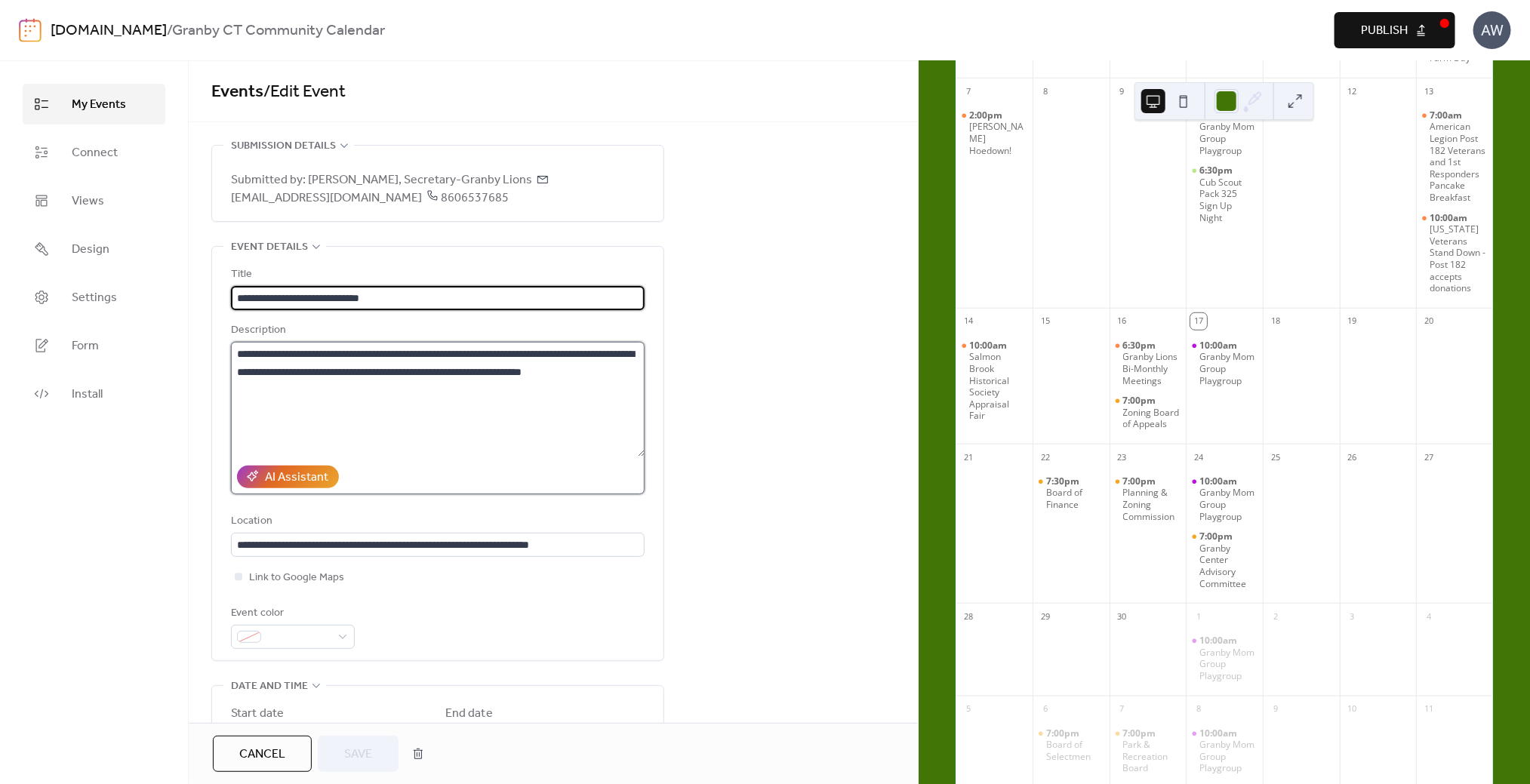
click at [283, 370] on textarea "**********" at bounding box center [438, 399] width 414 height 115
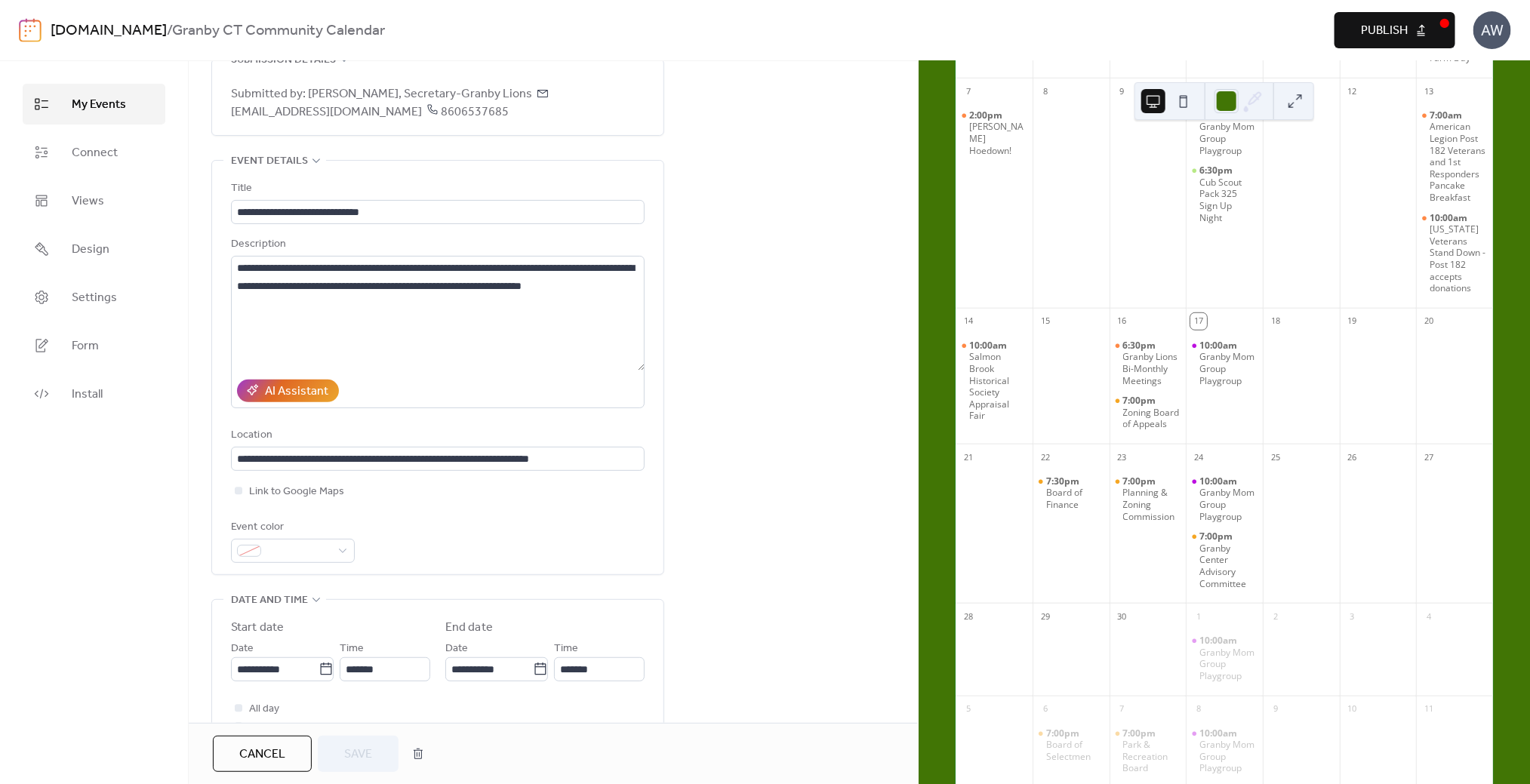
scroll to position [150, 0]
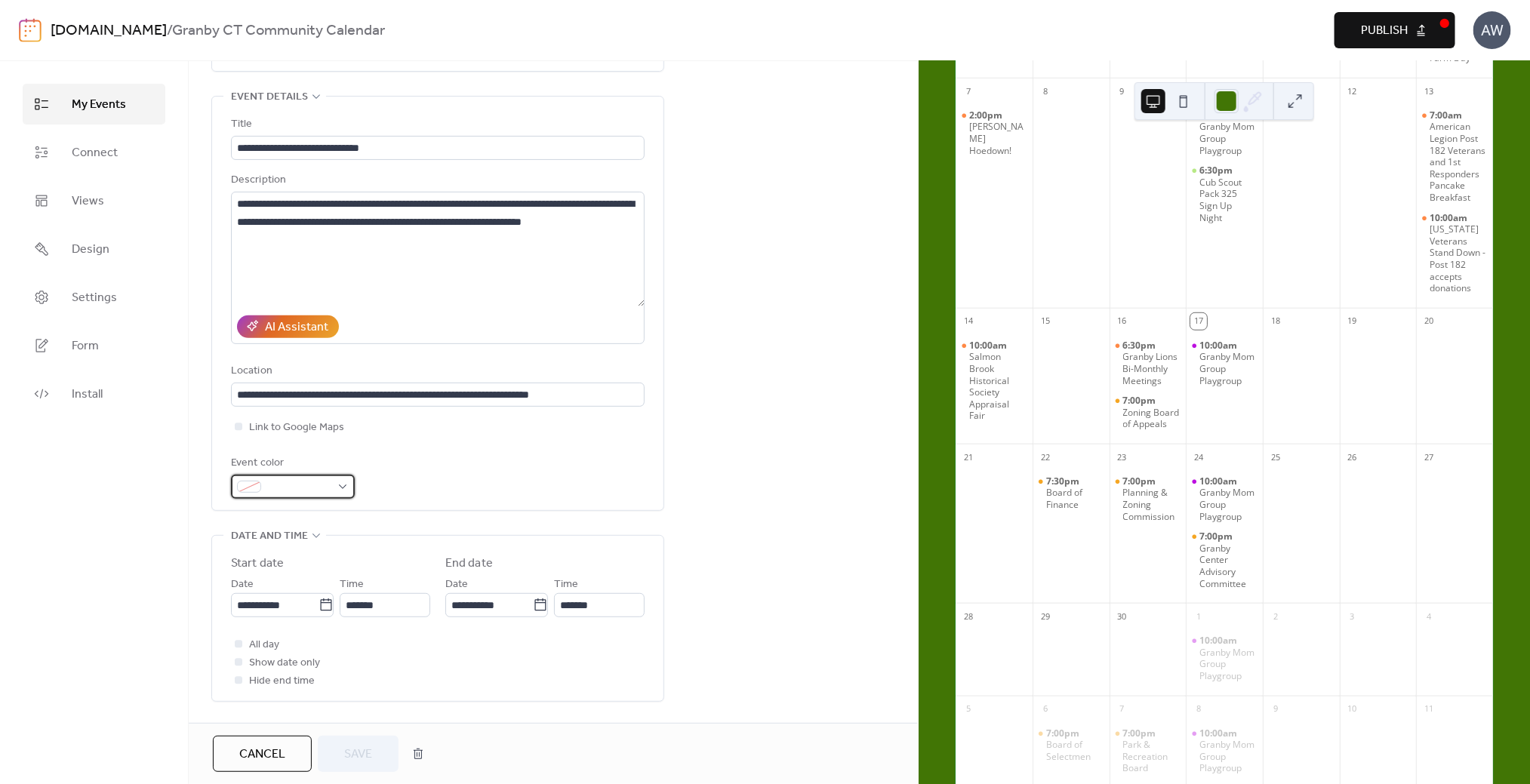
click at [305, 491] on span at bounding box center [299, 488] width 64 height 18
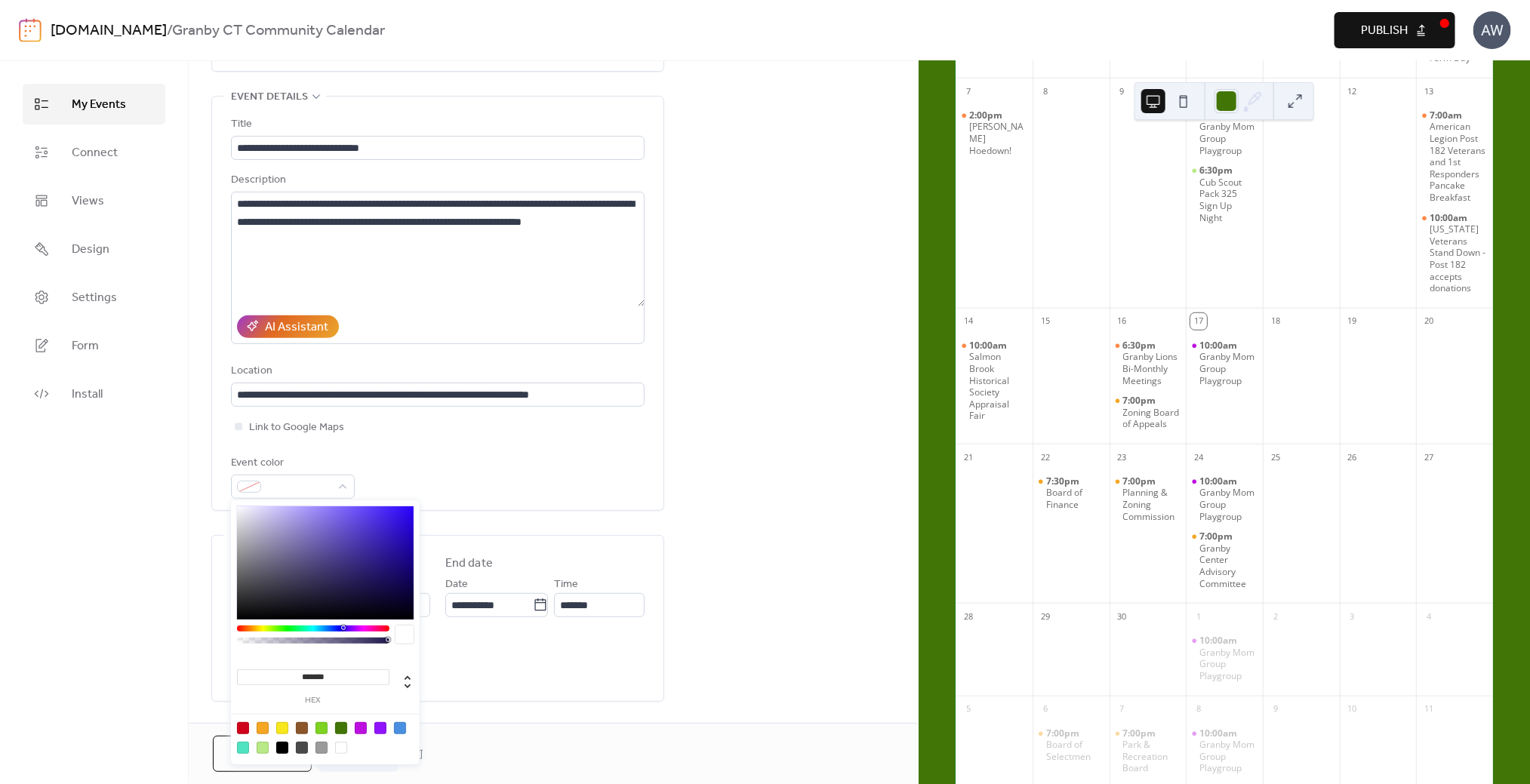
click at [260, 727] on div at bounding box center [263, 727] width 12 height 12
type input "*******"
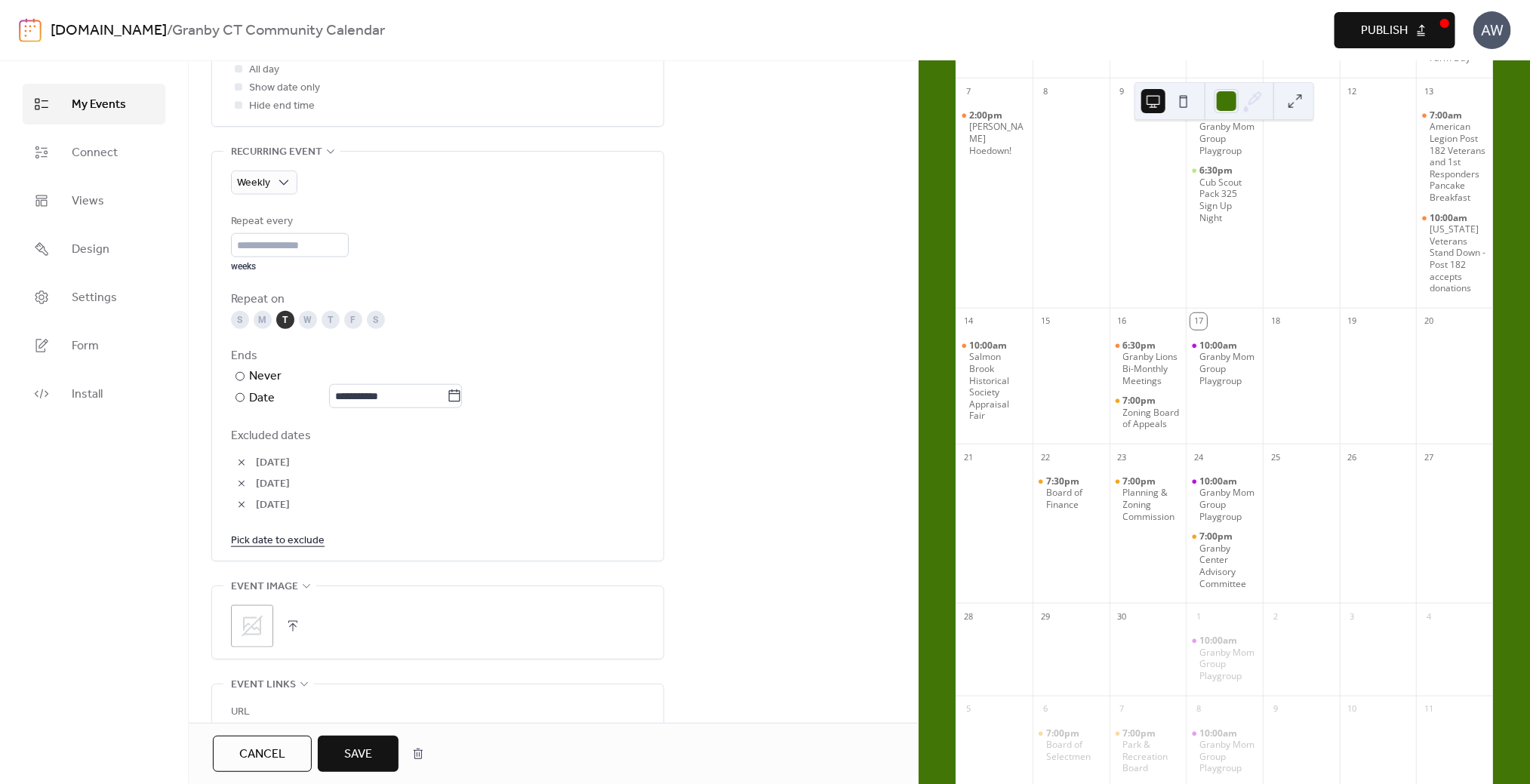
scroll to position [754, 0]
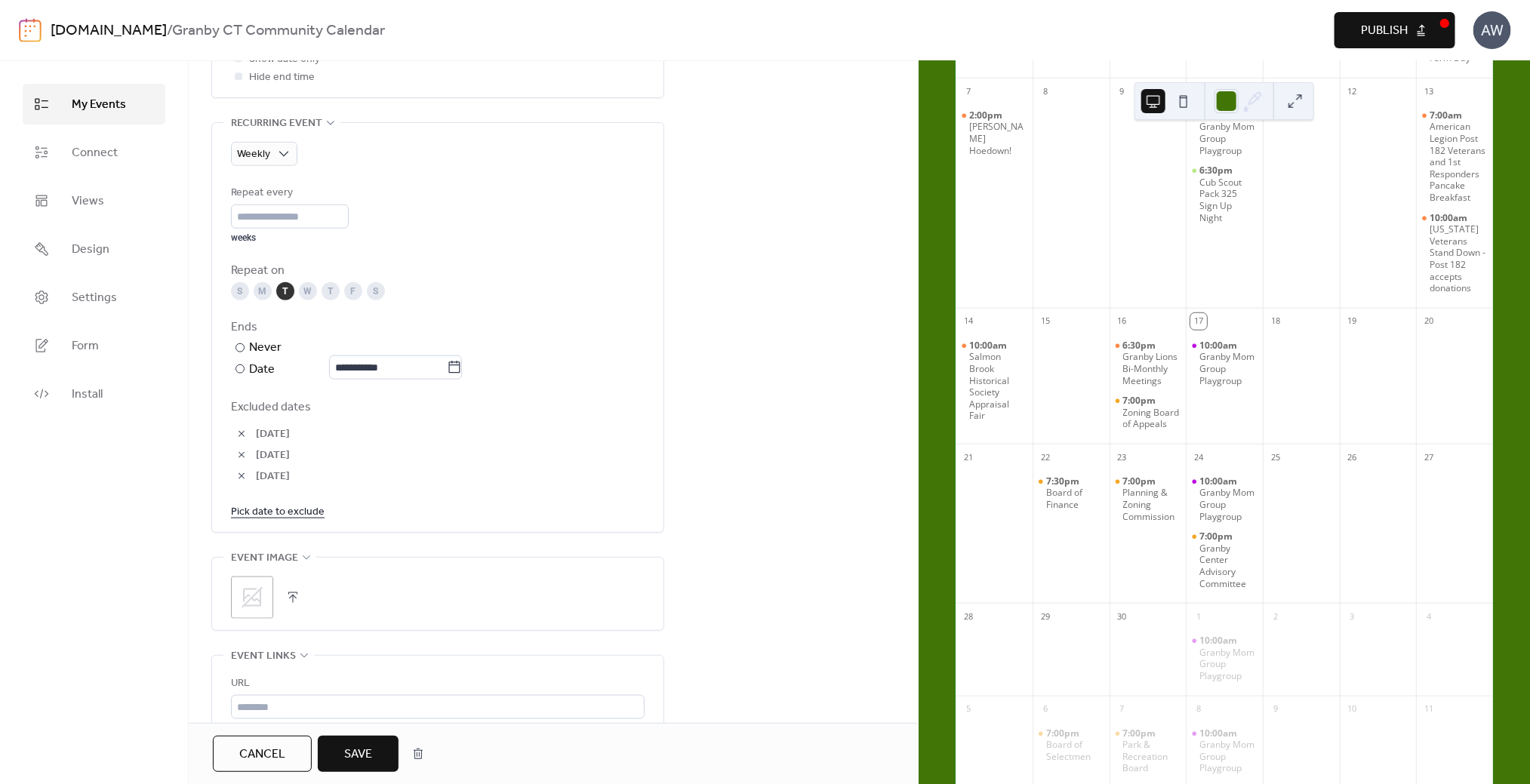
click at [363, 749] on span "Save" at bounding box center [358, 754] width 28 height 18
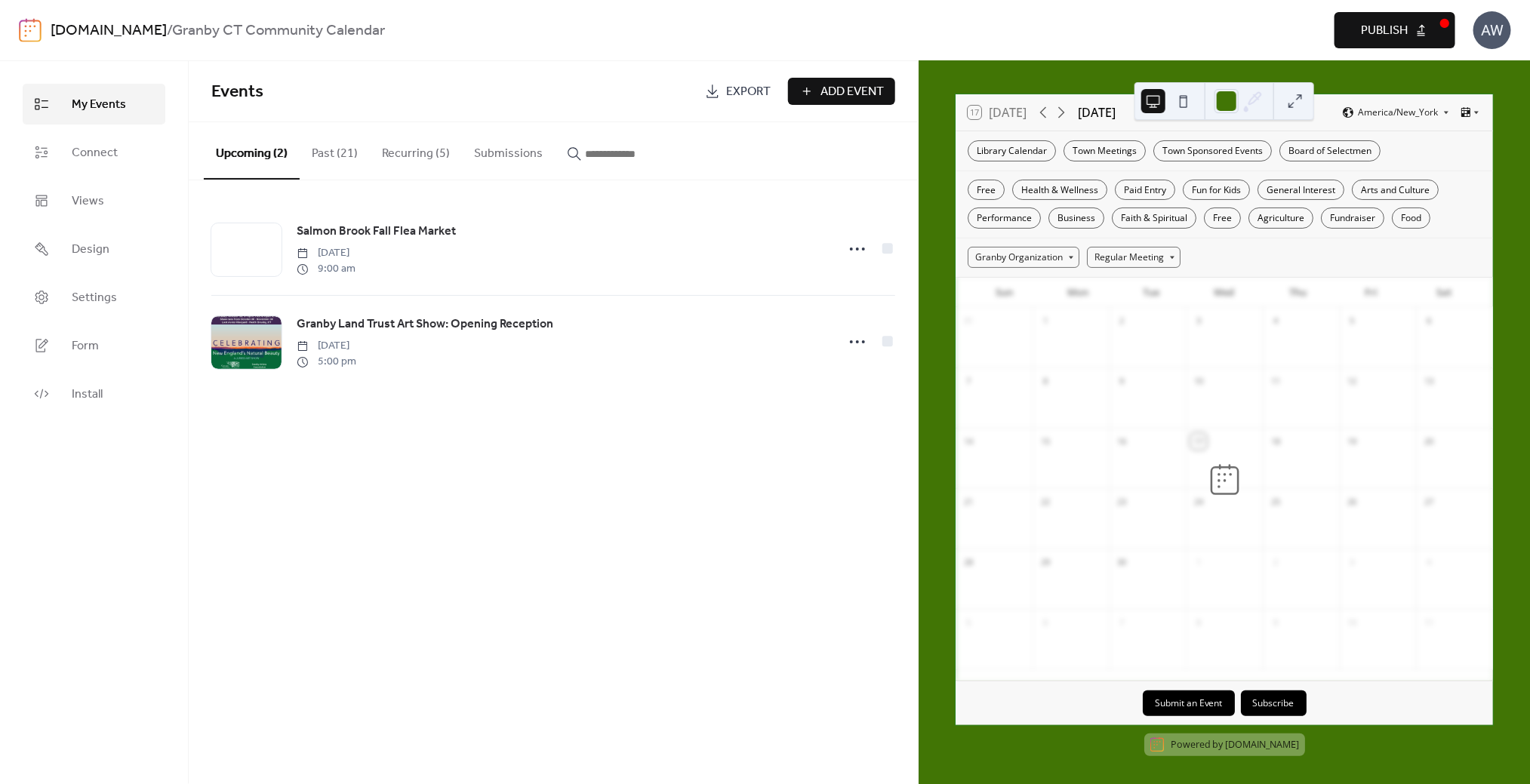
scroll to position [460, 0]
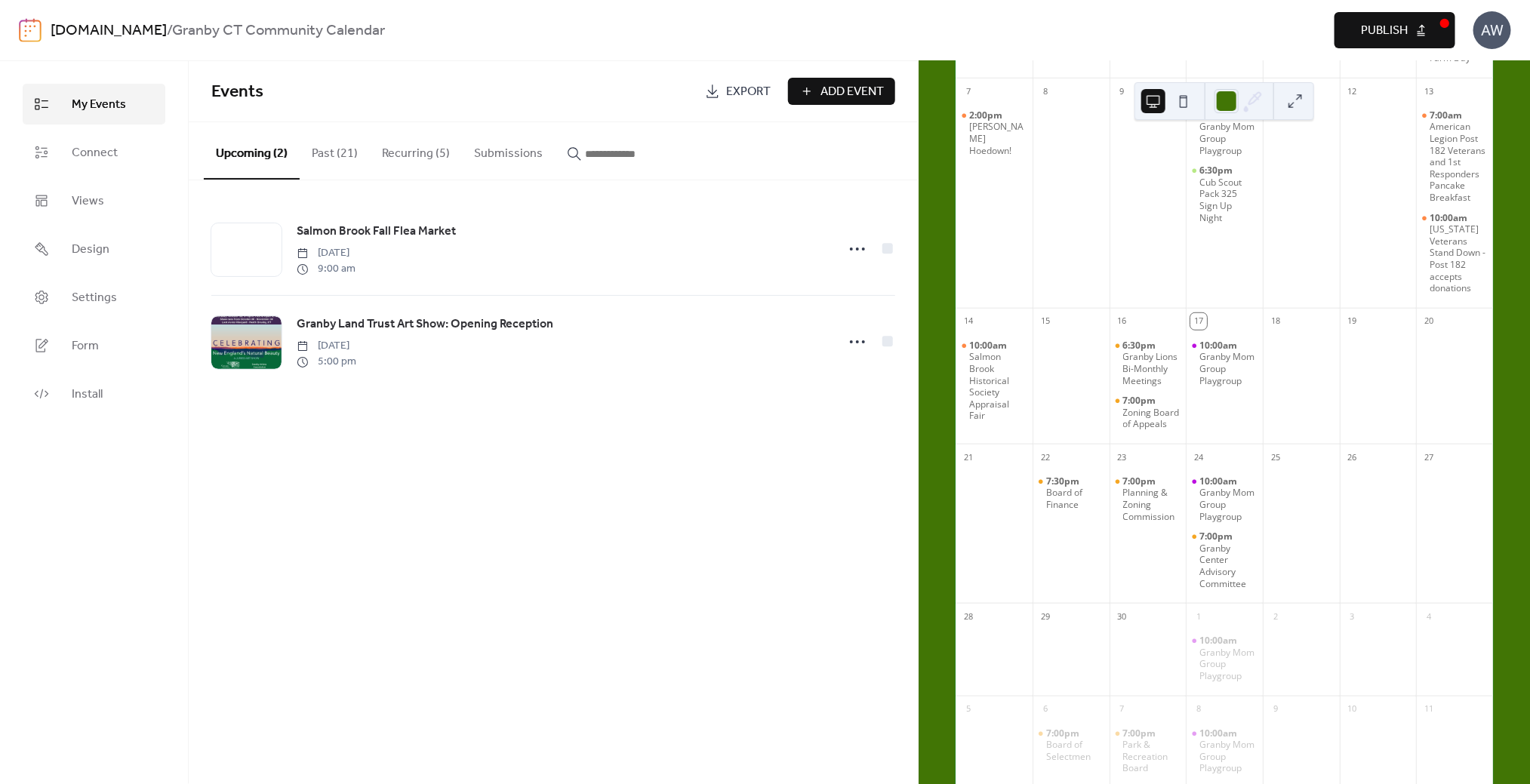
click at [393, 158] on button "Recurring (5)" at bounding box center [416, 149] width 92 height 56
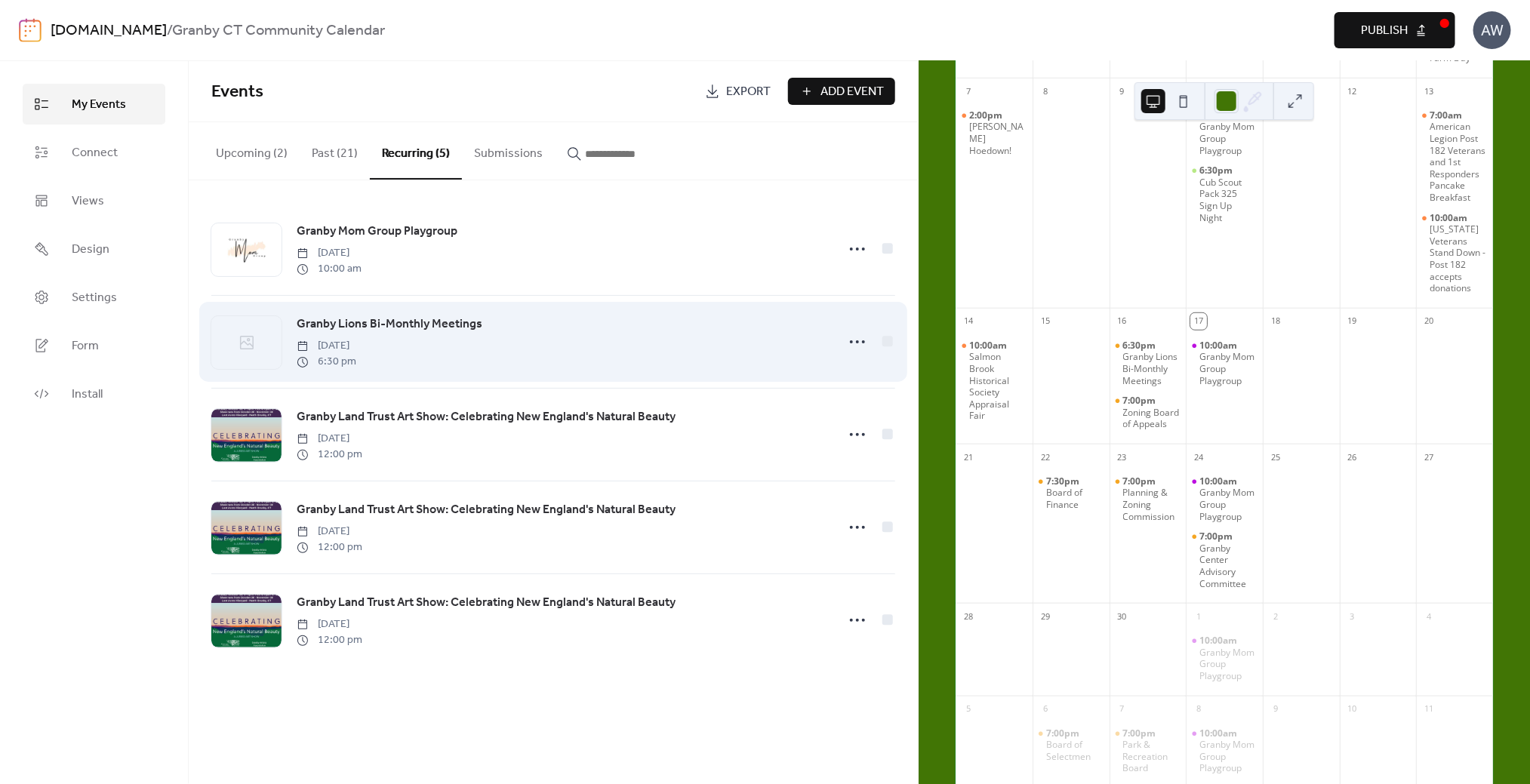
click at [389, 326] on span "Granby Lions Bi-Monthly Meetings" at bounding box center [389, 325] width 186 height 18
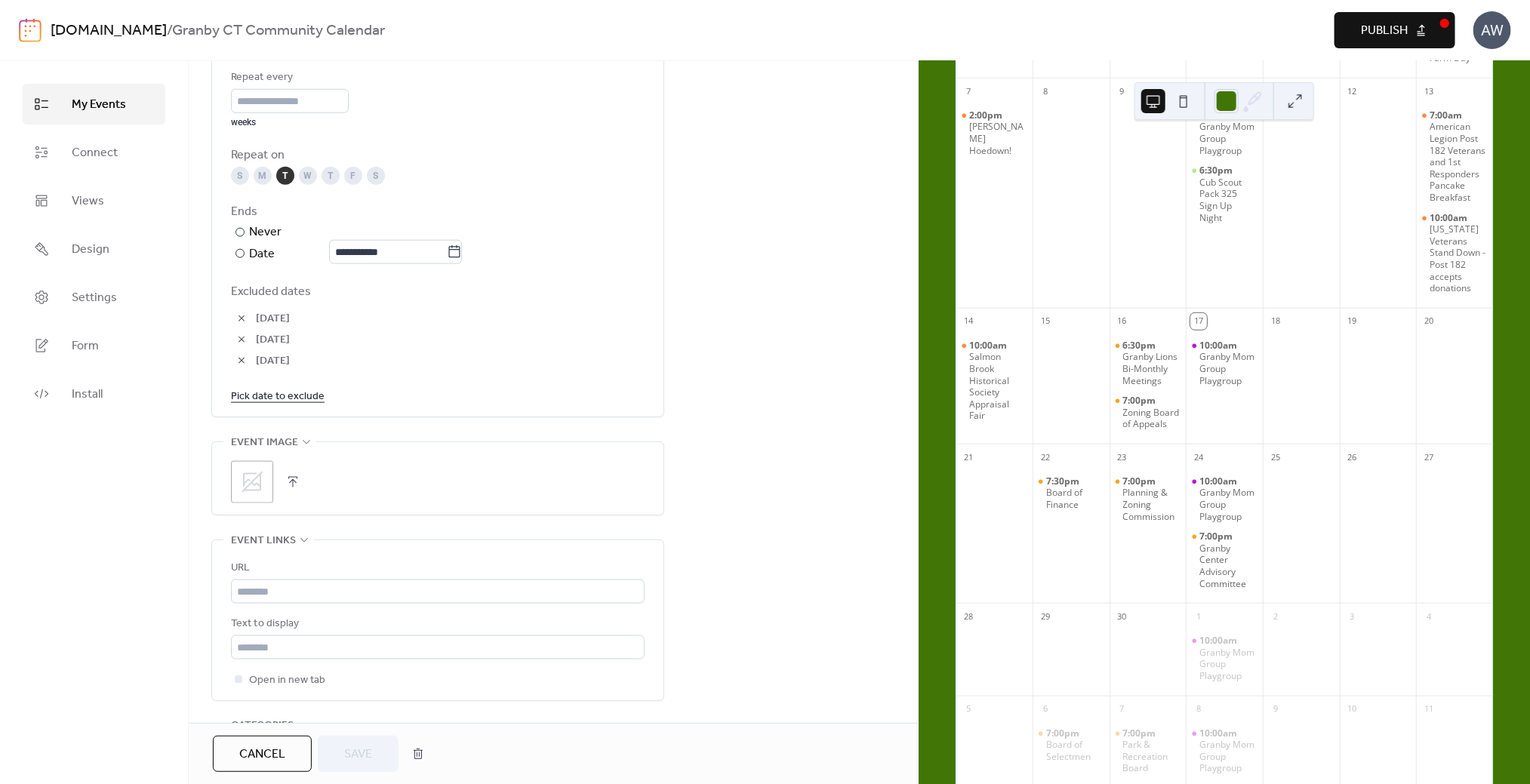
scroll to position [981, 0]
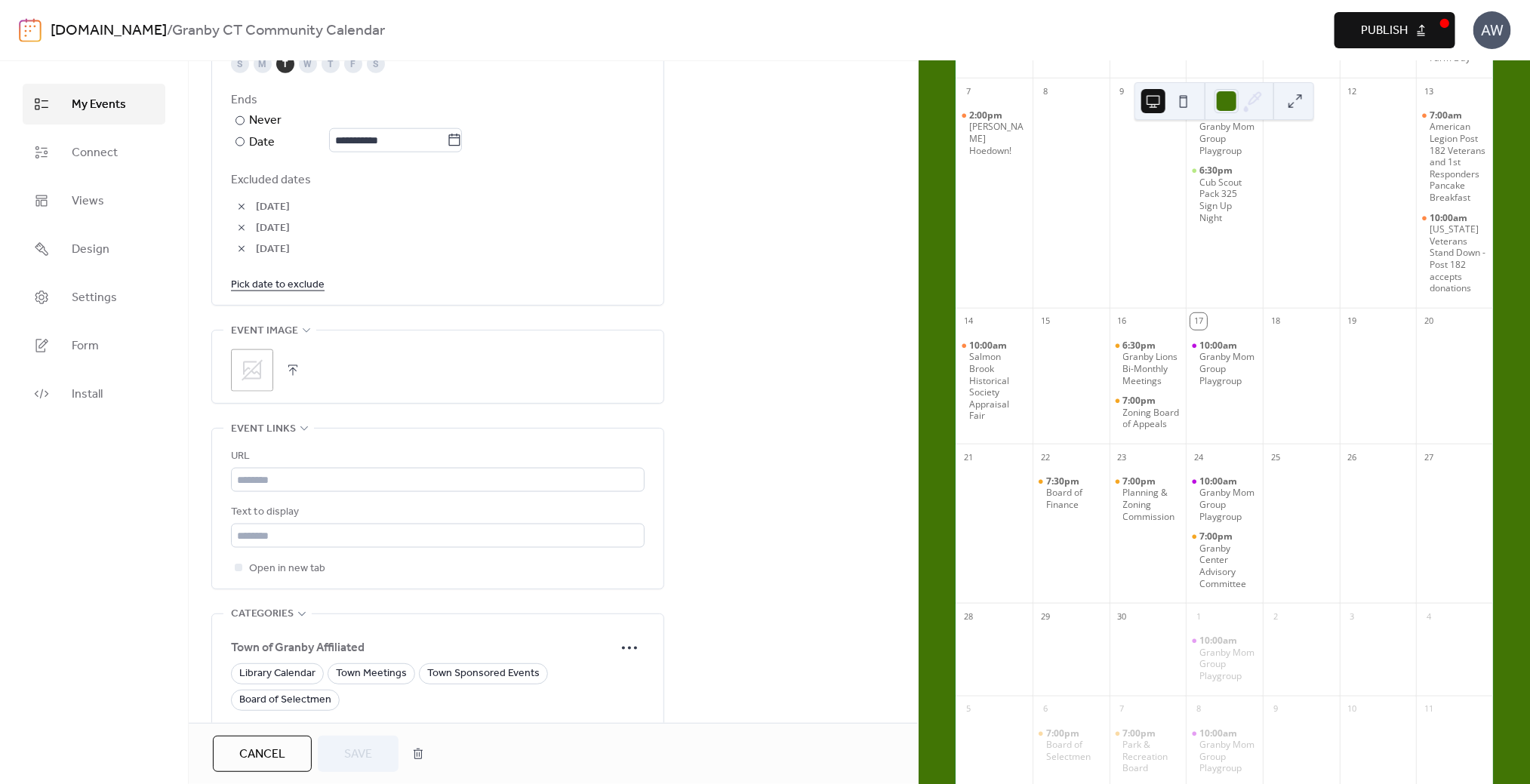
click at [250, 373] on icon at bounding box center [252, 371] width 24 height 24
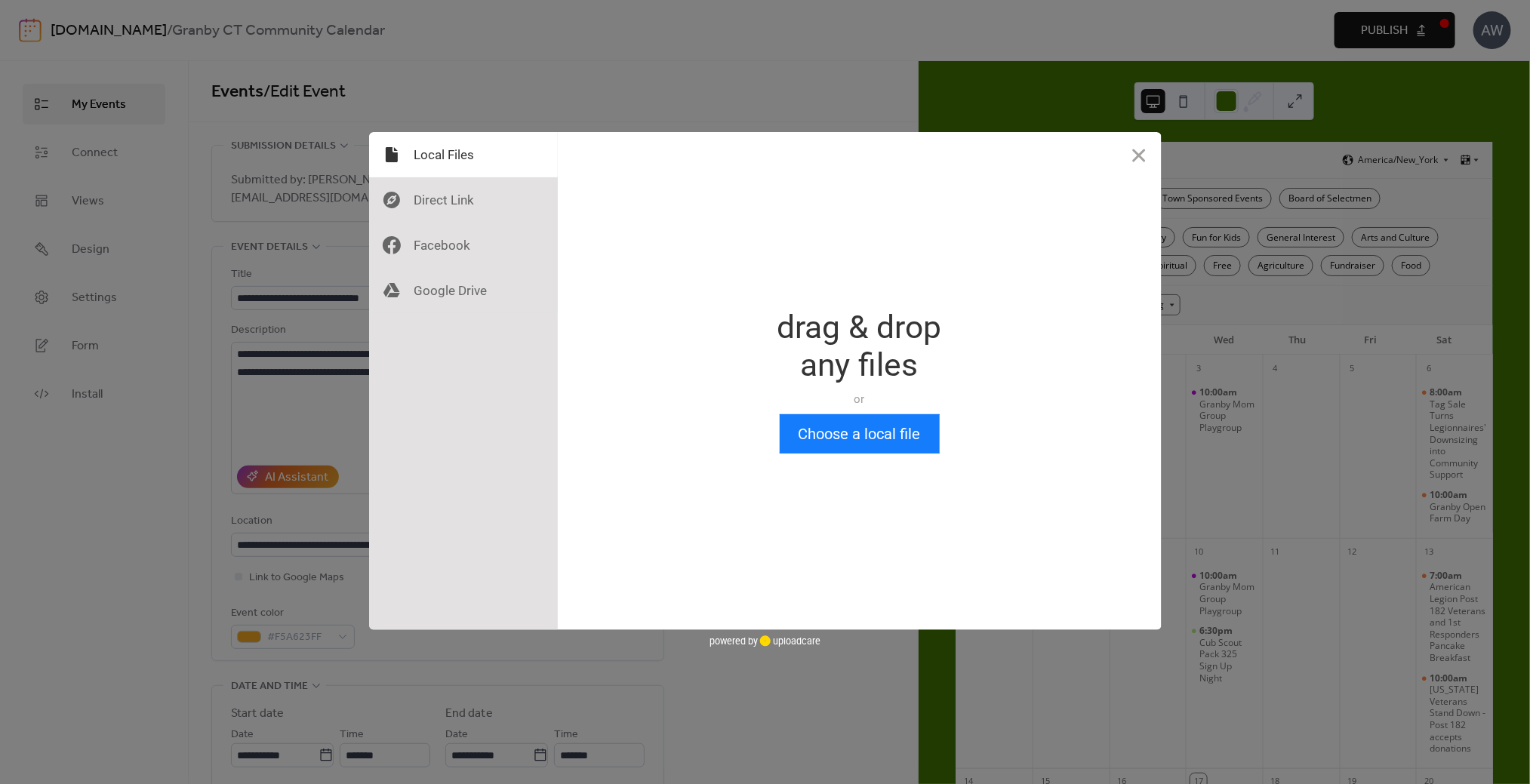
scroll to position [0, 0]
click at [834, 432] on button "Choose a local file" at bounding box center [860, 434] width 160 height 40
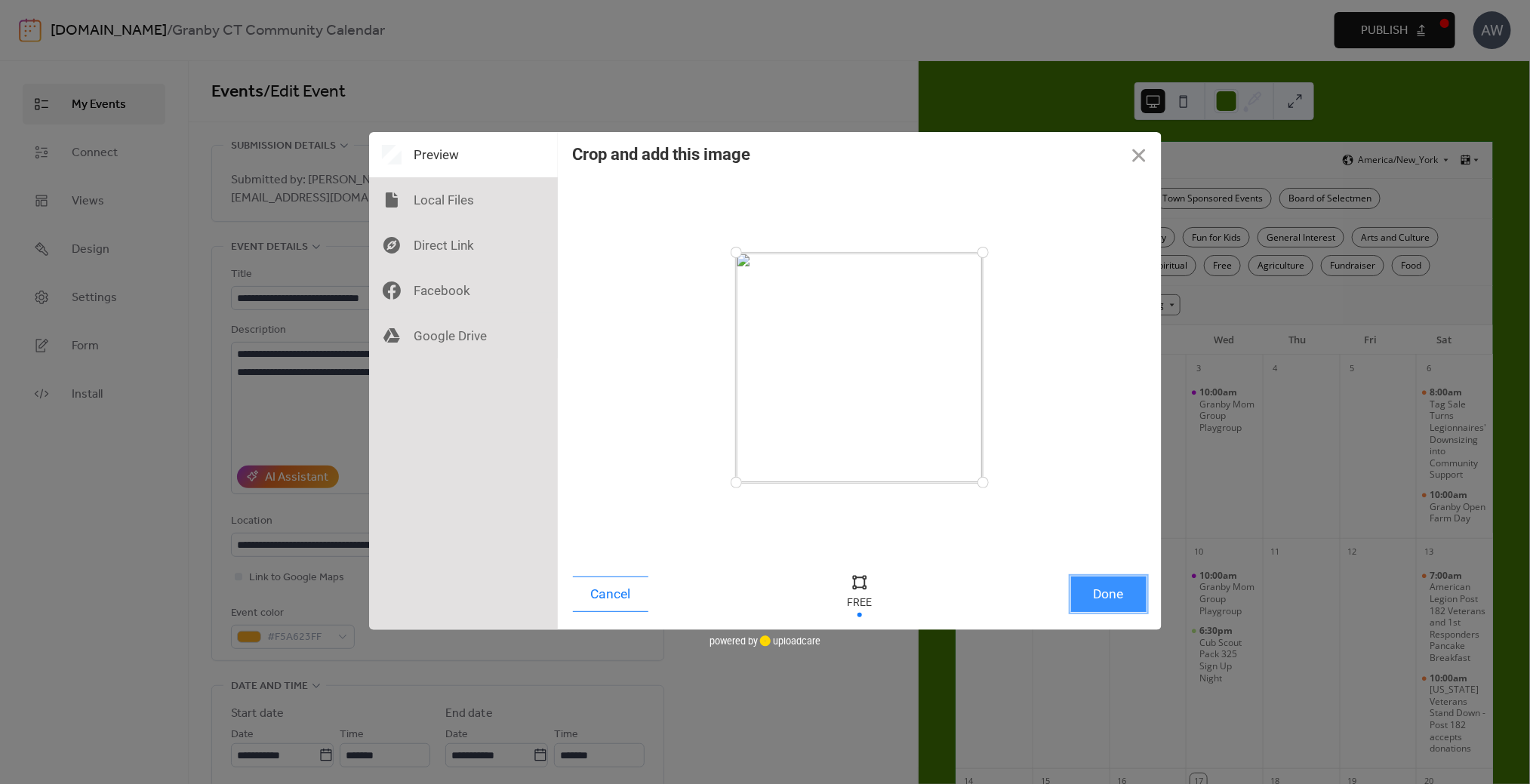
click at [1091, 603] on button "Done" at bounding box center [1108, 594] width 75 height 36
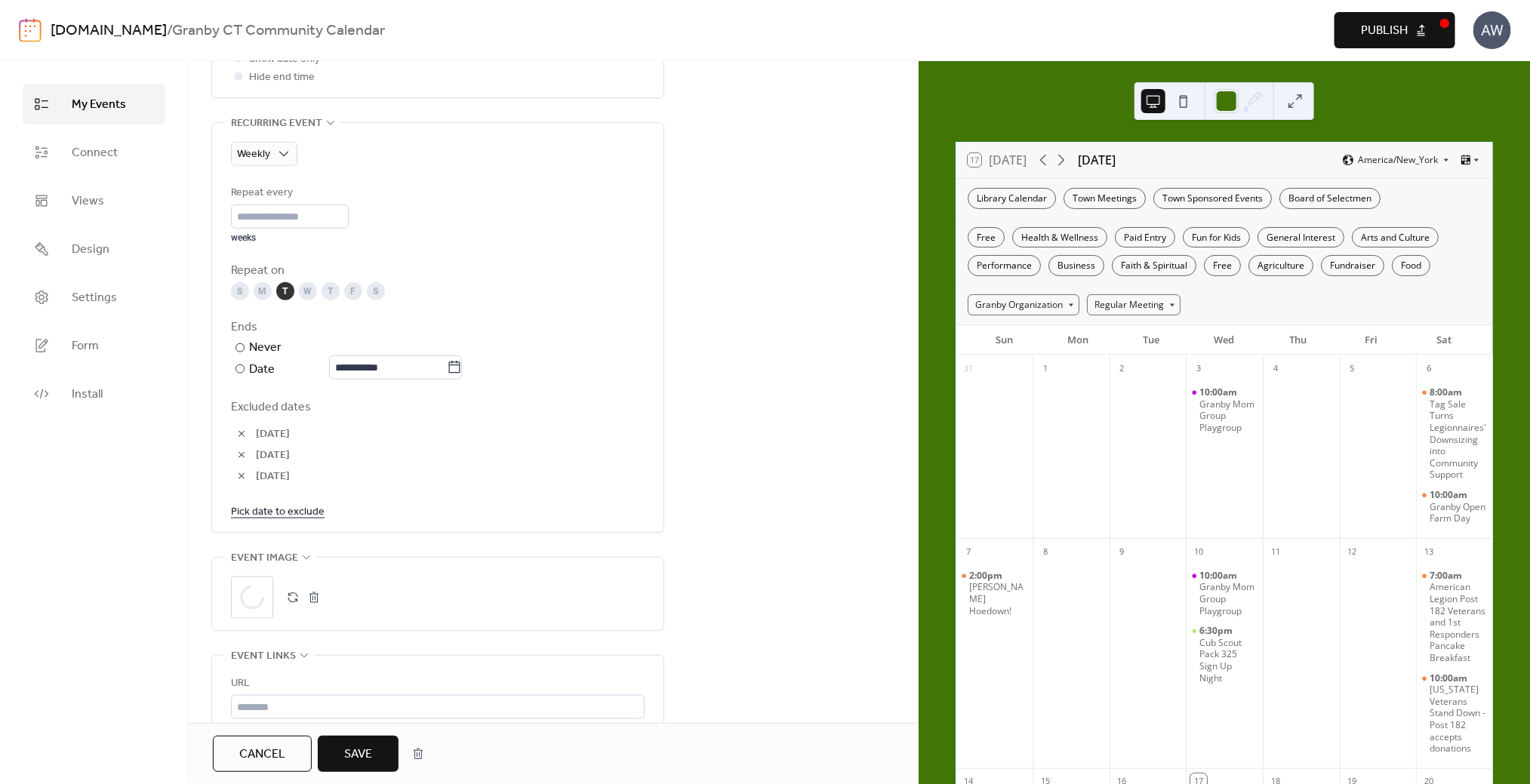
scroll to position [981, 0]
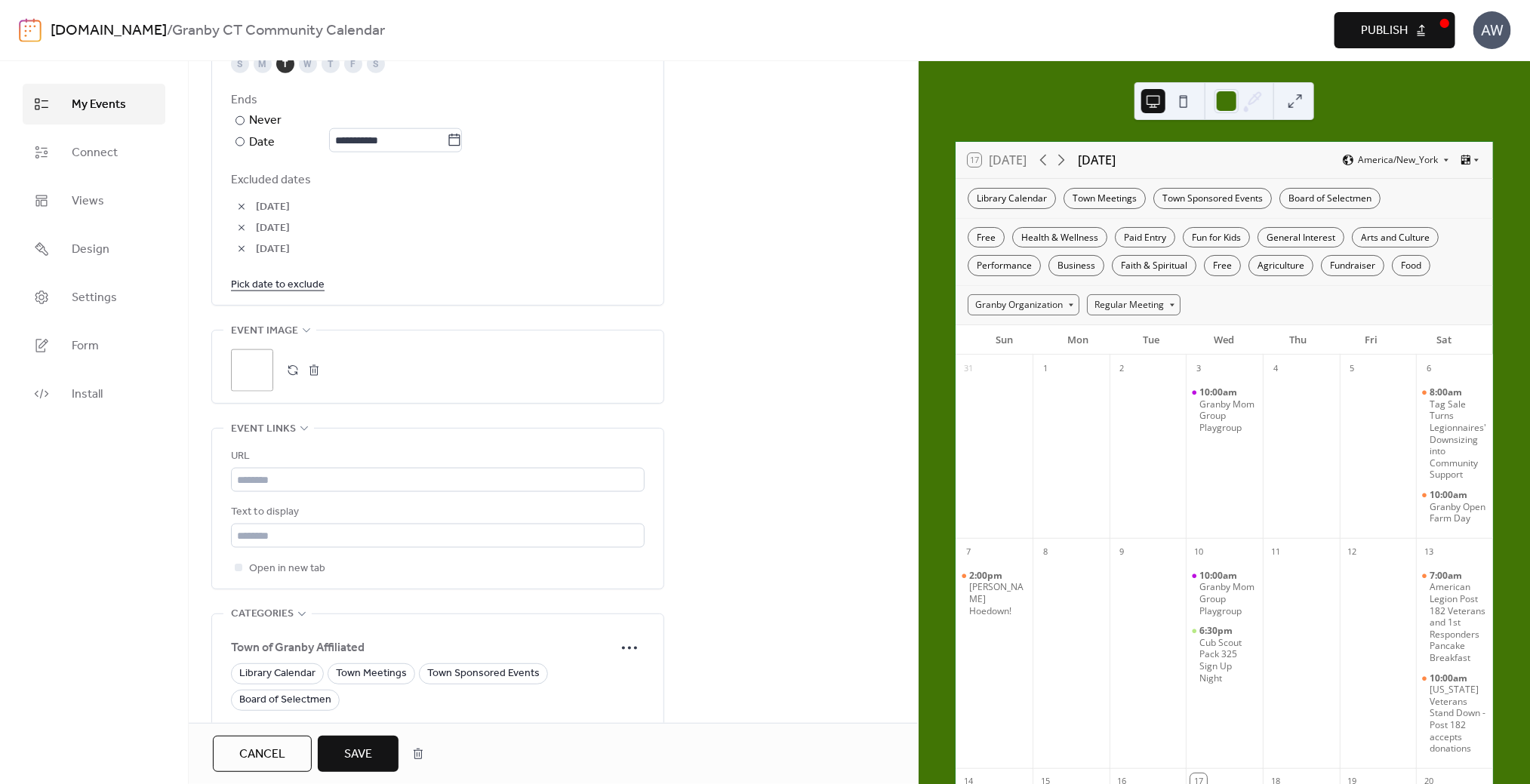
click at [357, 746] on span "Save" at bounding box center [358, 754] width 28 height 18
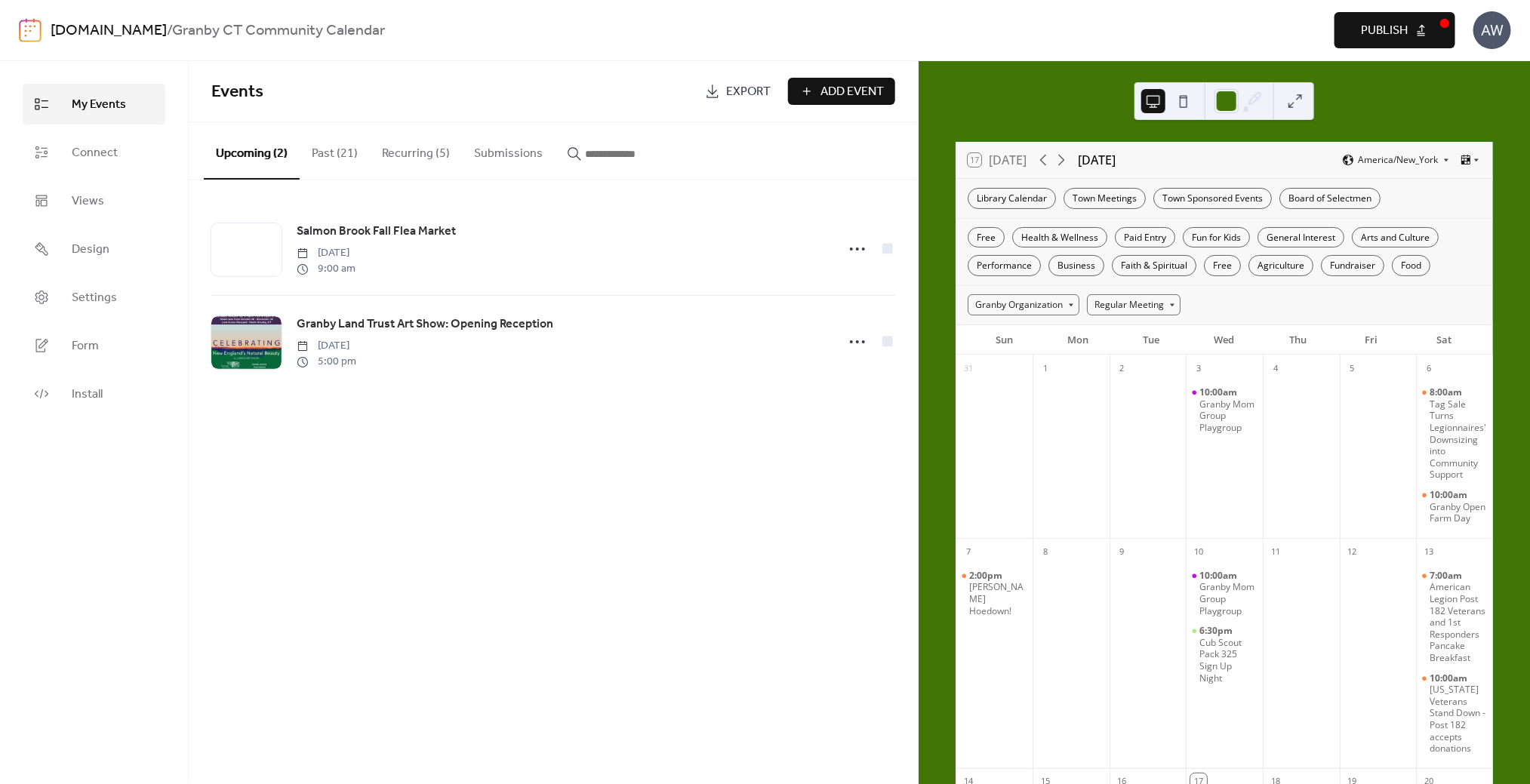
scroll to position [376, 0]
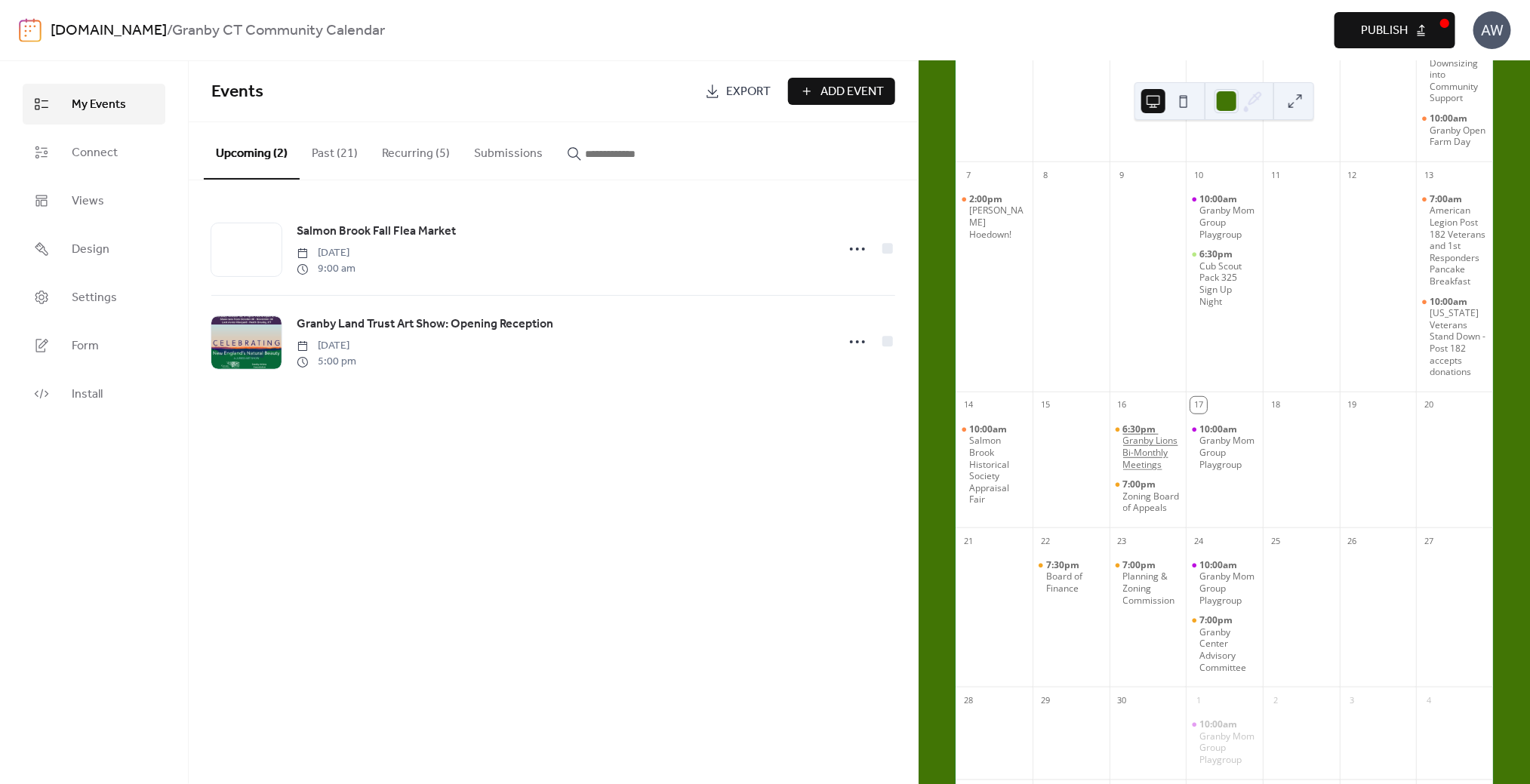
click at [1141, 470] on div "Granby Lions Bi-Monthly Meetings" at bounding box center [1152, 452] width 57 height 36
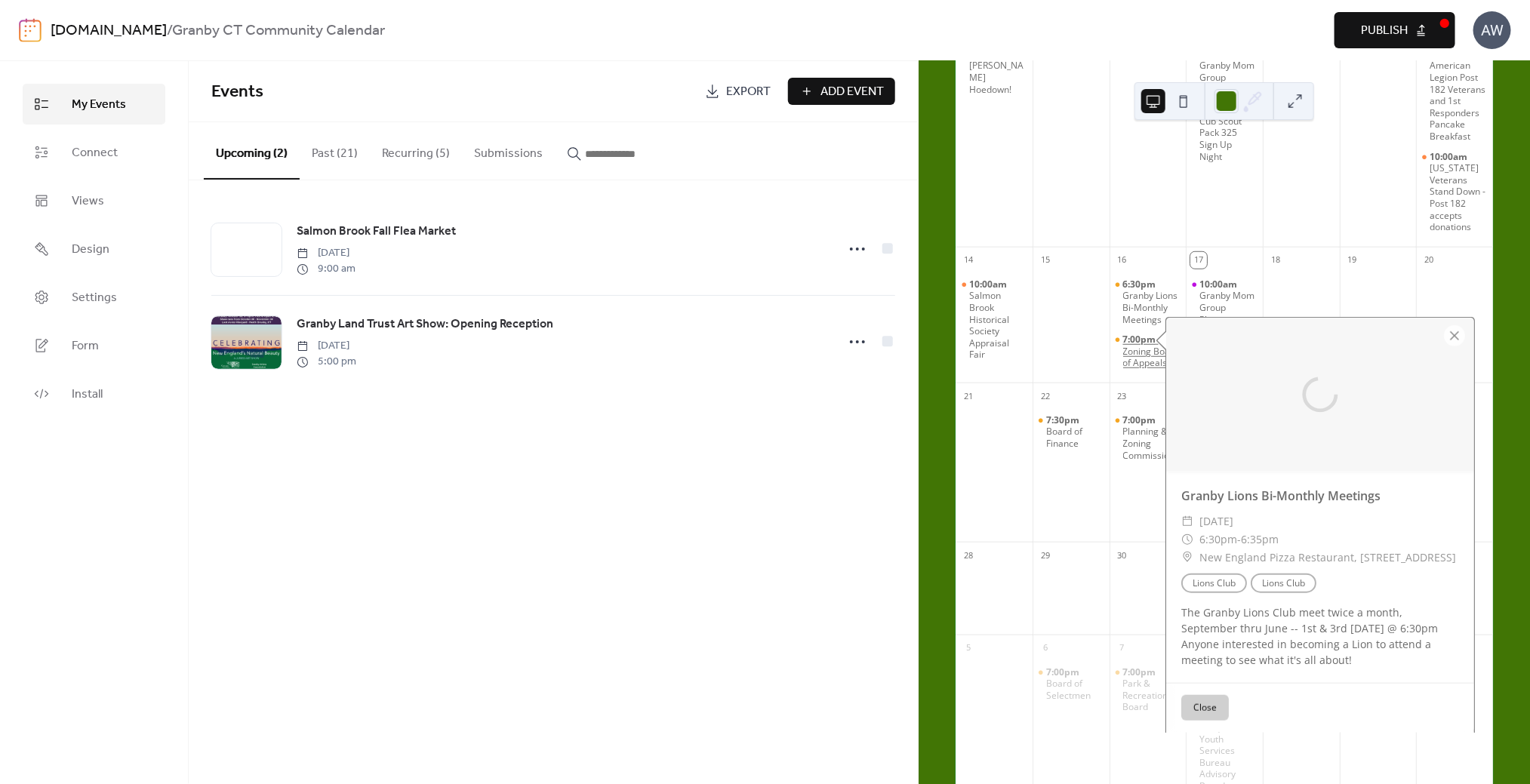
scroll to position [528, 0]
click at [1453, 329] on div at bounding box center [1455, 329] width 21 height 21
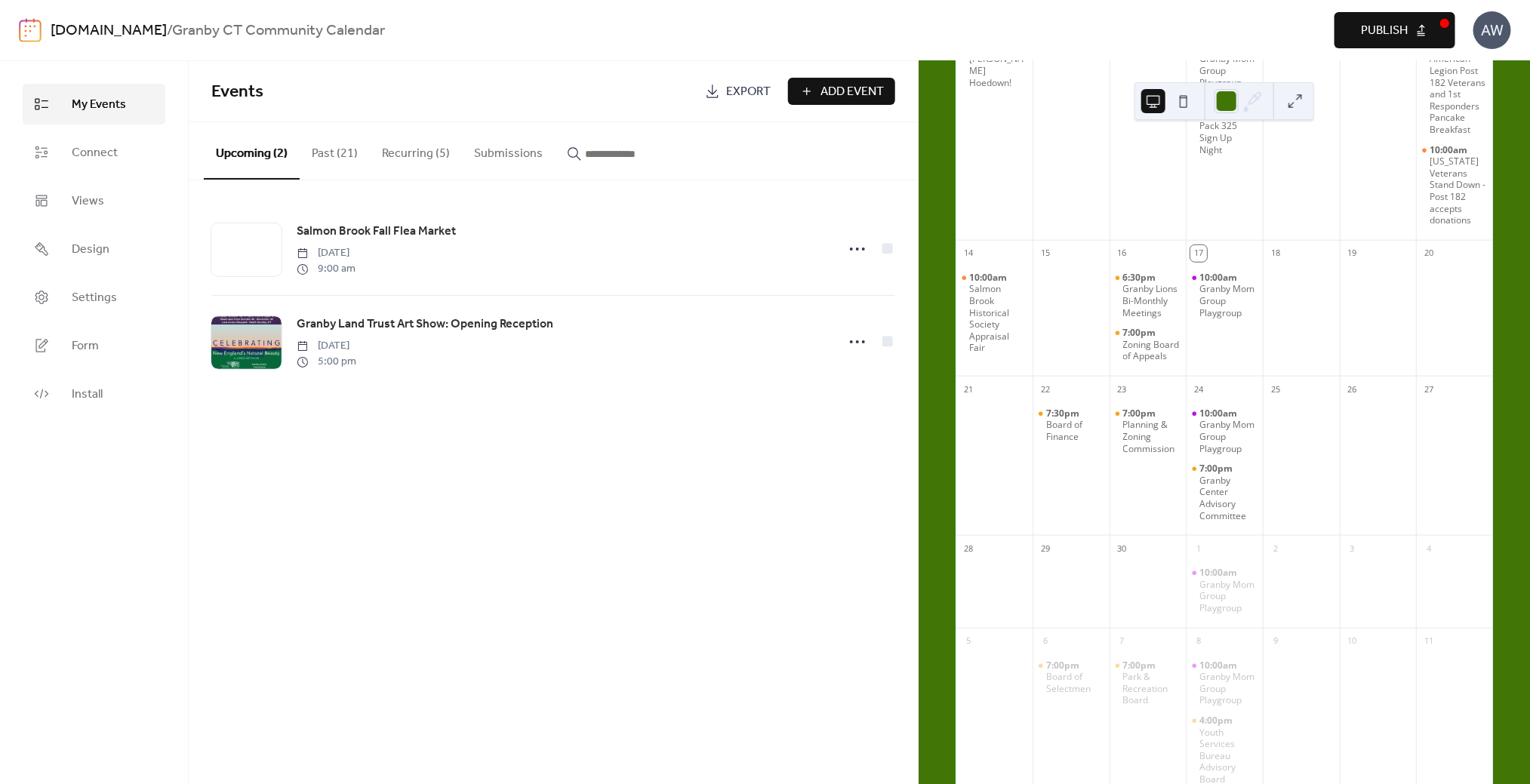
click at [392, 153] on button "Recurring (5)" at bounding box center [416, 149] width 92 height 56
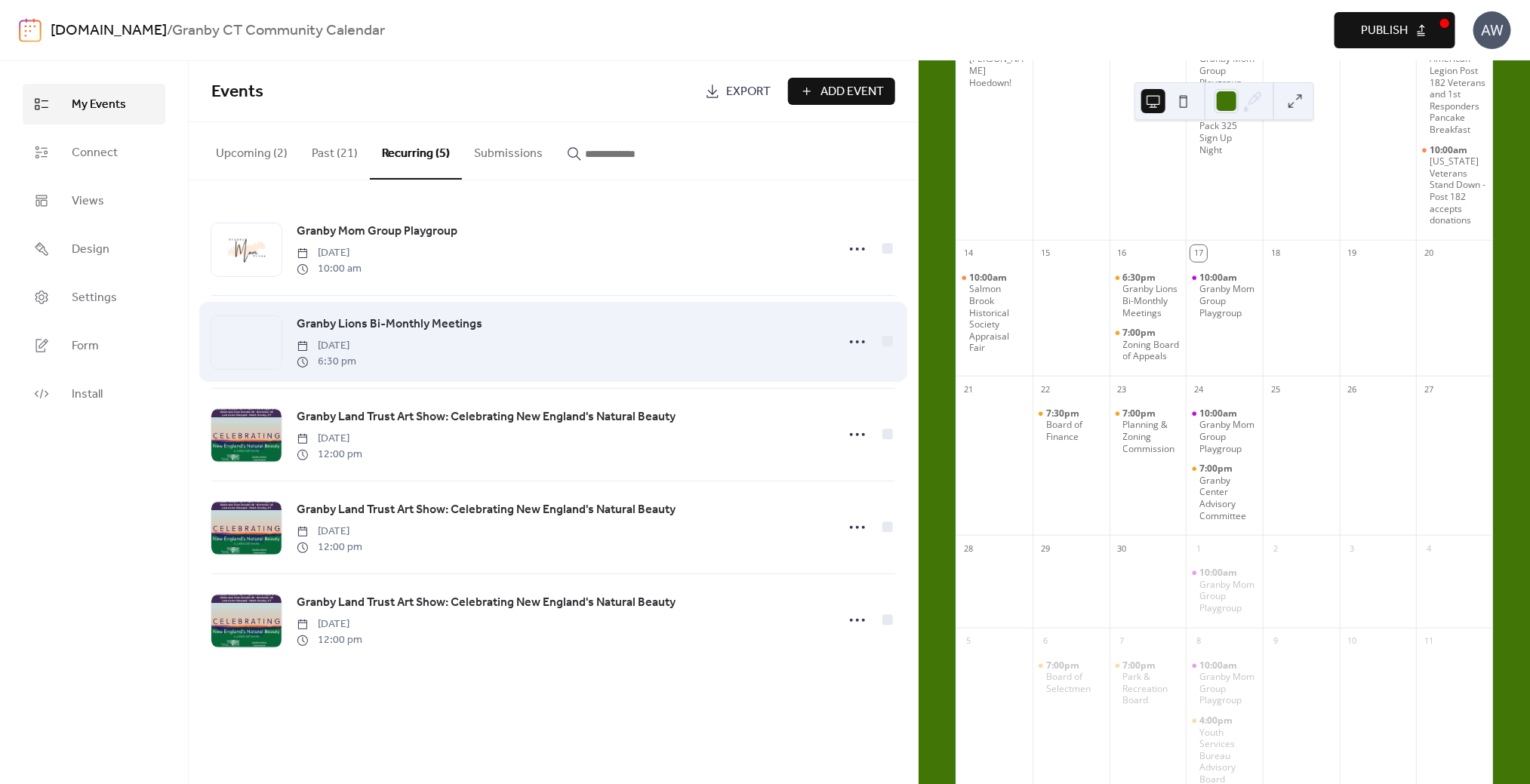
click at [371, 320] on span "Granby Lions Bi-Monthly Meetings" at bounding box center [389, 325] width 186 height 18
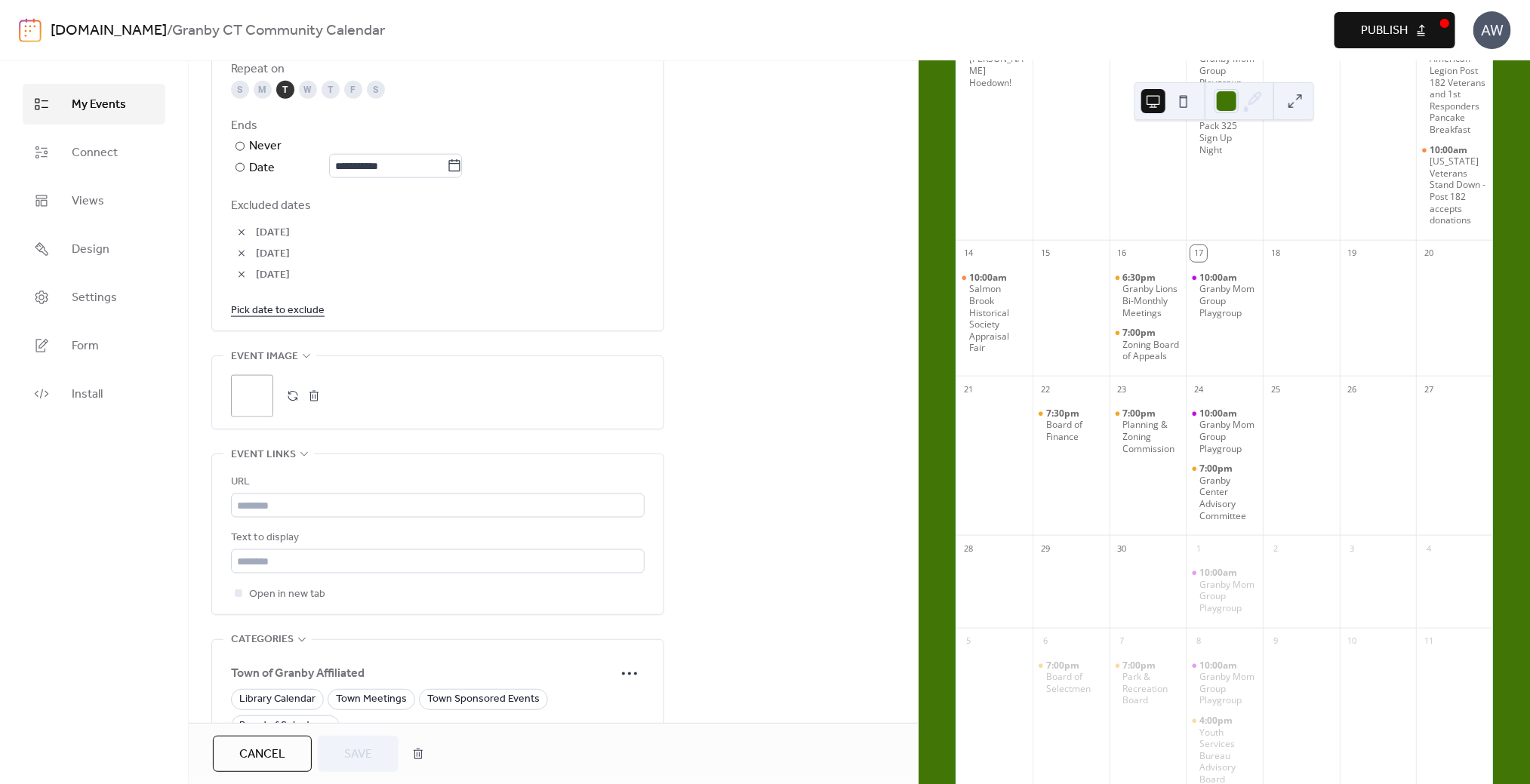
scroll to position [981, 0]
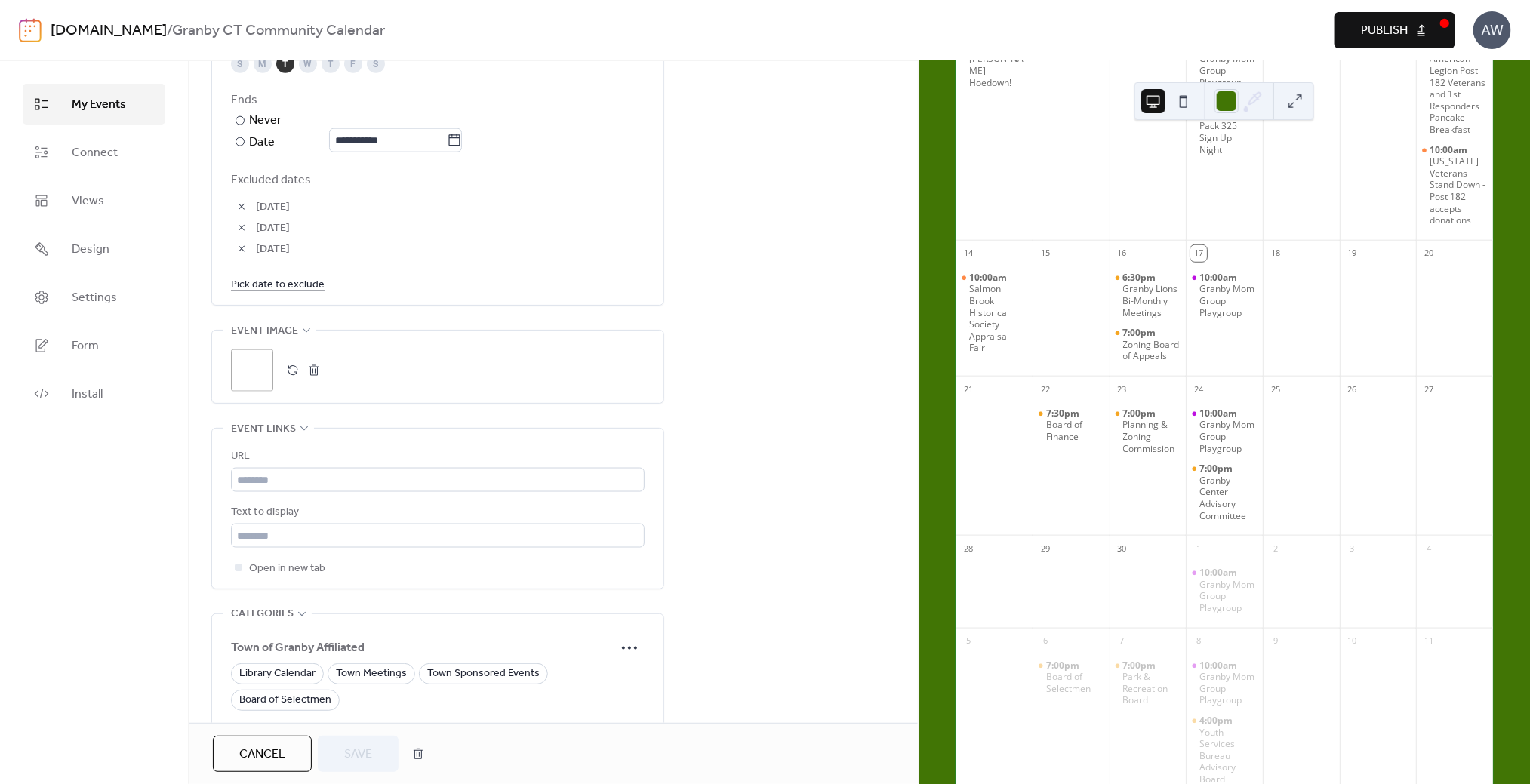
click at [286, 367] on button "button" at bounding box center [293, 371] width 21 height 21
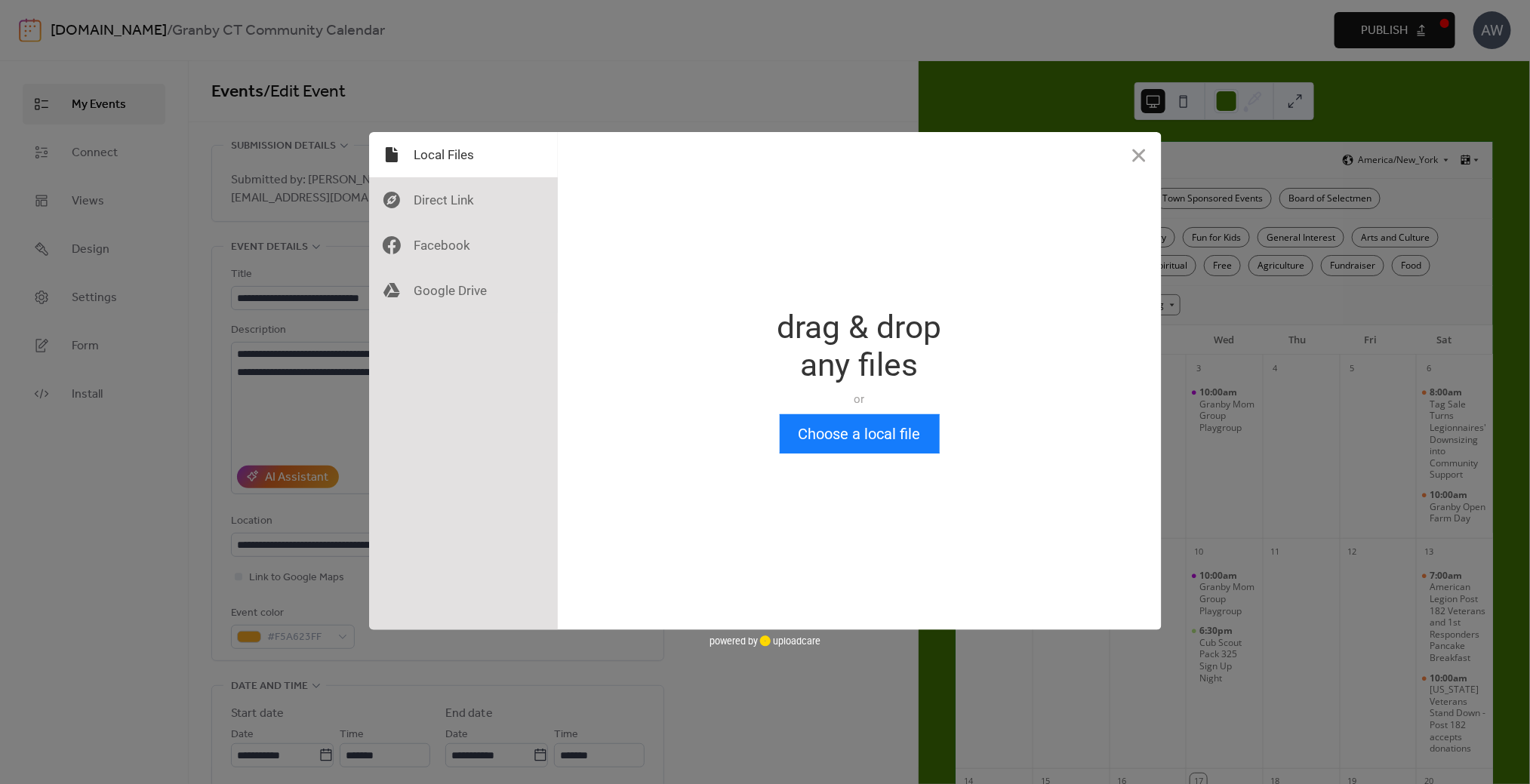
scroll to position [0, 0]
click at [836, 444] on button "Choose a local file" at bounding box center [860, 434] width 160 height 40
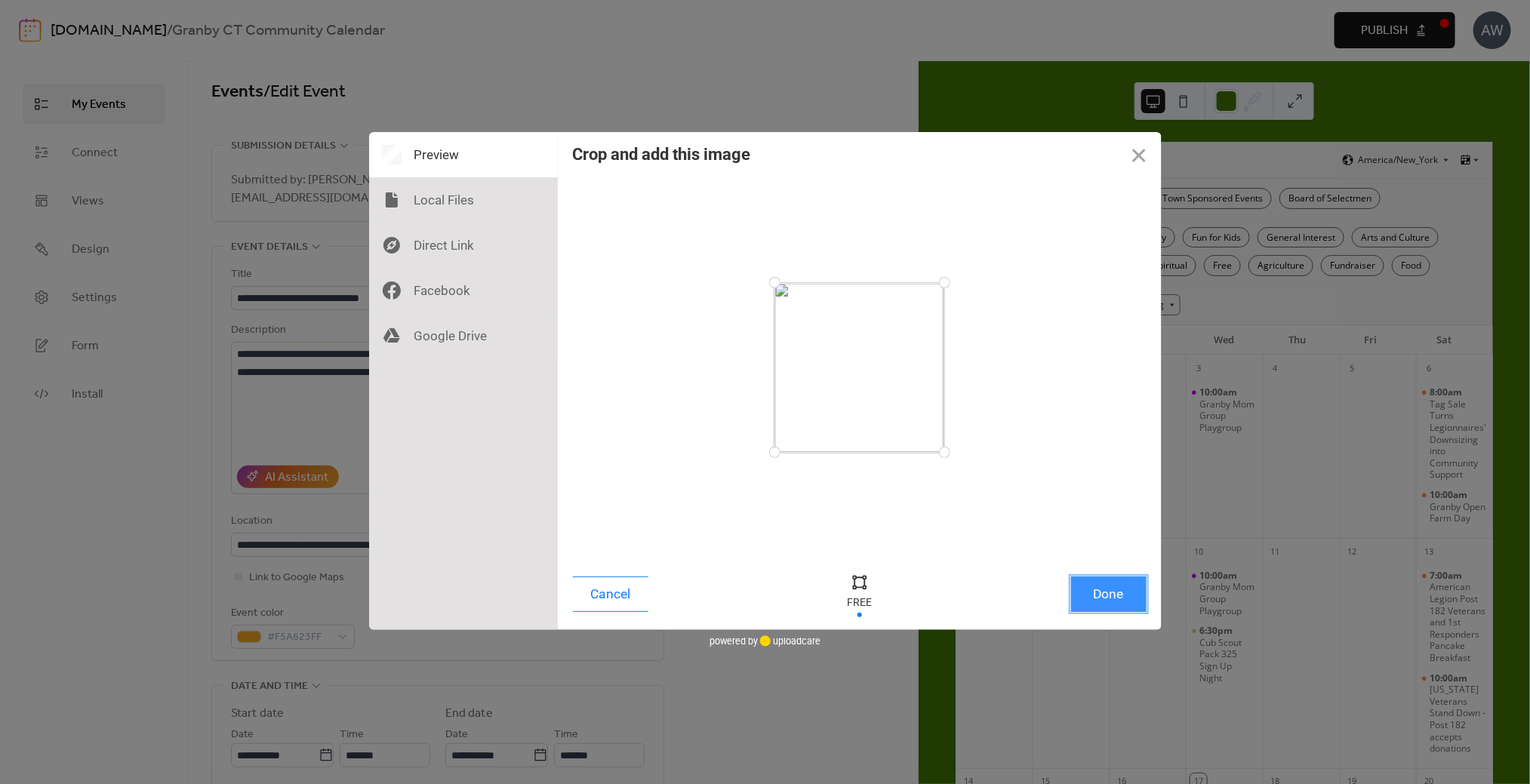
click at [1089, 594] on button "Done" at bounding box center [1108, 594] width 75 height 36
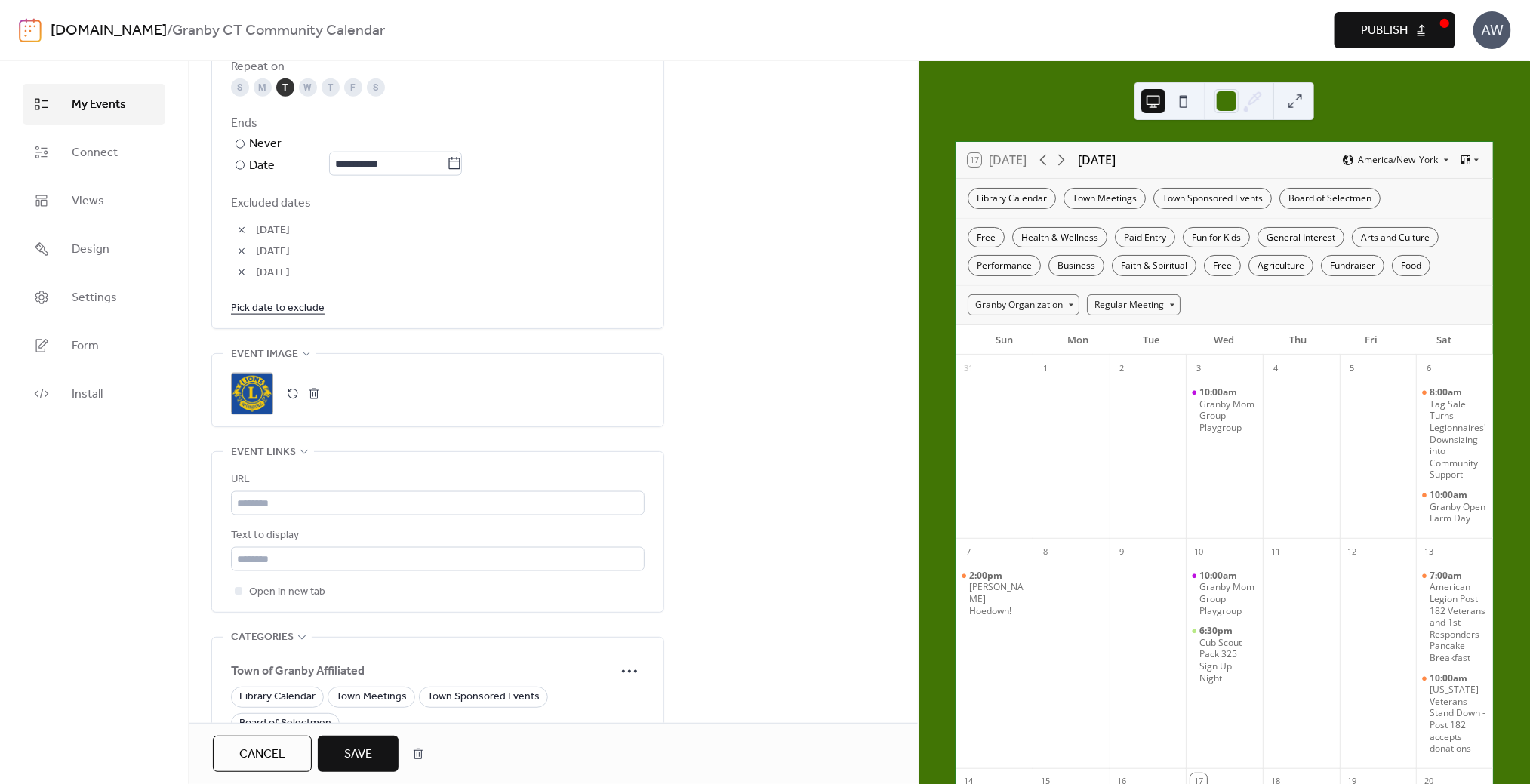
click at [357, 754] on span "Save" at bounding box center [358, 754] width 28 height 18
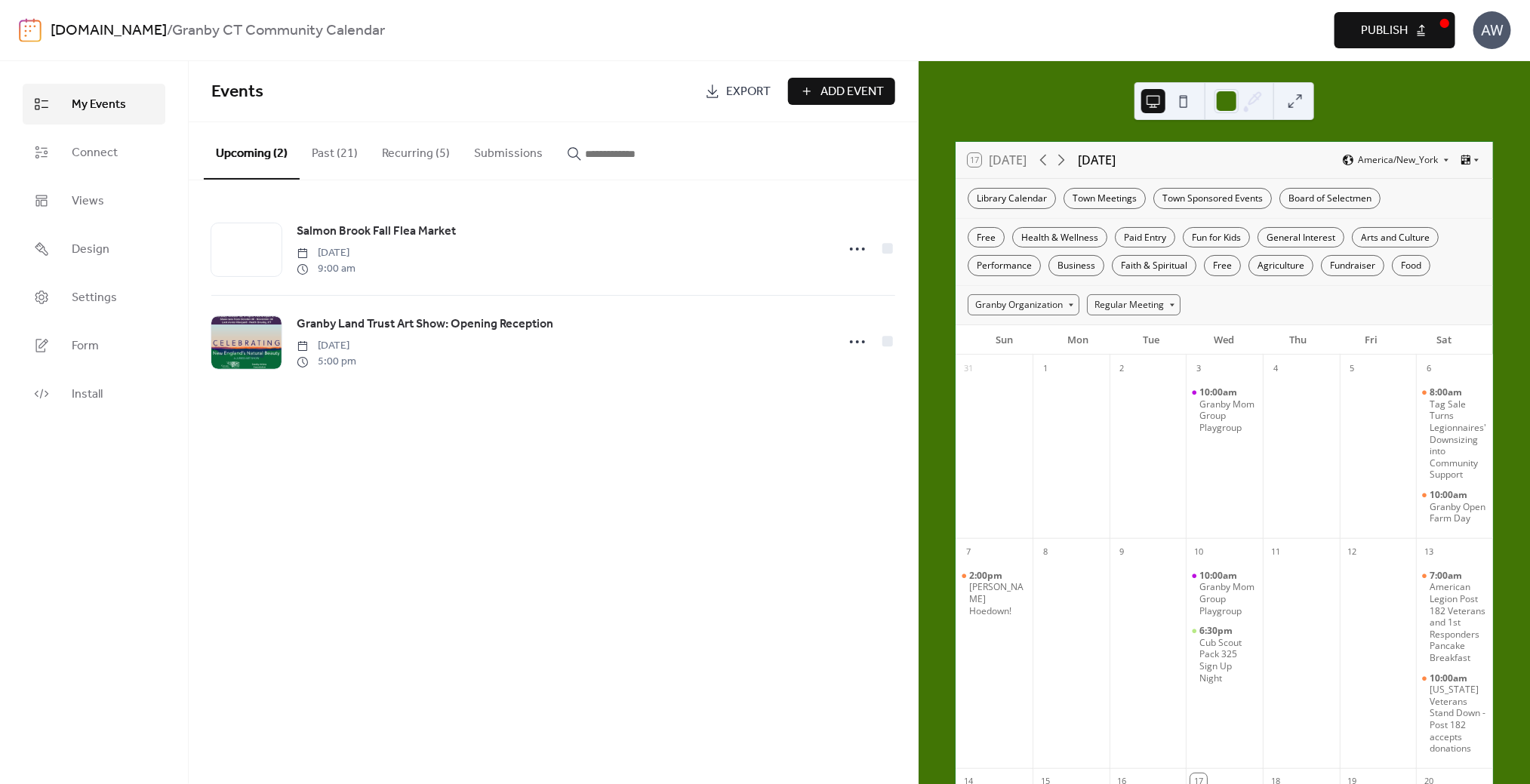
scroll to position [301, 0]
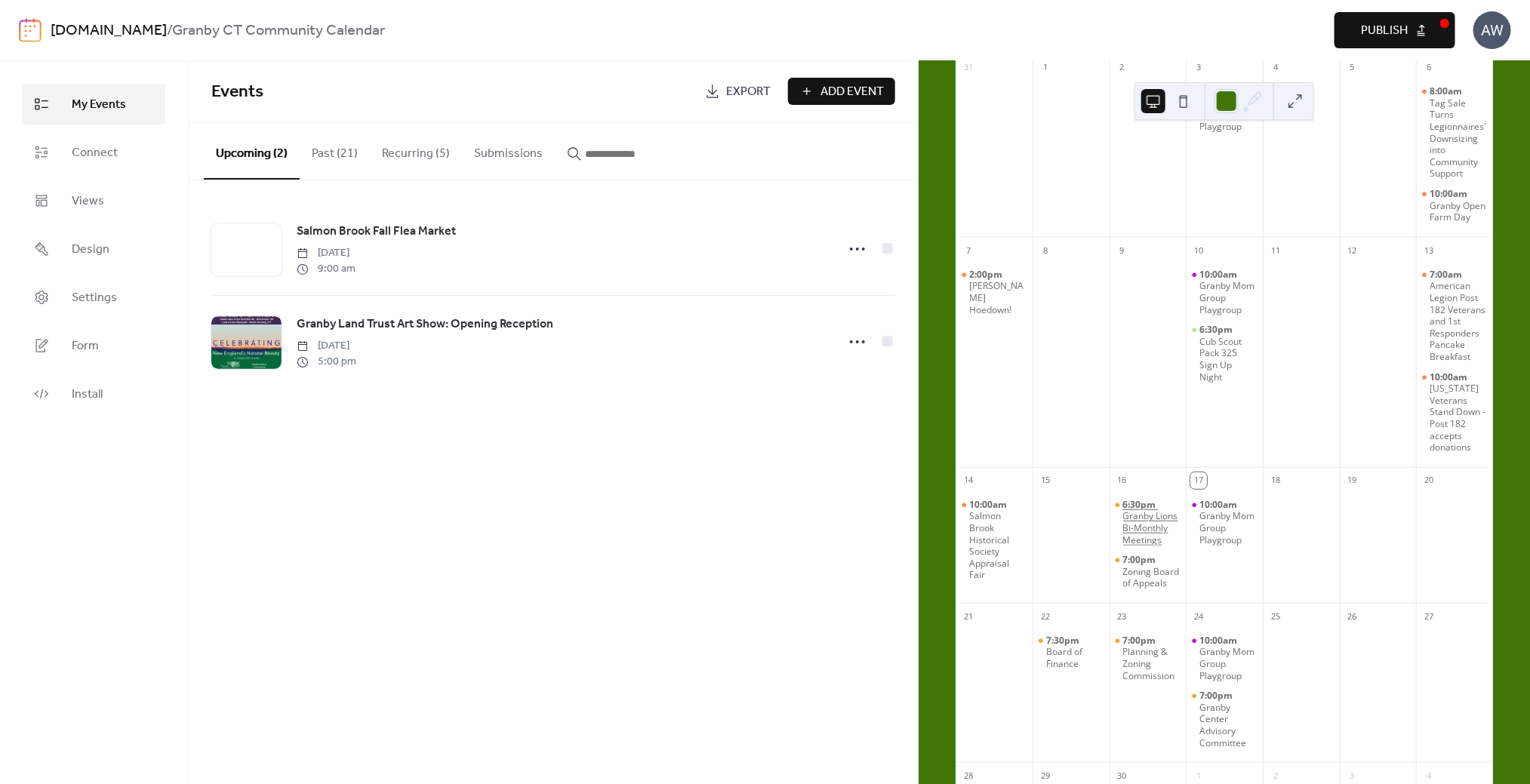
click at [1142, 546] on div "Granby Lions Bi-Monthly Meetings" at bounding box center [1152, 528] width 57 height 36
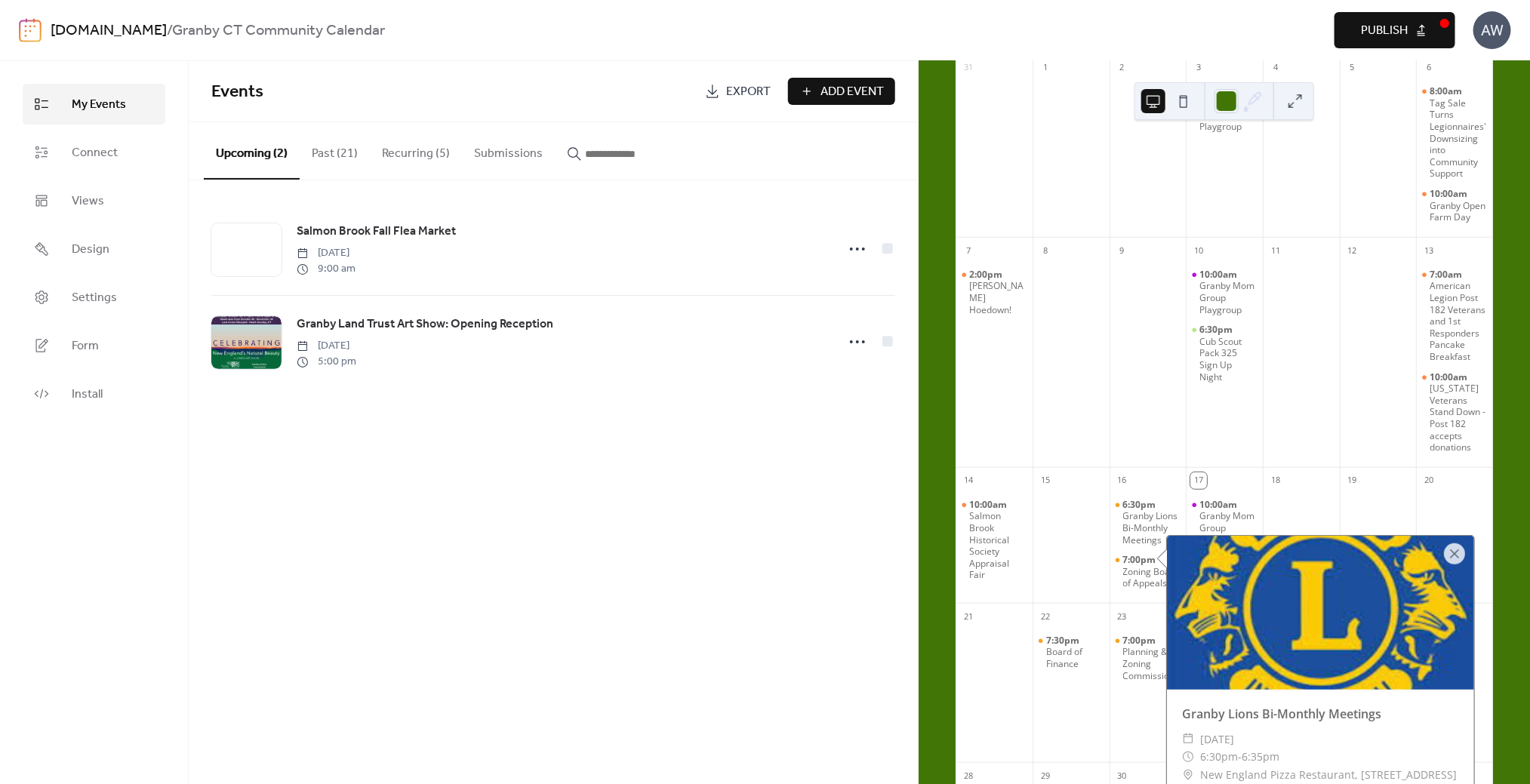
click at [1463, 551] on div at bounding box center [1455, 554] width 21 height 21
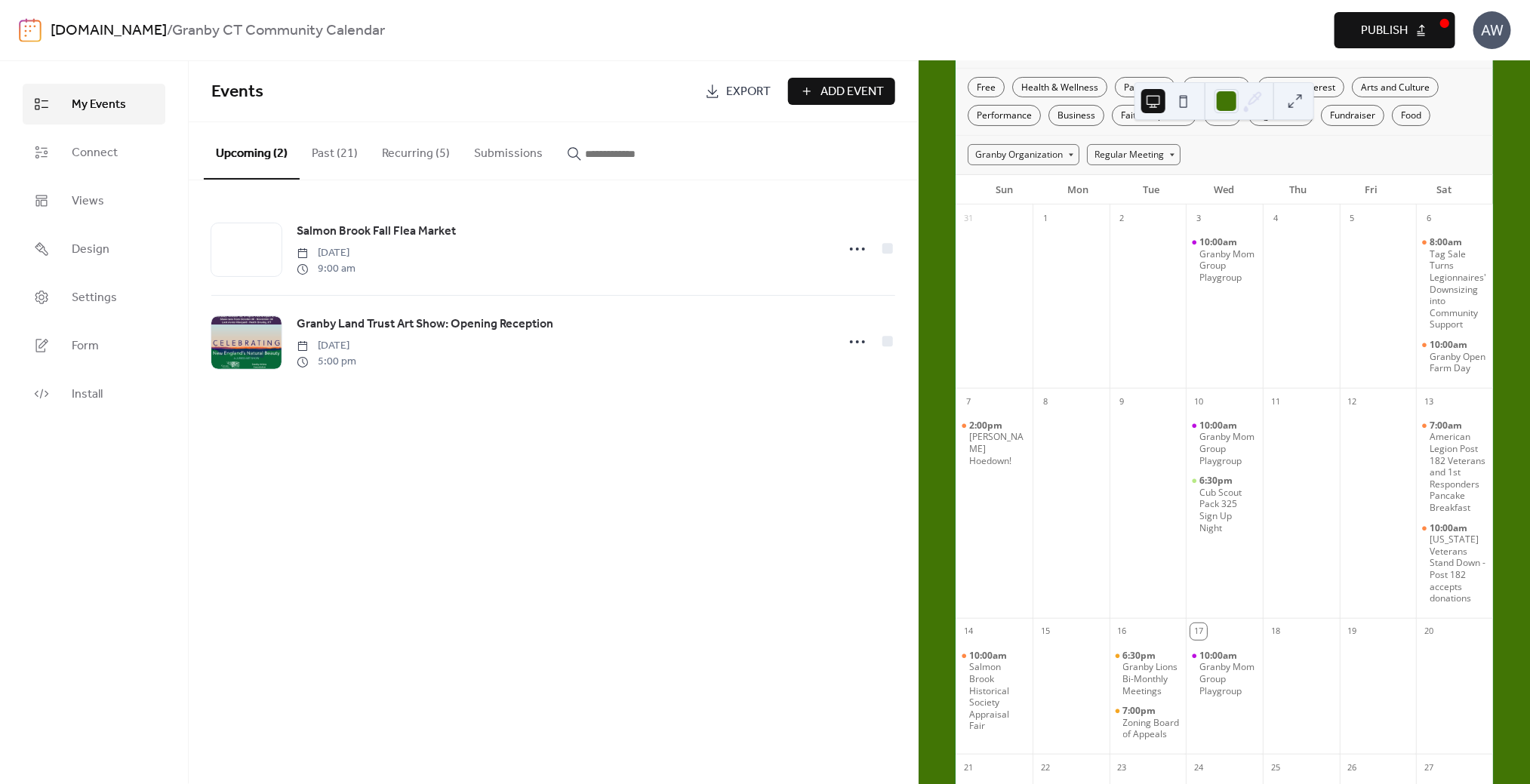
scroll to position [0, 0]
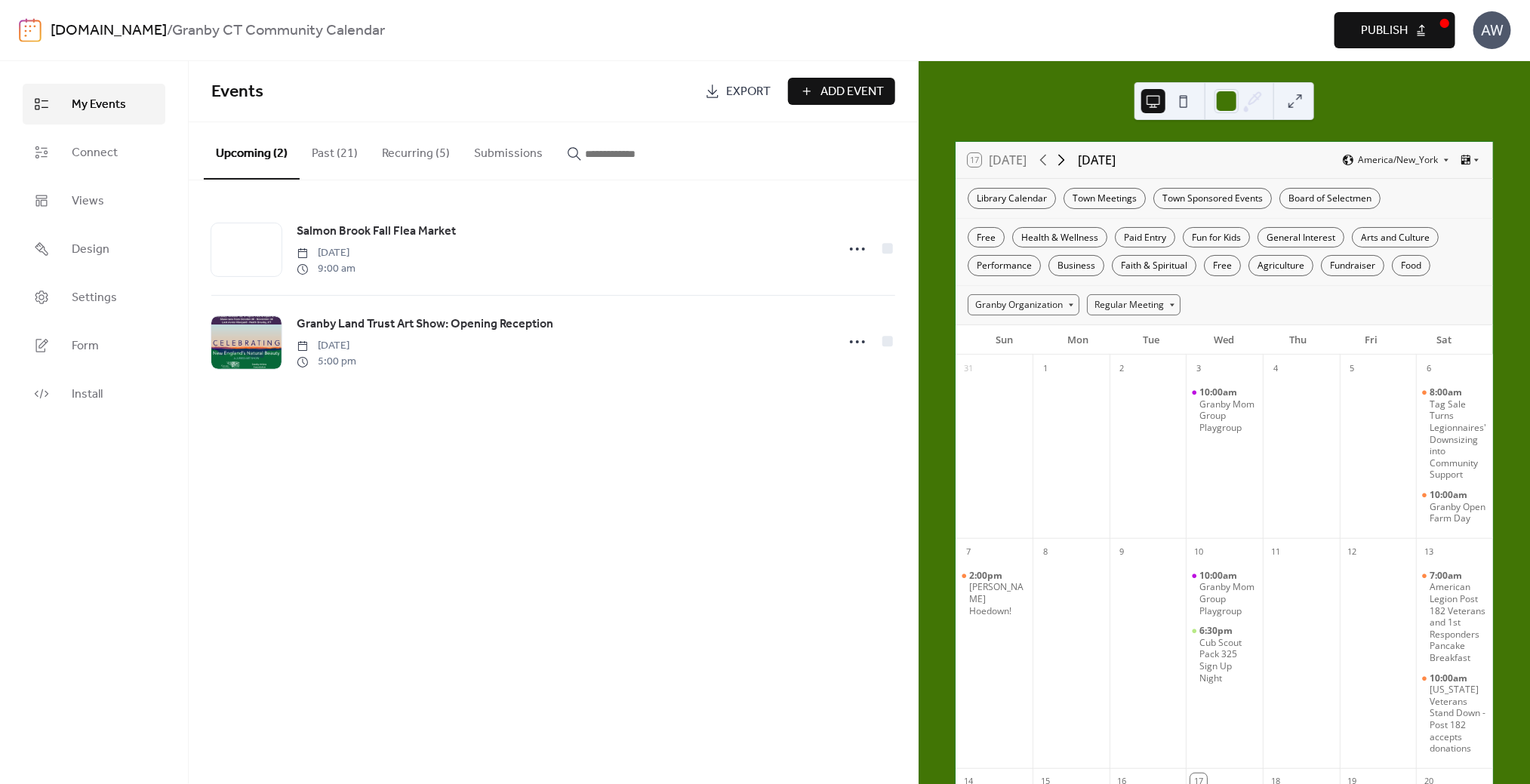
drag, startPoint x: 1072, startPoint y: 156, endPoint x: 1058, endPoint y: 157, distance: 14.0
click at [1070, 156] on icon at bounding box center [1061, 160] width 18 height 18
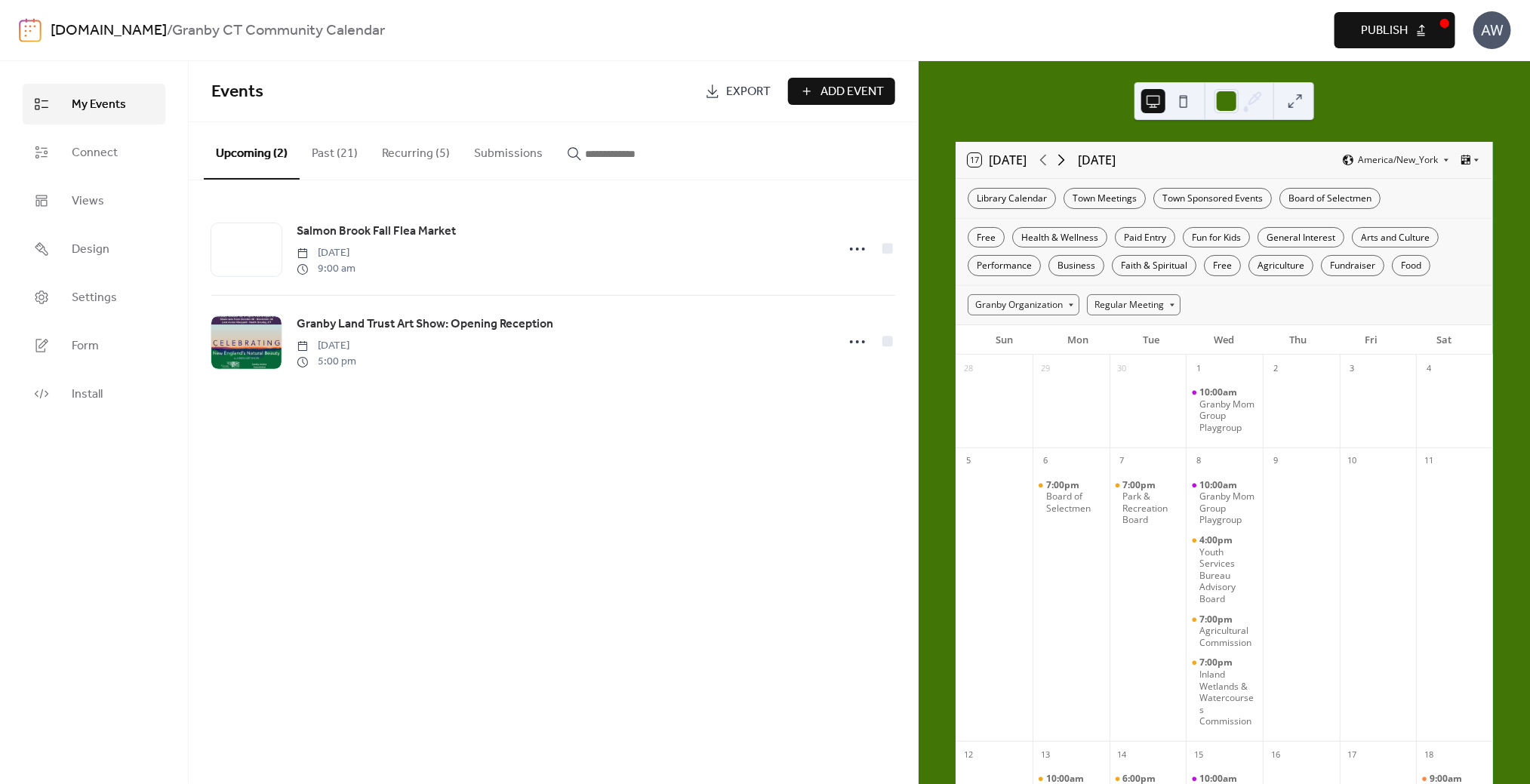
click at [1058, 158] on icon at bounding box center [1061, 160] width 18 height 18
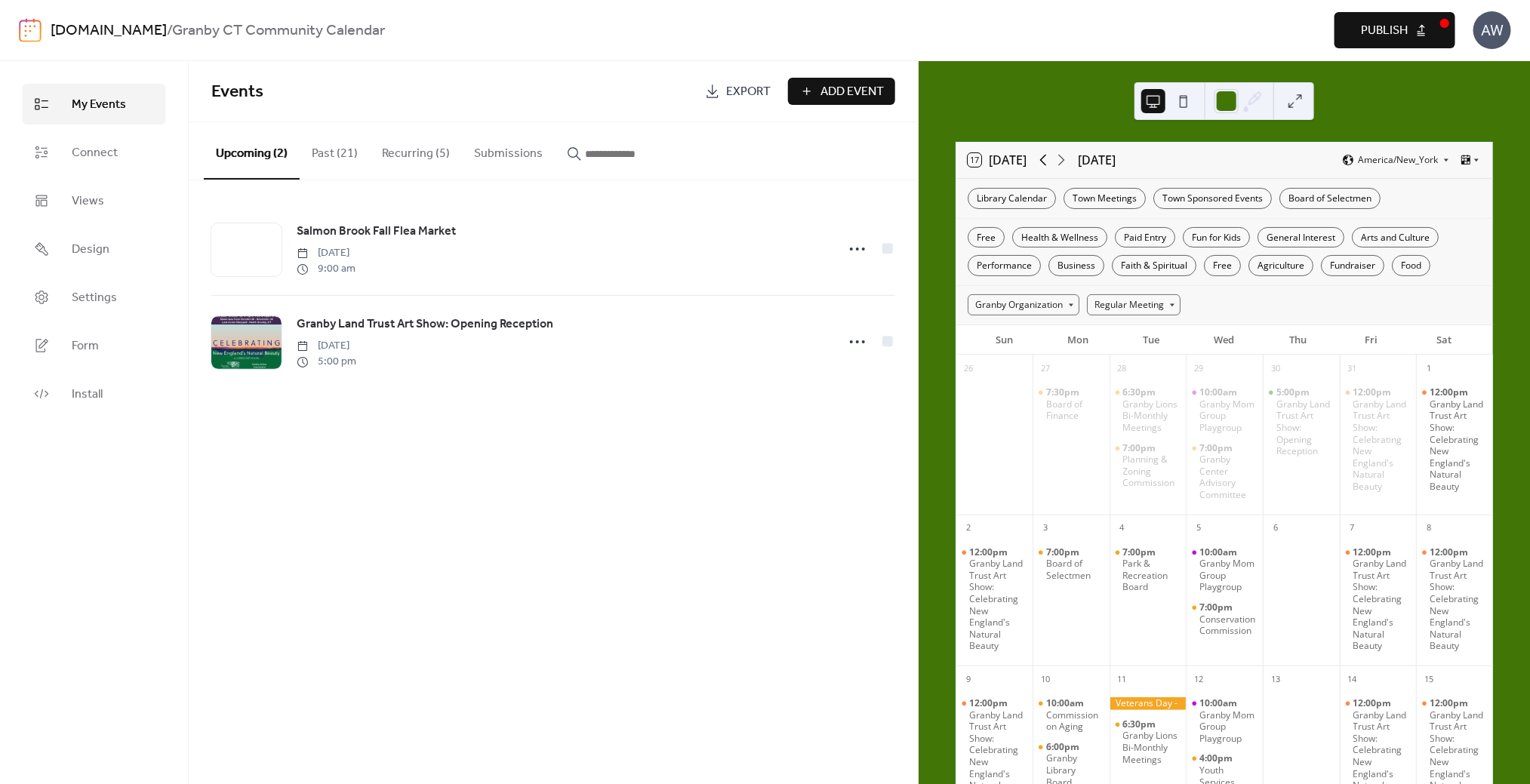
click at [1045, 155] on icon at bounding box center [1043, 160] width 18 height 18
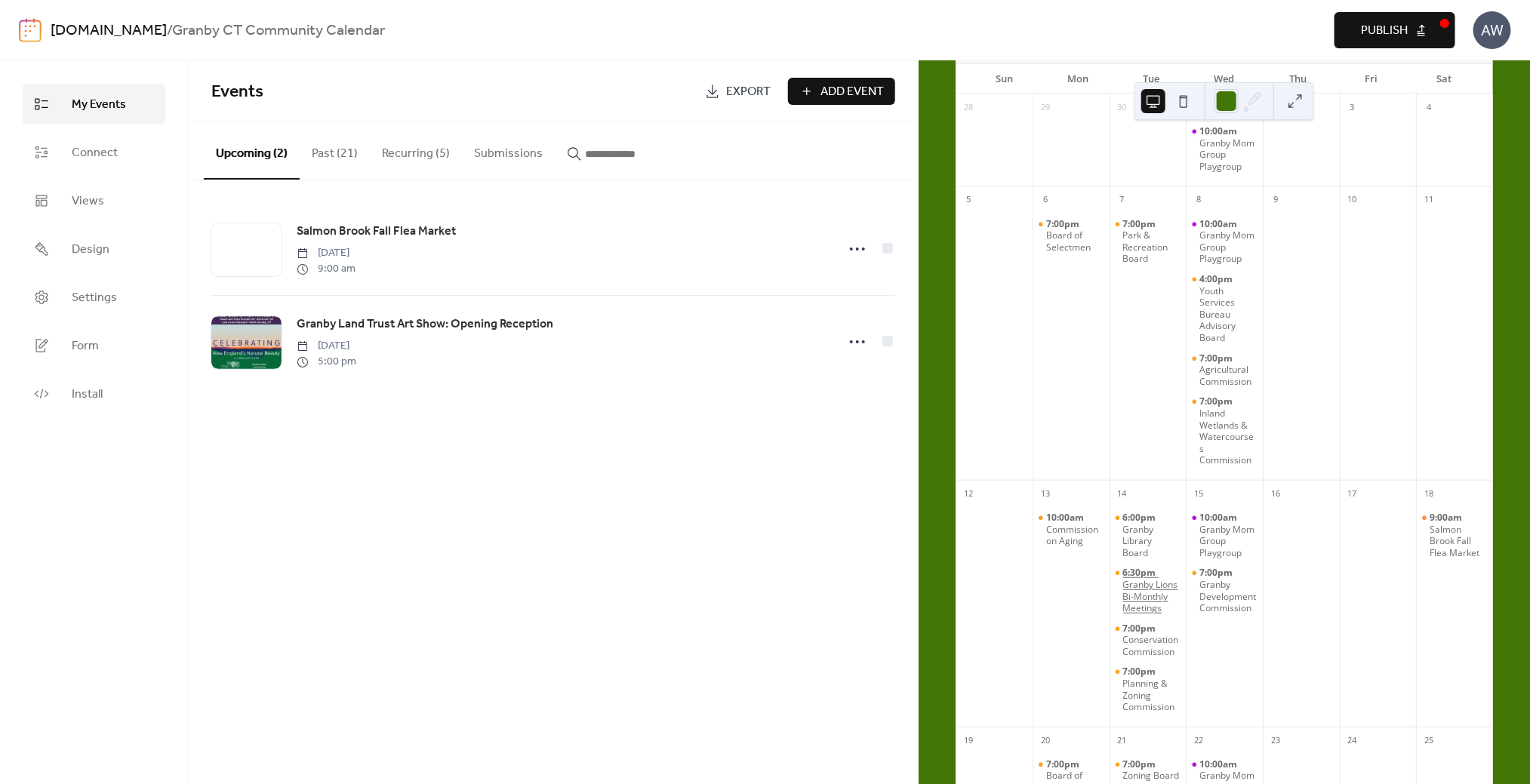
scroll to position [75, 0]
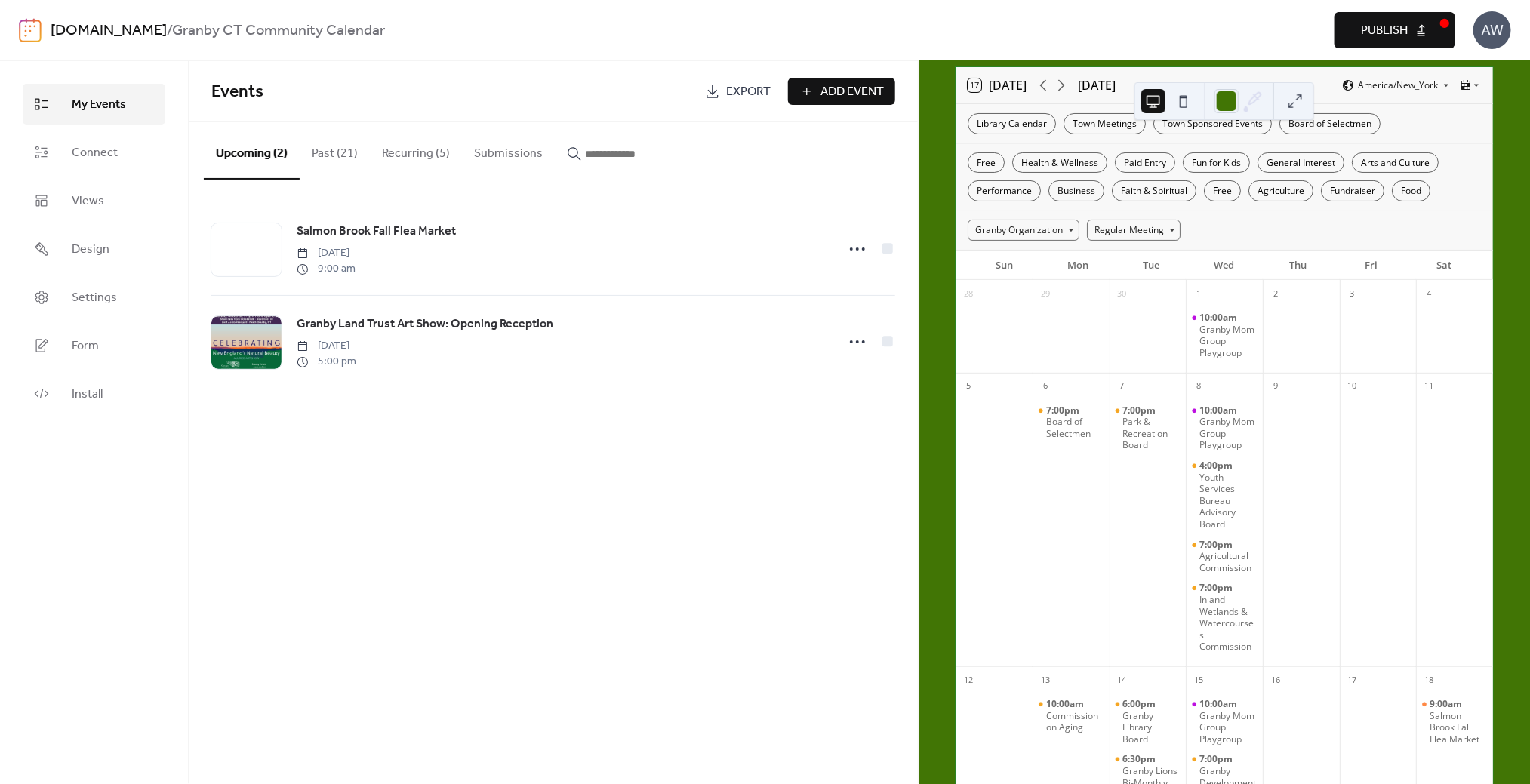
click at [867, 518] on div "Events Export Add Event Upcoming (2) Past (21) Recurring (5) Submissions [GEOGR…" at bounding box center [553, 422] width 729 height 723
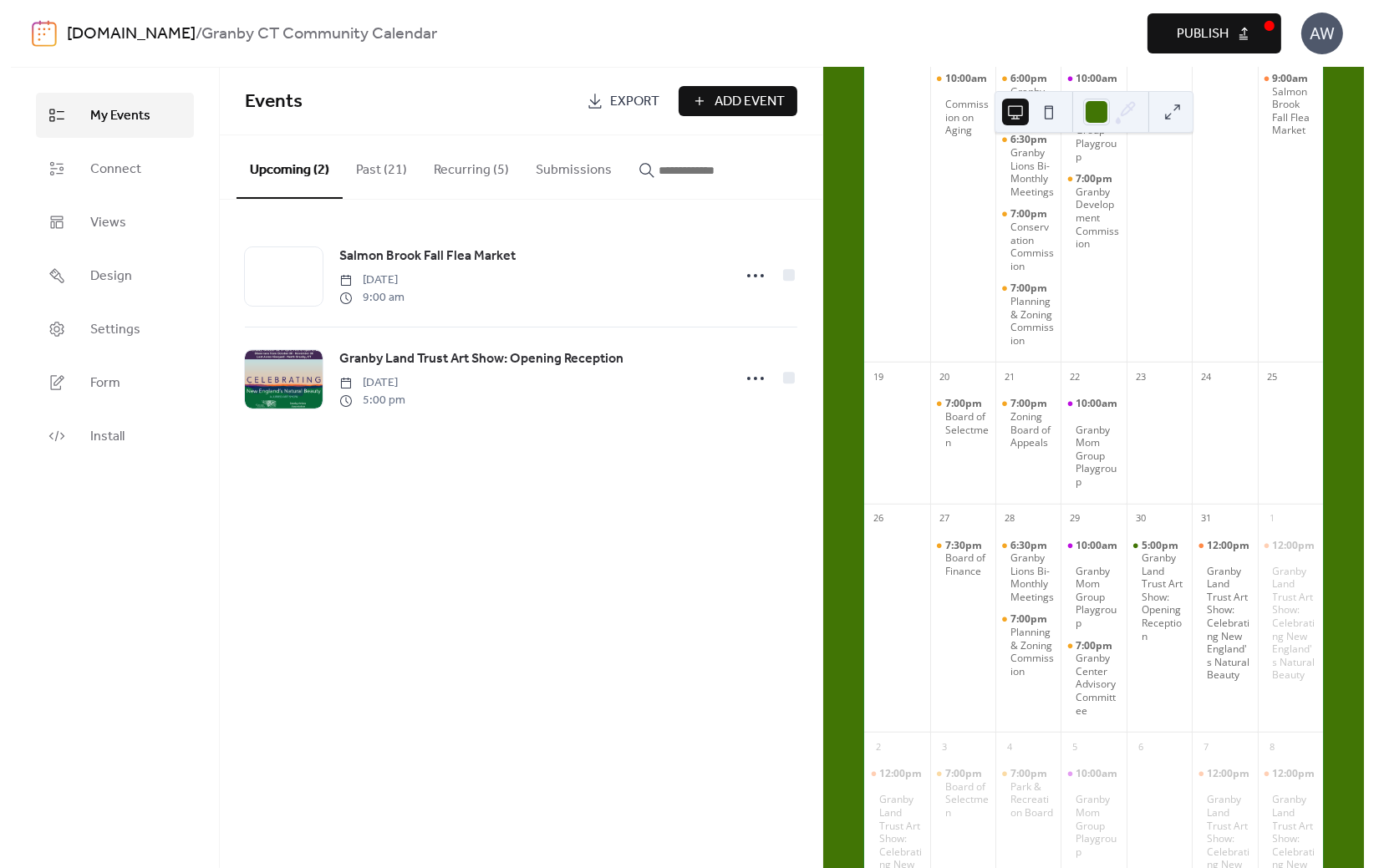
scroll to position [426, 0]
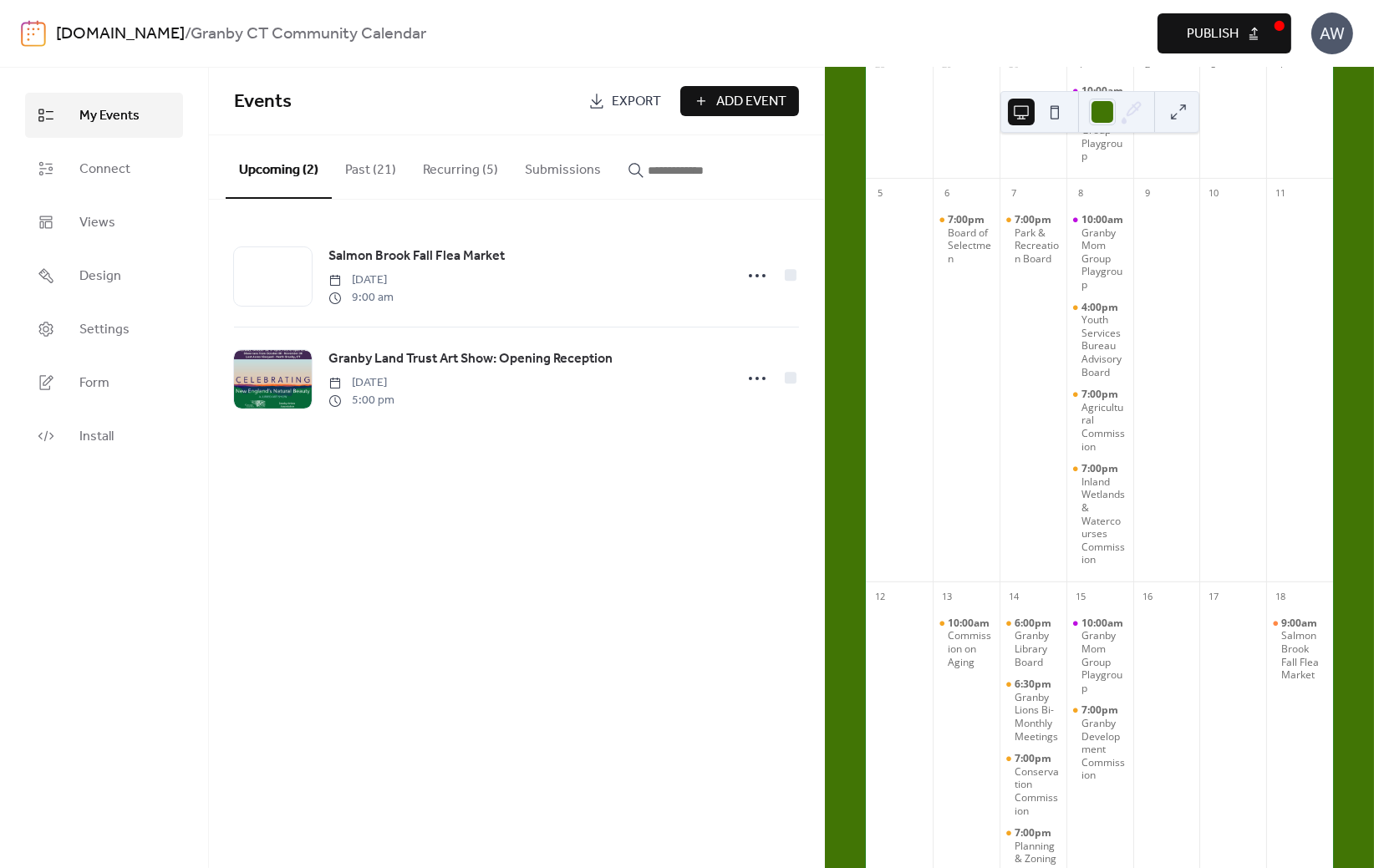
click at [452, 164] on button "Recurring (5)" at bounding box center [460, 165] width 102 height 62
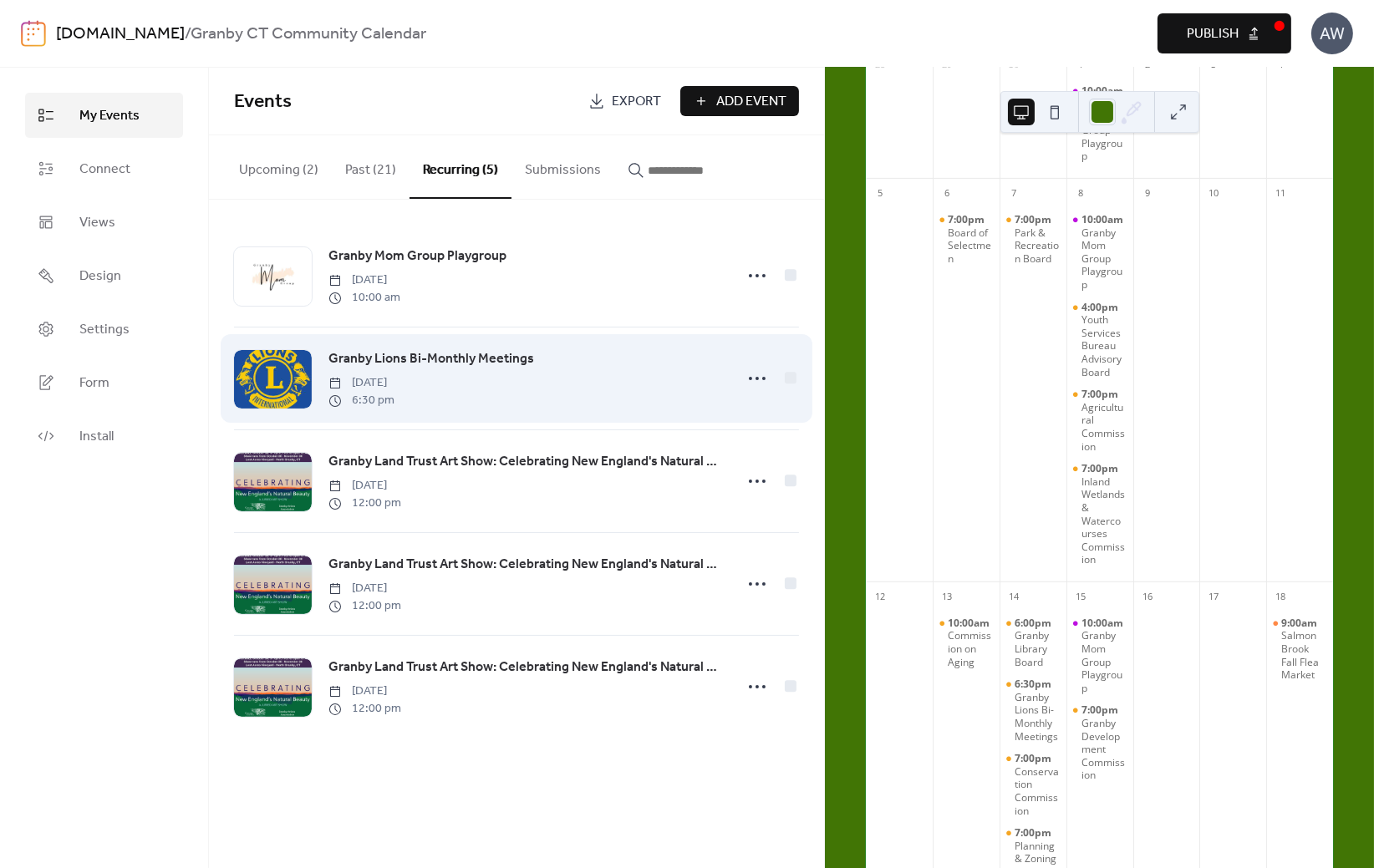
click at [355, 356] on span "Granby Lions Bi-Monthly Meetings" at bounding box center [431, 359] width 206 height 20
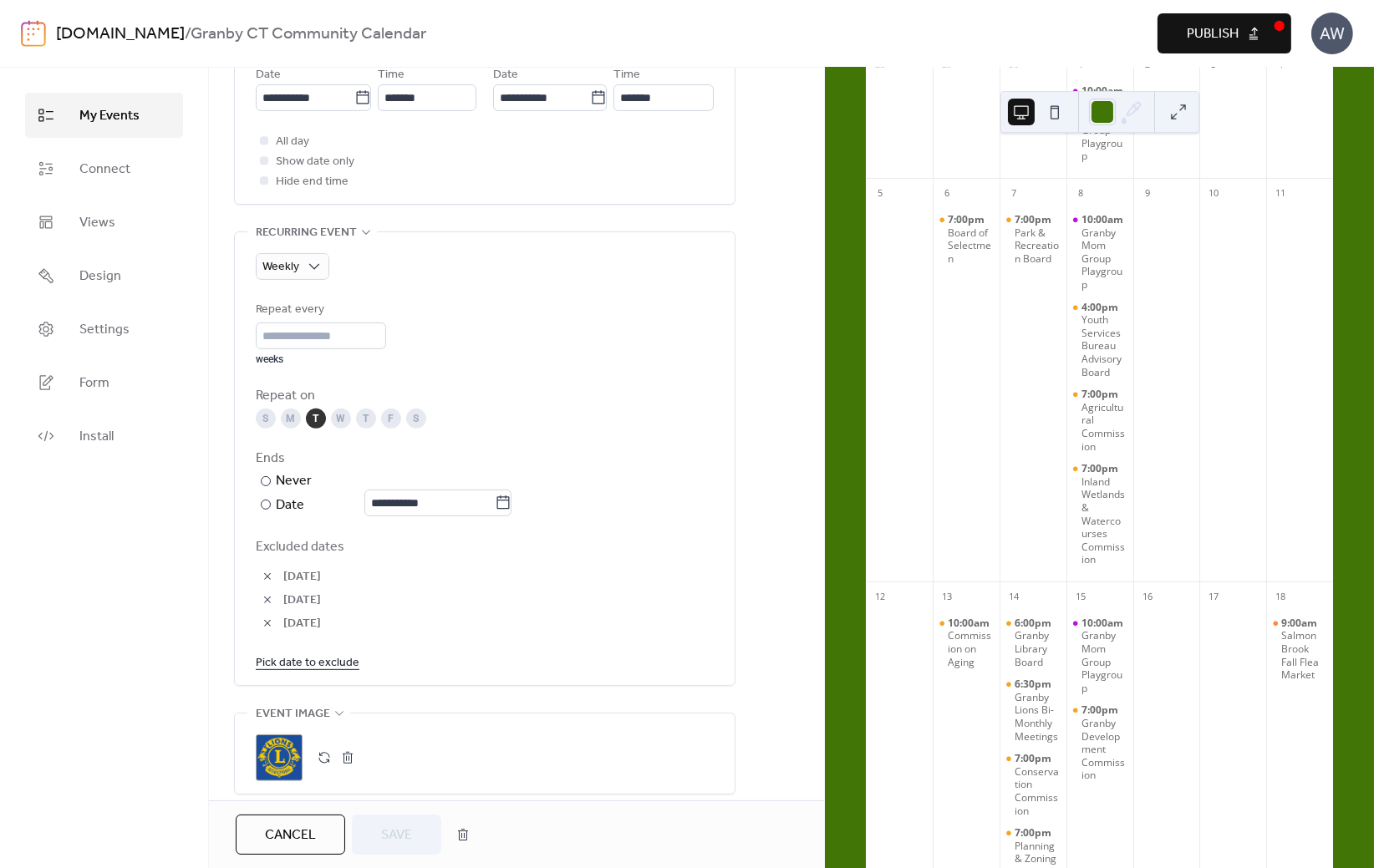
scroll to position [751, 0]
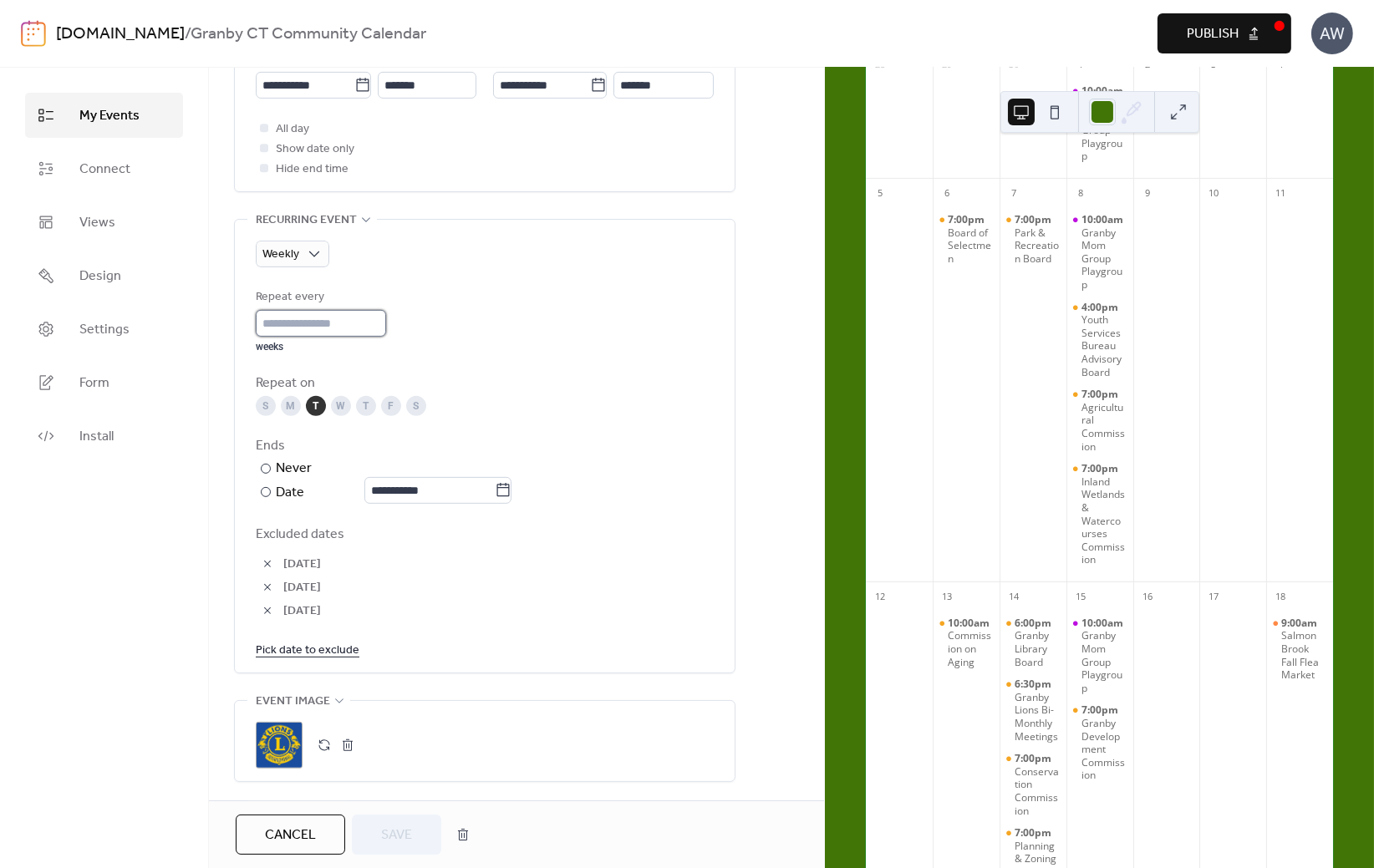
click at [280, 312] on input "*" at bounding box center [321, 324] width 131 height 27
drag, startPoint x: 274, startPoint y: 320, endPoint x: 253, endPoint y: 313, distance: 22.1
click at [253, 313] on div "**********" at bounding box center [485, 446] width 500 height 453
click at [268, 322] on input "*" at bounding box center [321, 324] width 131 height 27
click at [325, 381] on div "Monthly" at bounding box center [309, 384] width 108 height 33
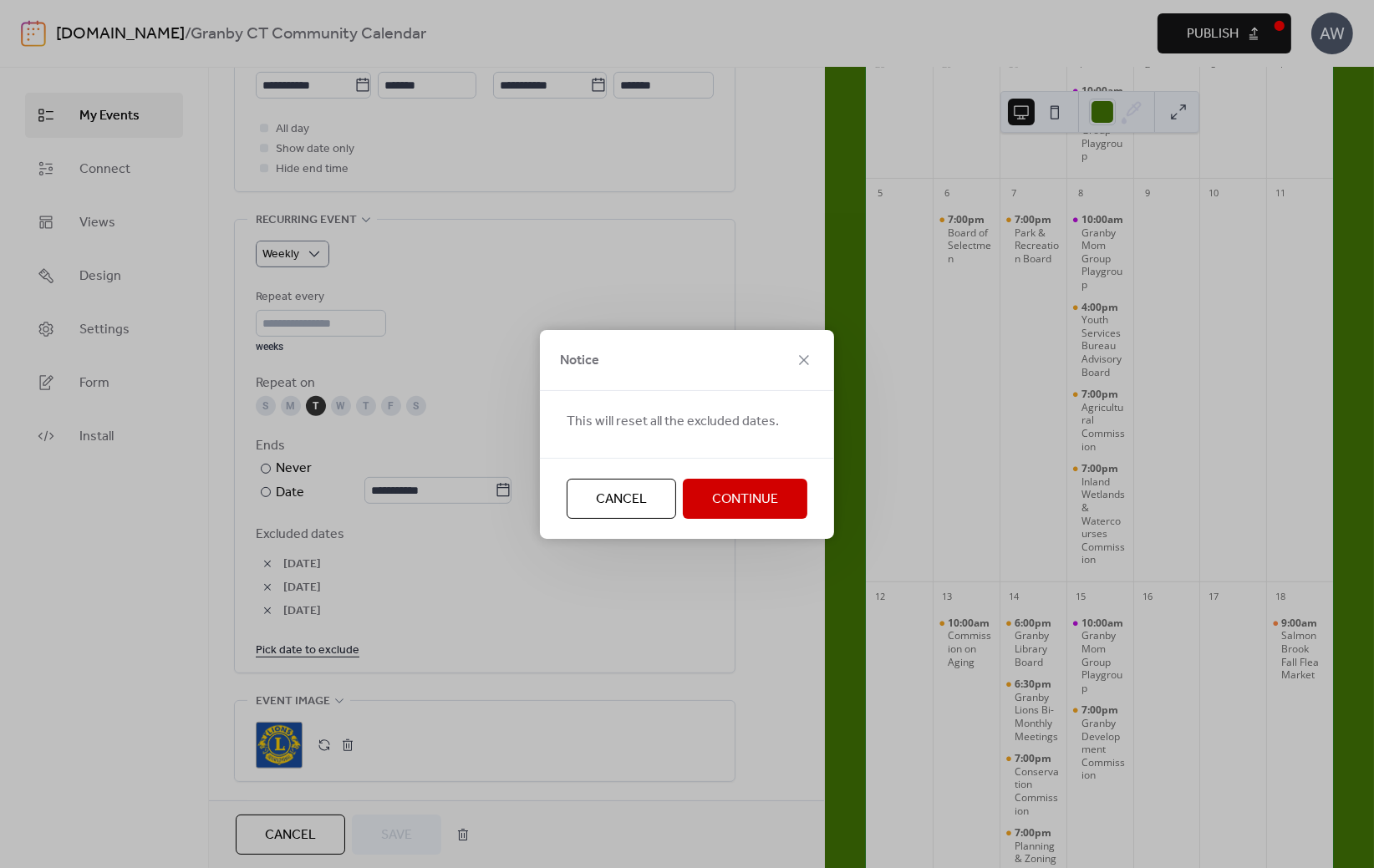
click at [751, 504] on span "Continue" at bounding box center [745, 500] width 66 height 20
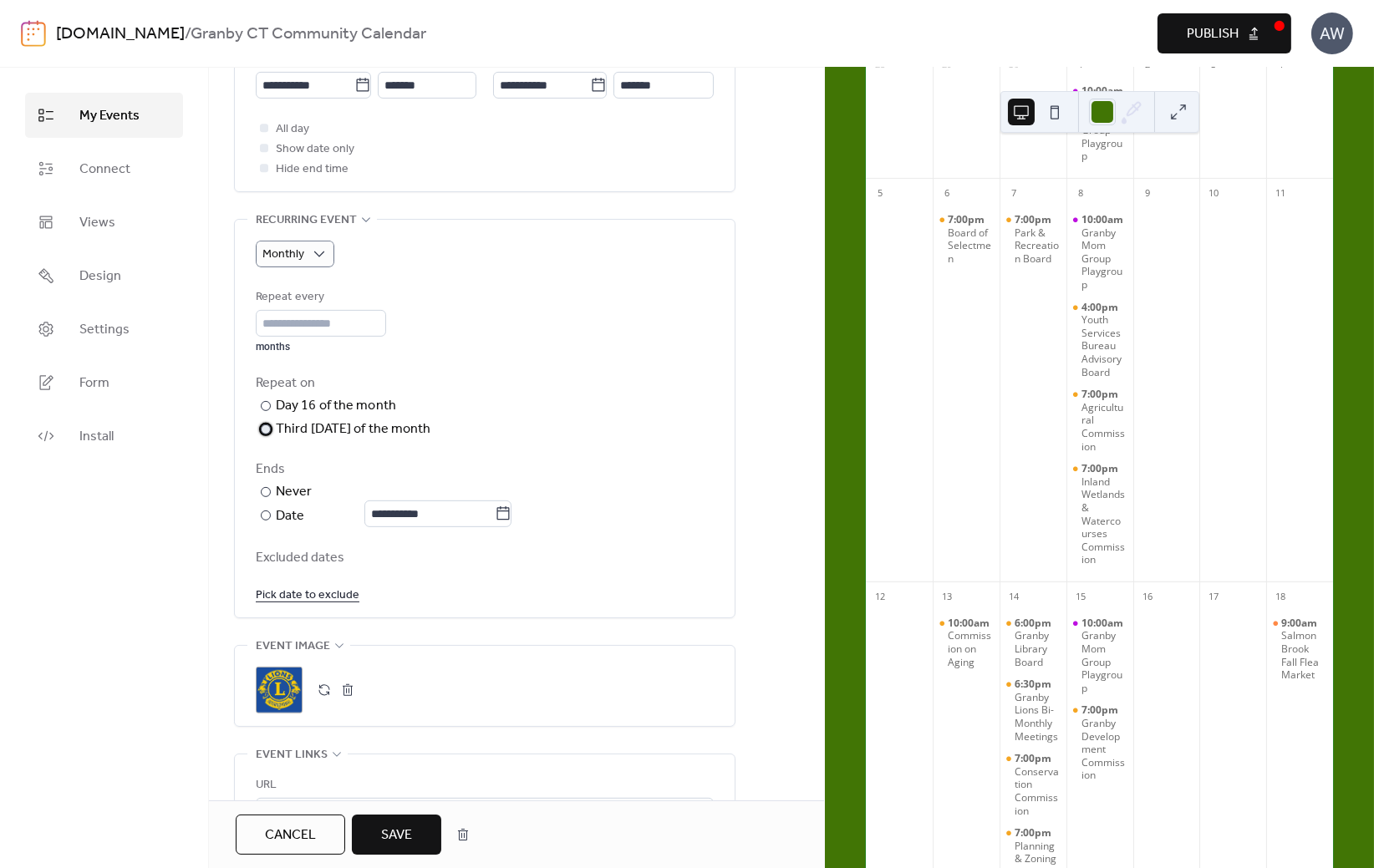
click at [263, 428] on div at bounding box center [266, 429] width 10 height 10
click at [263, 402] on div at bounding box center [266, 406] width 10 height 10
click at [259, 430] on div "​" at bounding box center [264, 429] width 17 height 20
click at [310, 327] on input "*" at bounding box center [321, 324] width 131 height 27
drag, startPoint x: 309, startPoint y: 317, endPoint x: 230, endPoint y: 314, distance: 79.1
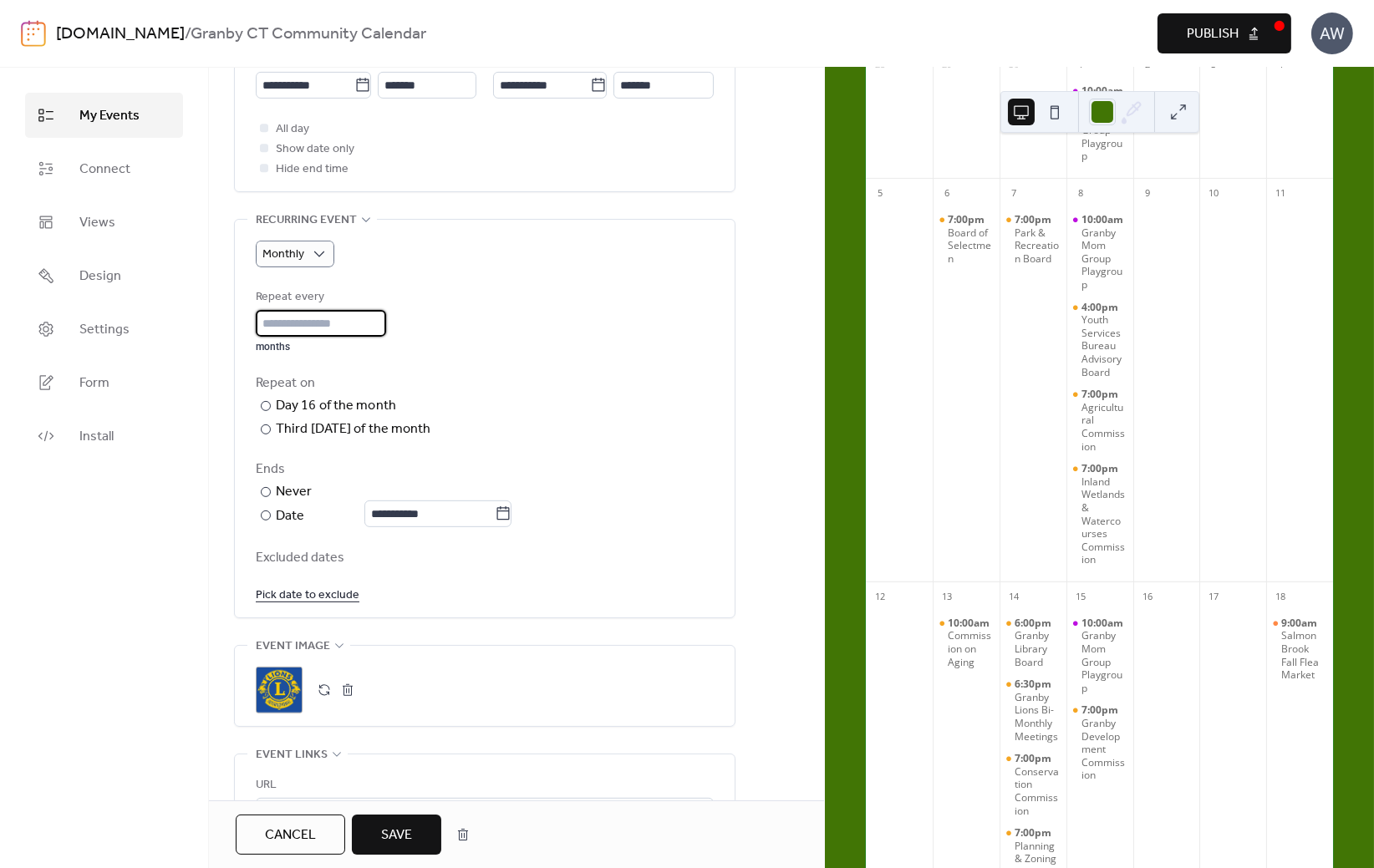
click at [230, 314] on div "**********" at bounding box center [517, 505] width 615 height 2192
type input "*"
click at [548, 400] on div "Repeat on ​ Day 16 of the month ​ Third [DATE] of the month ​ [DATE] of the mon…" at bounding box center [485, 407] width 458 height 66
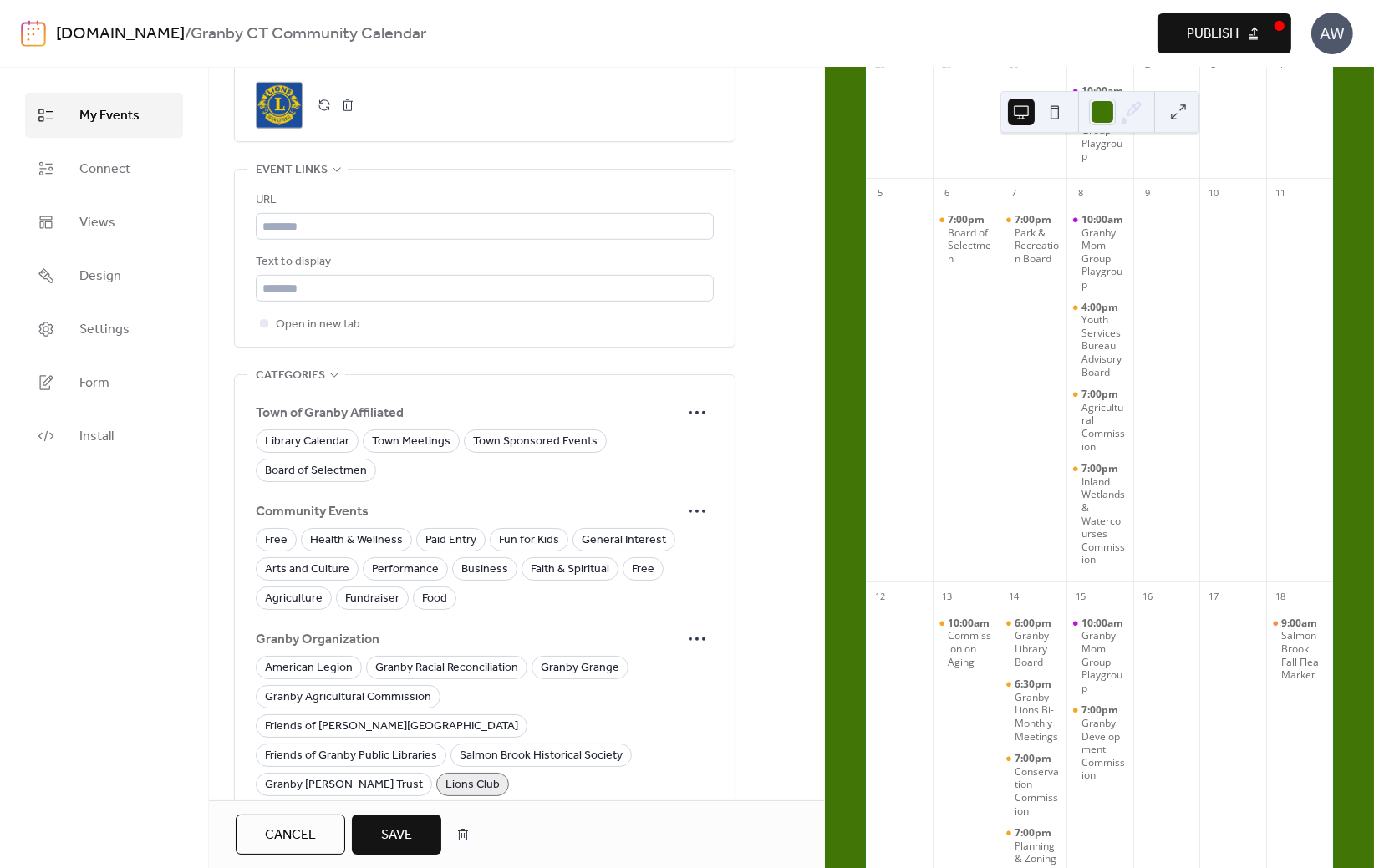
scroll to position [1516, 0]
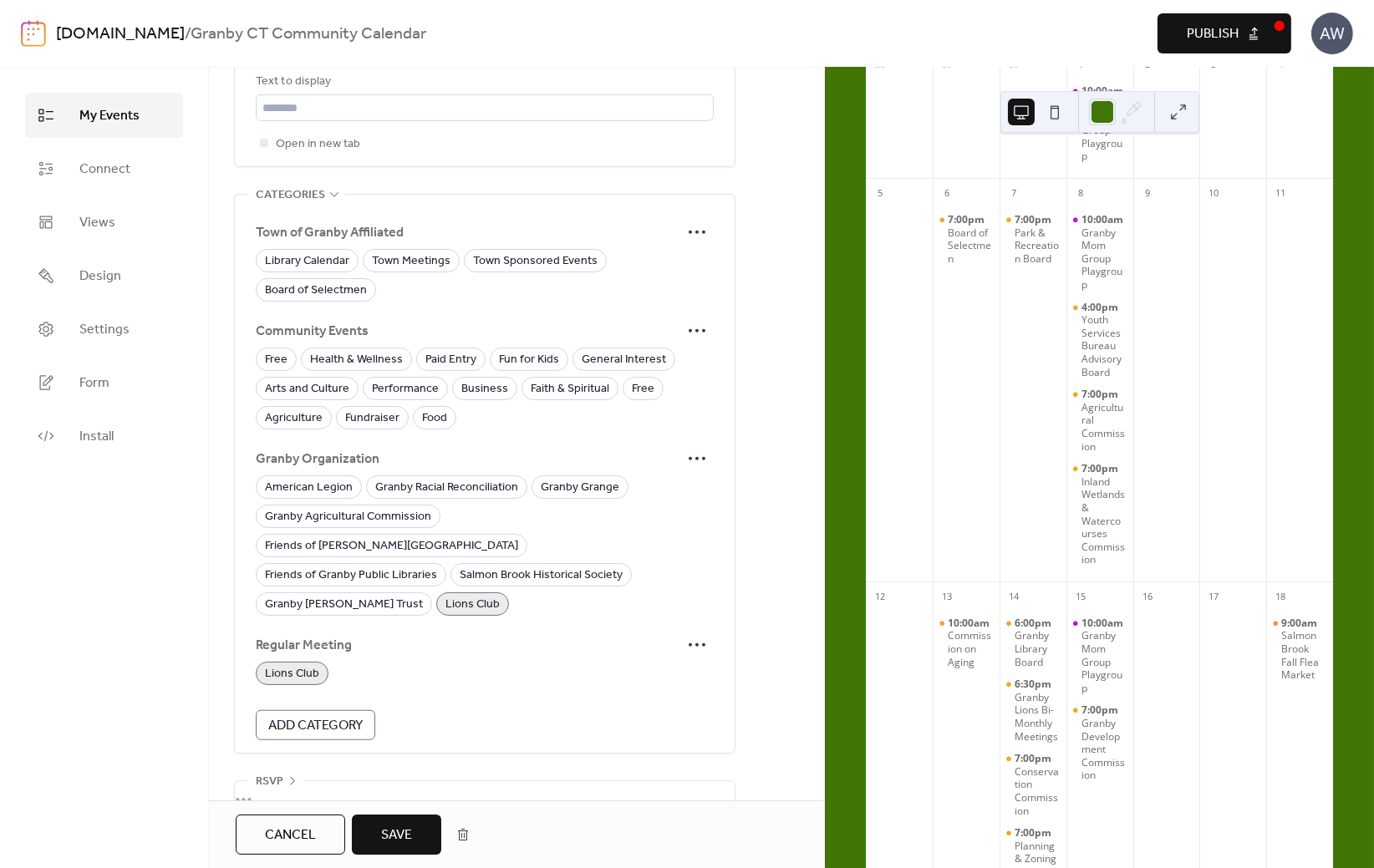
click at [390, 834] on span "Save" at bounding box center [396, 835] width 31 height 20
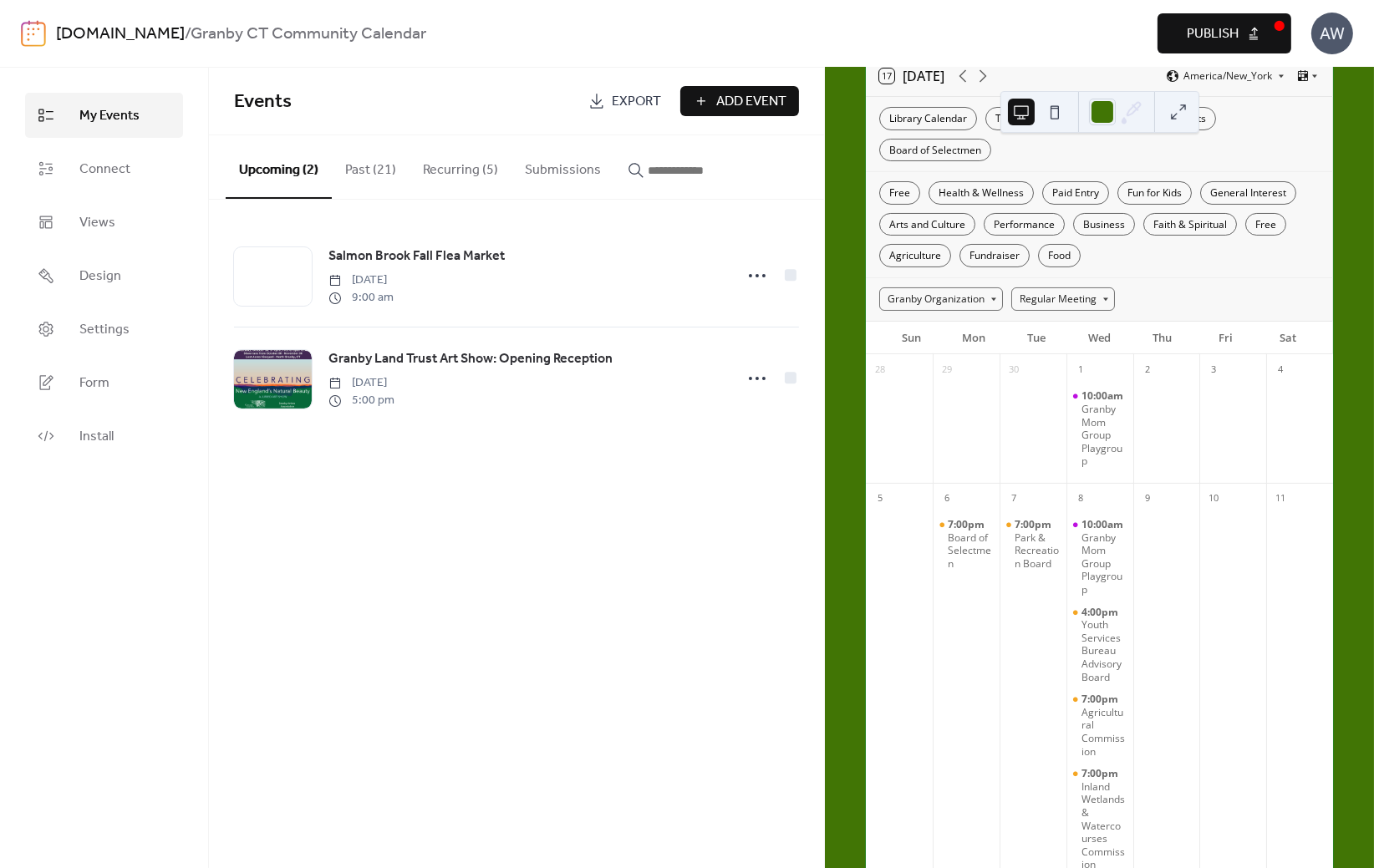
scroll to position [8, 0]
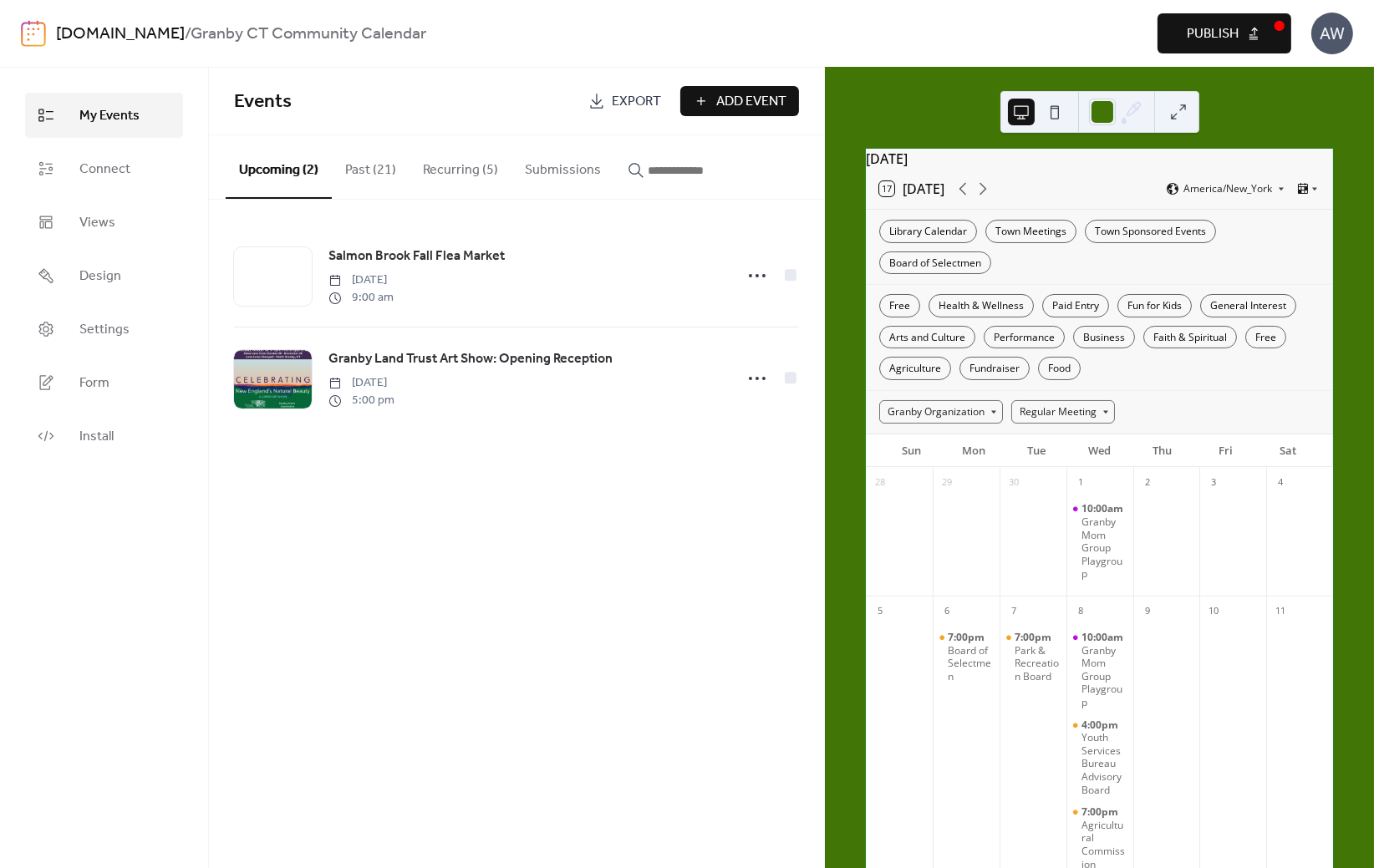
click at [463, 177] on button "Recurring (5)" at bounding box center [460, 165] width 102 height 62
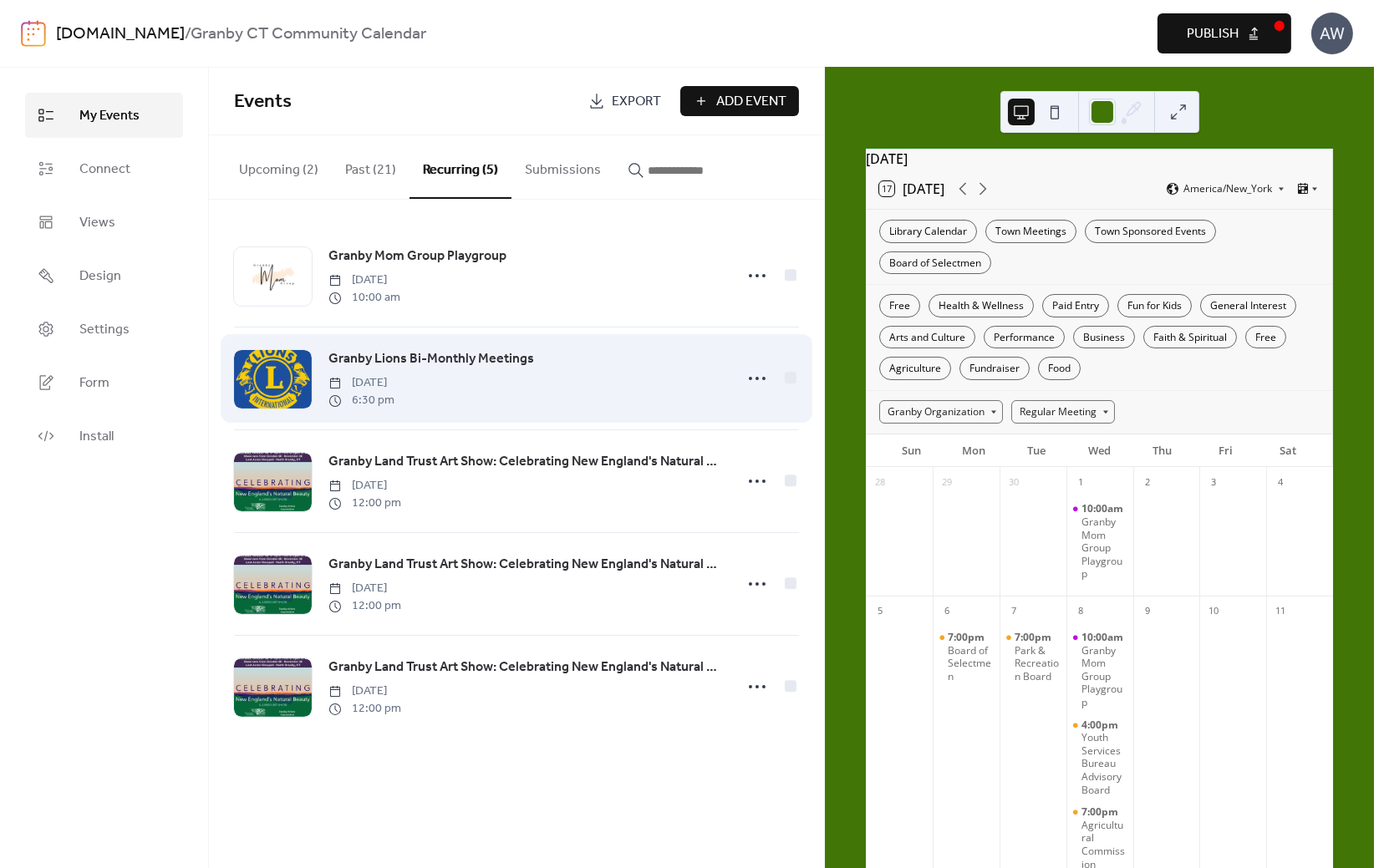
click at [431, 352] on span "Granby Lions Bi-Monthly Meetings" at bounding box center [431, 359] width 206 height 20
click at [756, 377] on circle at bounding box center [757, 379] width 4 height 4
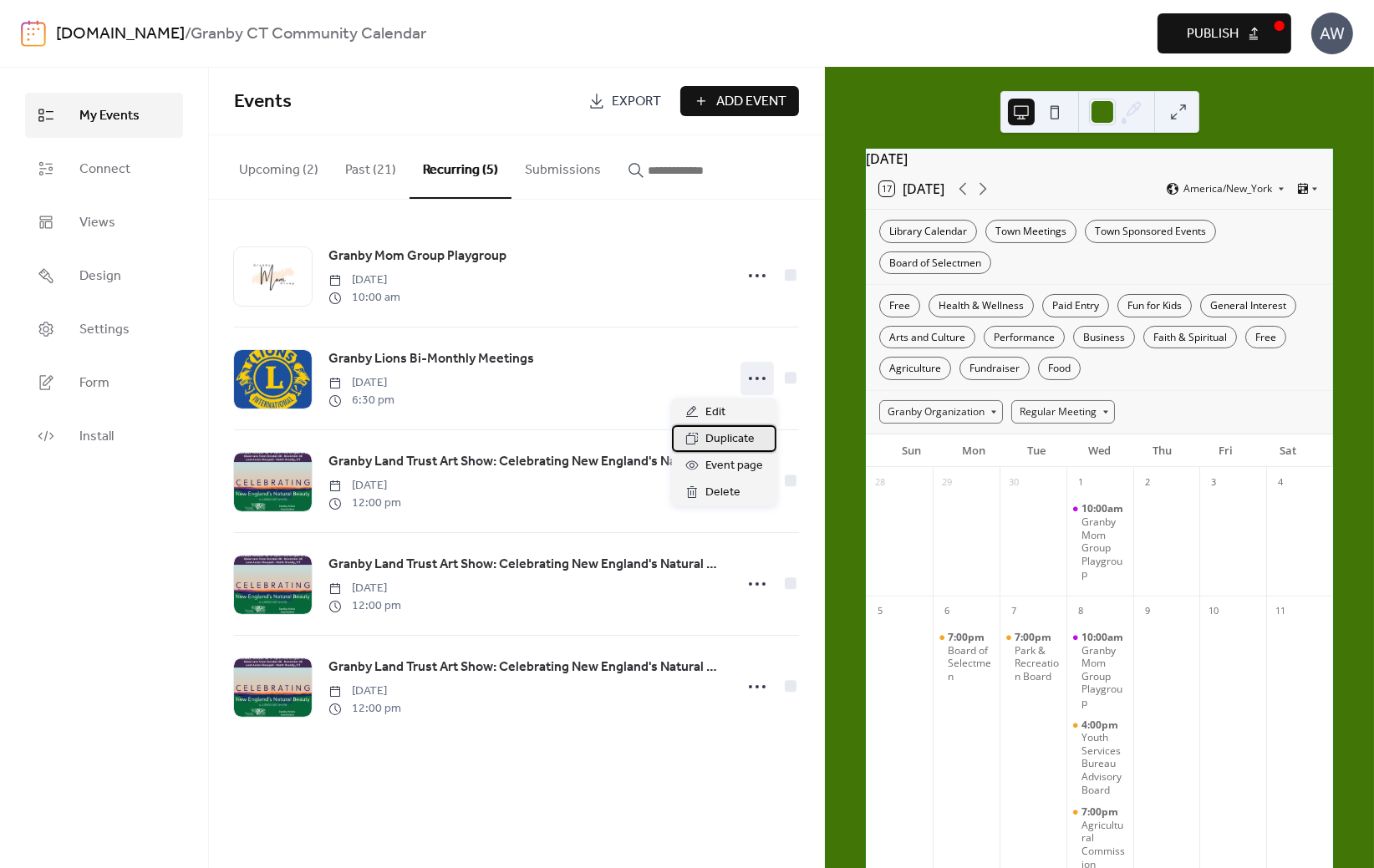
click at [738, 438] on span "Duplicate" at bounding box center [729, 439] width 49 height 20
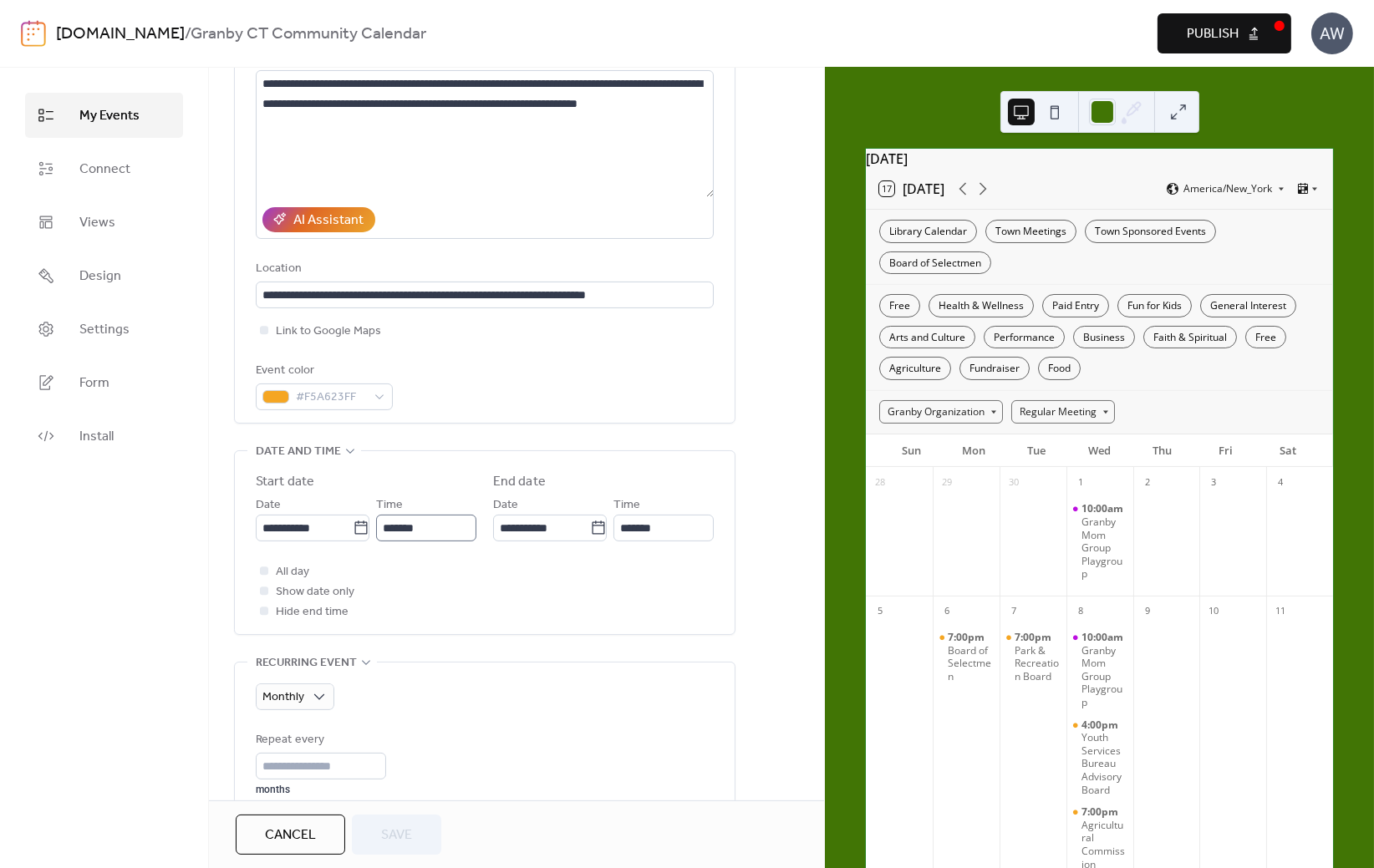
scroll to position [333, 0]
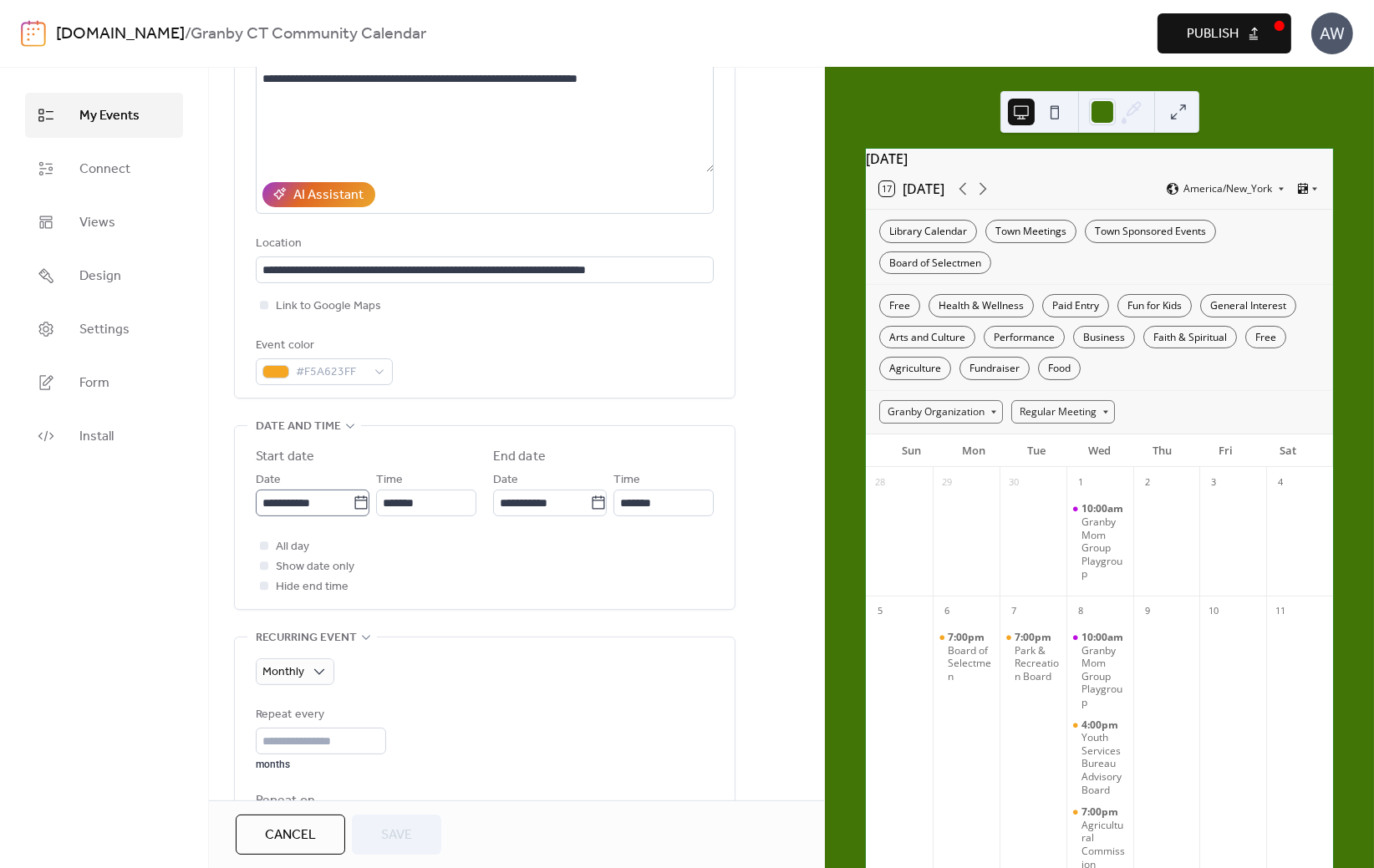
click at [361, 501] on icon at bounding box center [360, 501] width 13 height 13
click at [352, 501] on input "**********" at bounding box center [304, 503] width 97 height 27
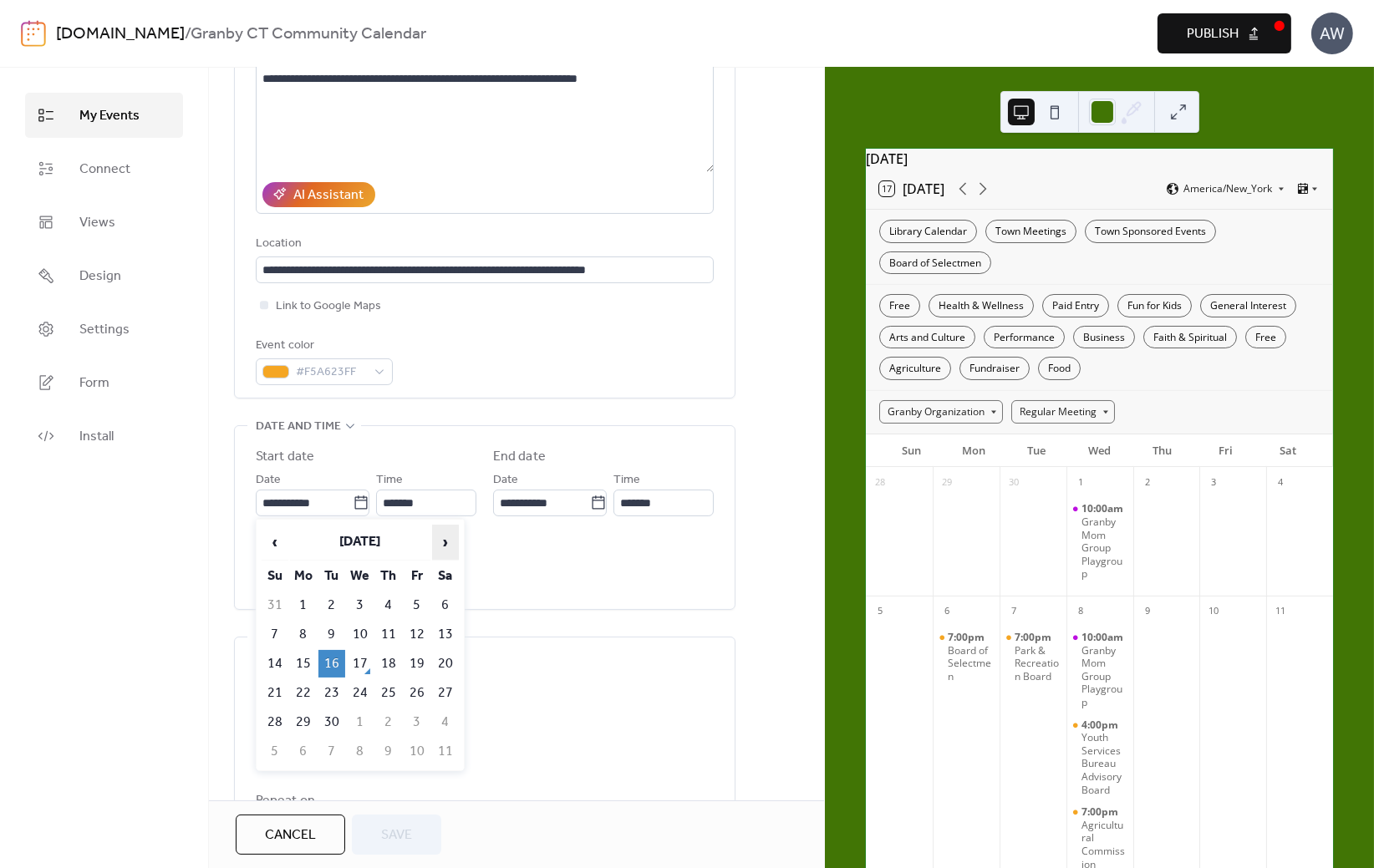
click at [442, 538] on span "›" at bounding box center [445, 542] width 25 height 33
click at [329, 637] on td "7" at bounding box center [332, 634] width 27 height 28
type input "**********"
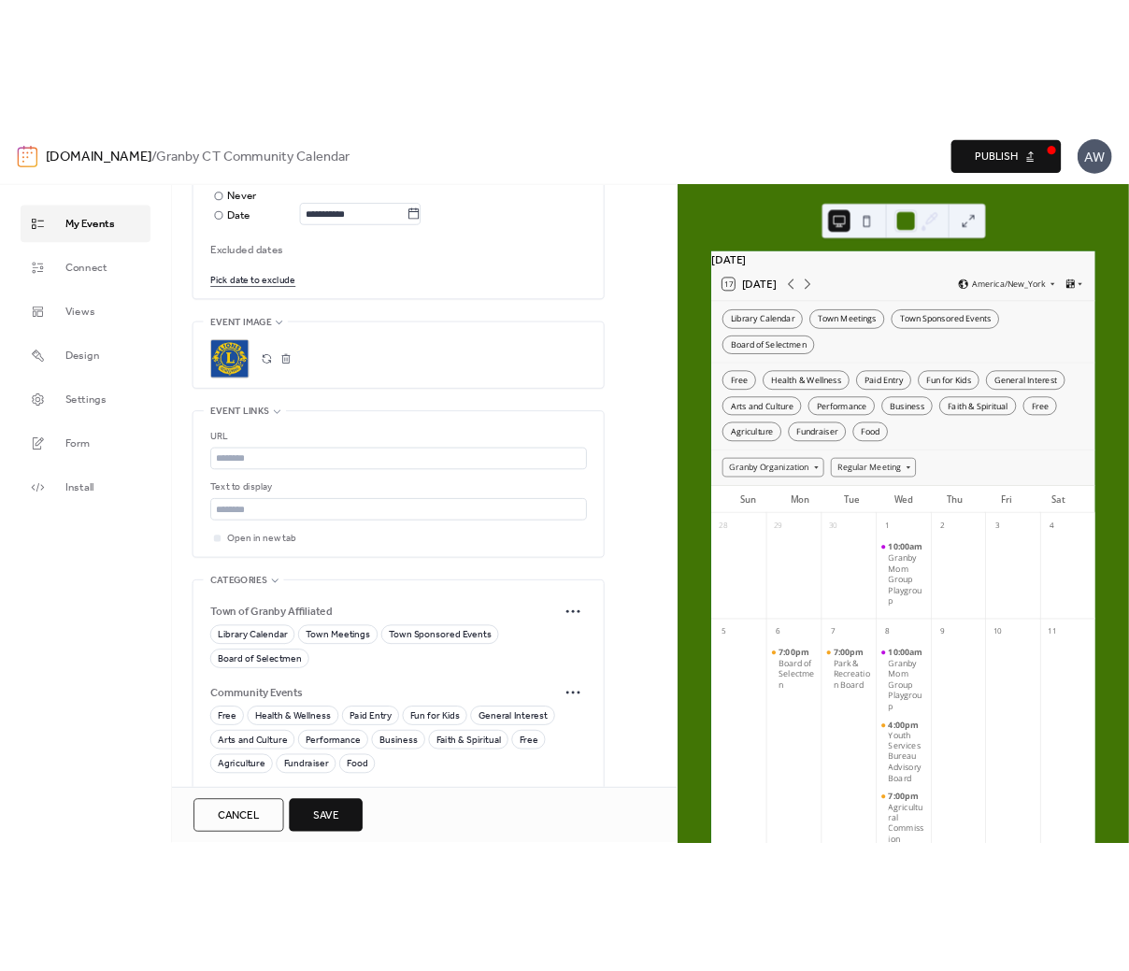
scroll to position [1402, 0]
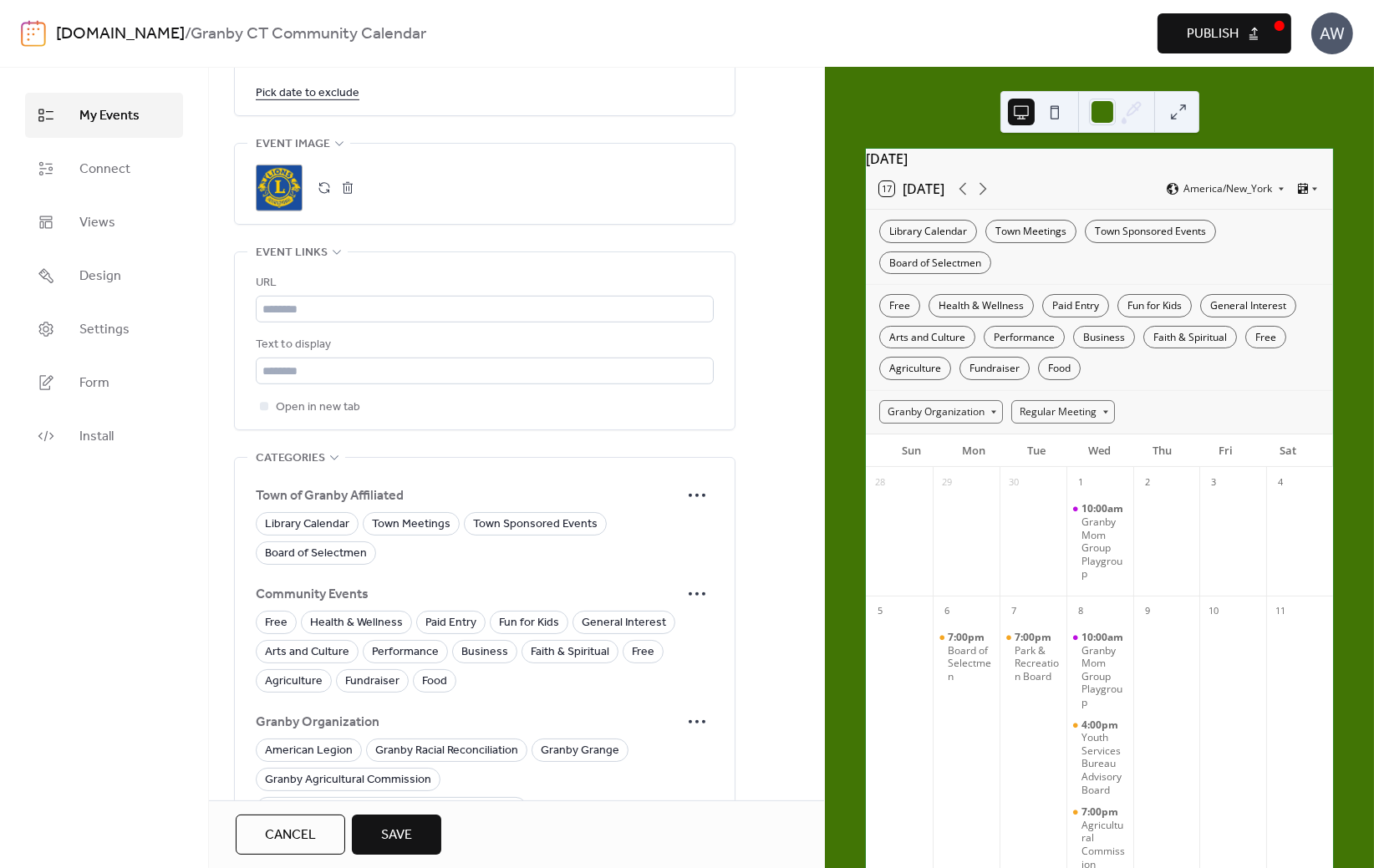
click at [397, 837] on span "Save" at bounding box center [396, 835] width 31 height 20
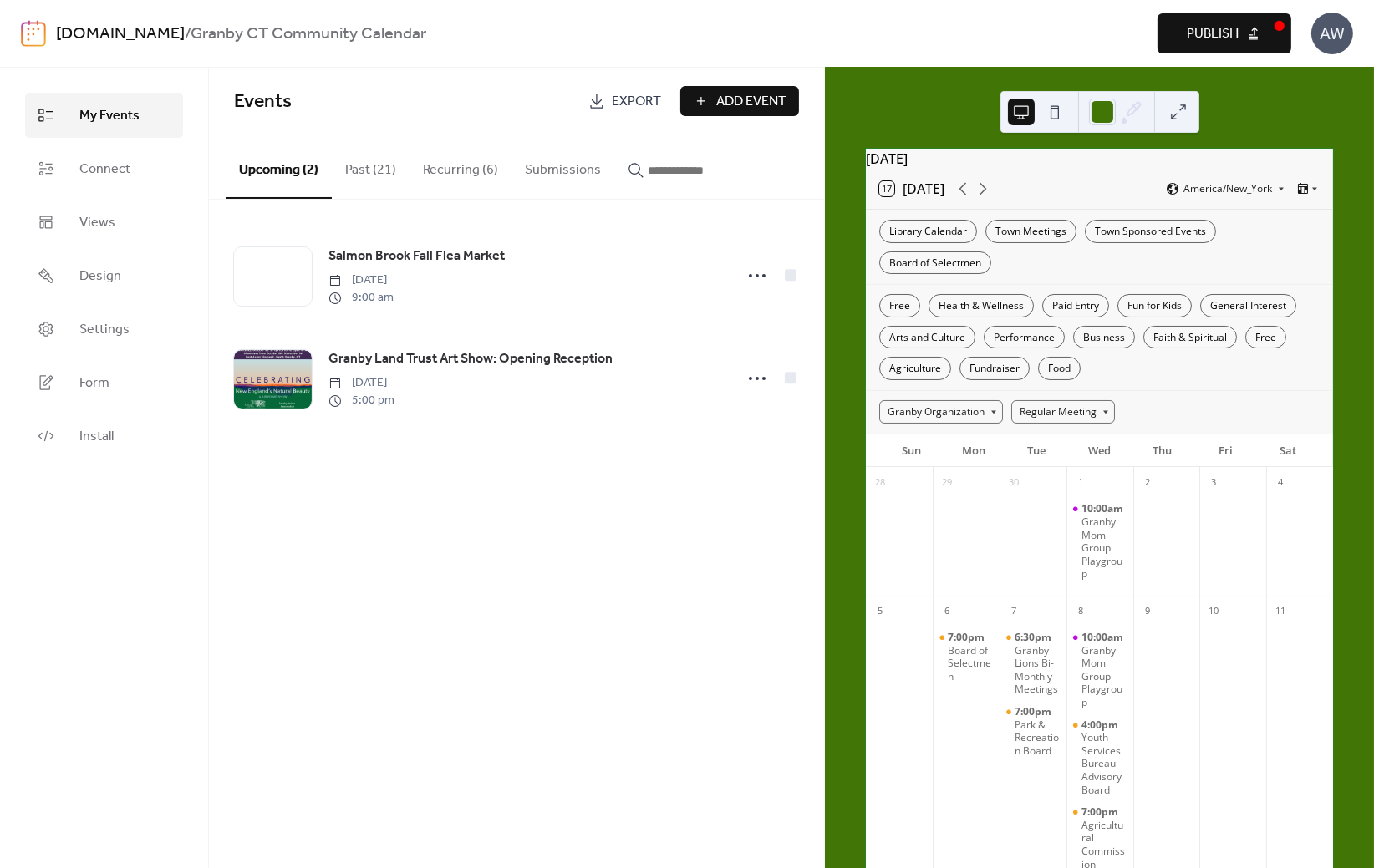
click at [559, 576] on div "Events Export Add Event Upcoming (2) Past (21) Recurring (6) Submissions [GEOGR…" at bounding box center [517, 468] width 615 height 800
click at [427, 164] on button "Recurring (6)" at bounding box center [460, 165] width 102 height 62
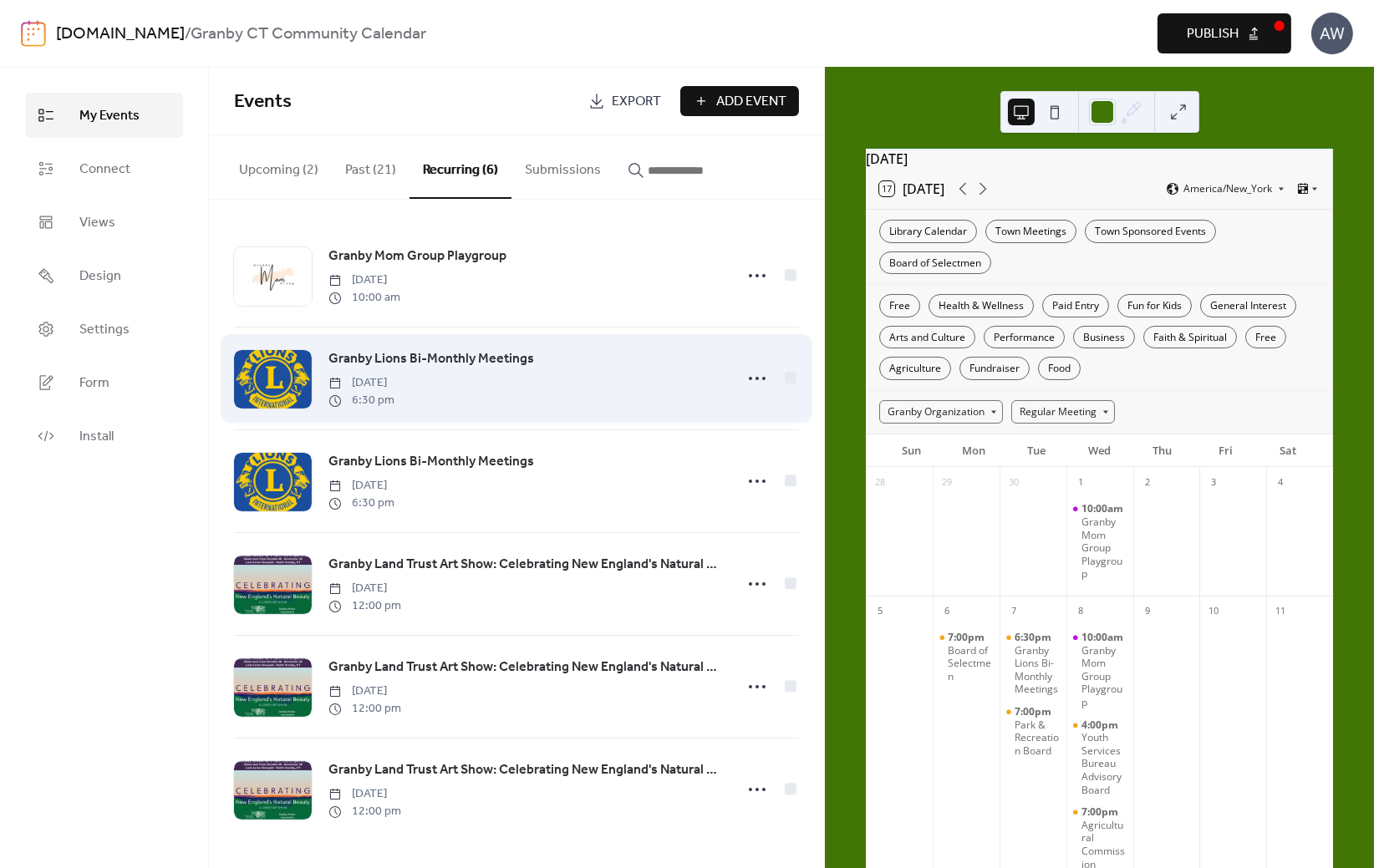
click at [391, 354] on span "Granby Lions Bi-Monthly Meetings" at bounding box center [431, 359] width 206 height 20
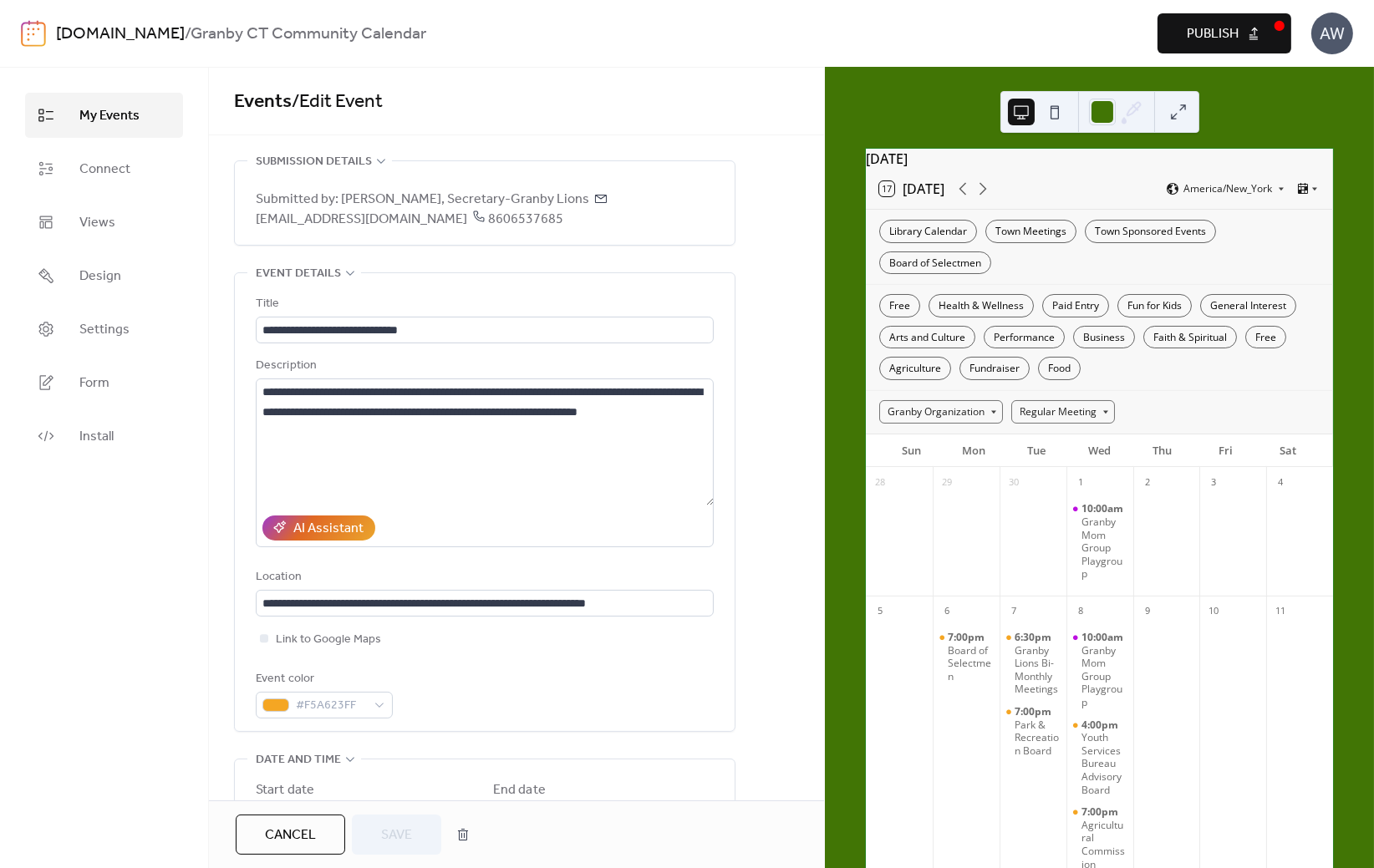
drag, startPoint x: 833, startPoint y: 581, endPoint x: 829, endPoint y: 535, distance: 46.2
click at [833, 581] on div "[DATE] 17 [DATE] [GEOGRAPHIC_DATA]/[GEOGRAPHIC_DATA] Calendar Town Meetings Tow…" at bounding box center [1099, 468] width 549 height 800
click at [1224, 29] on span "Publish" at bounding box center [1212, 34] width 52 height 20
